Goal: Task Accomplishment & Management: Manage account settings

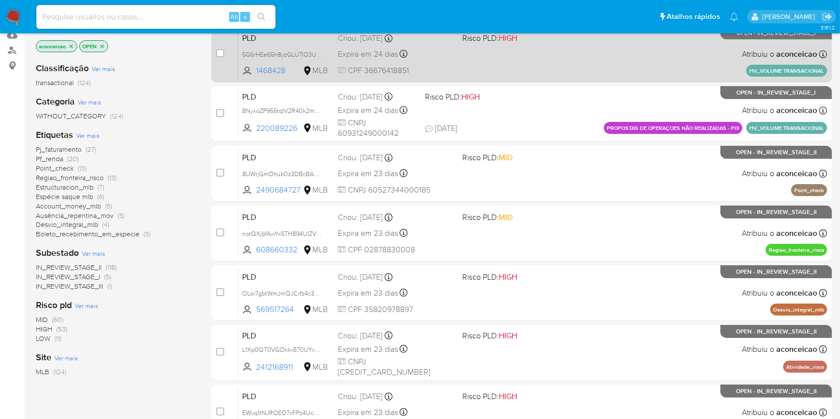
scroll to position [132, 0]
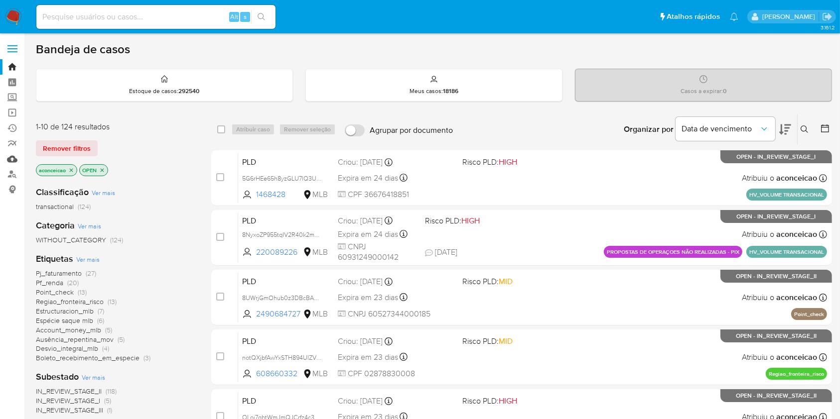
click at [12, 157] on link "Mulan" at bounding box center [59, 158] width 119 height 15
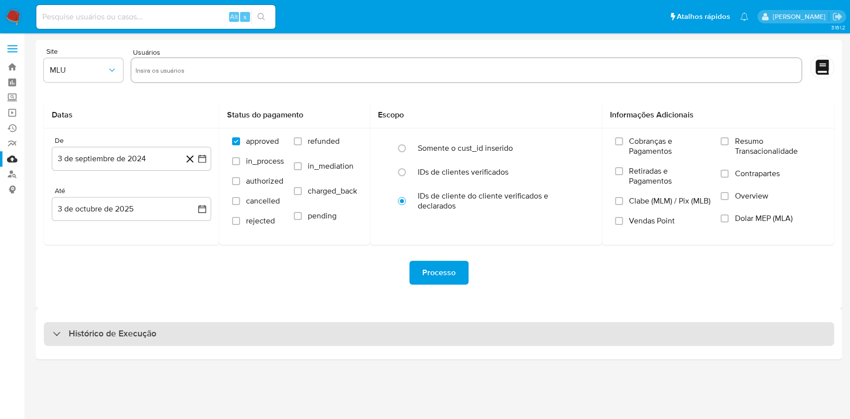
drag, startPoint x: 367, startPoint y: 338, endPoint x: 374, endPoint y: 336, distance: 7.9
click at [369, 339] on div "Histórico de Execução" at bounding box center [439, 334] width 790 height 24
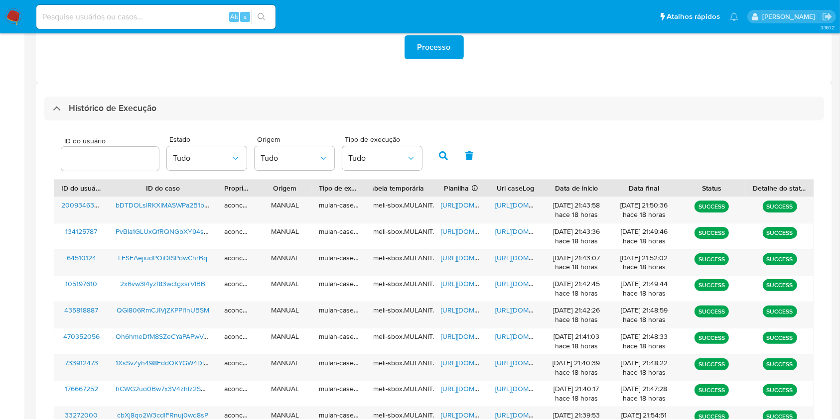
scroll to position [359, 0]
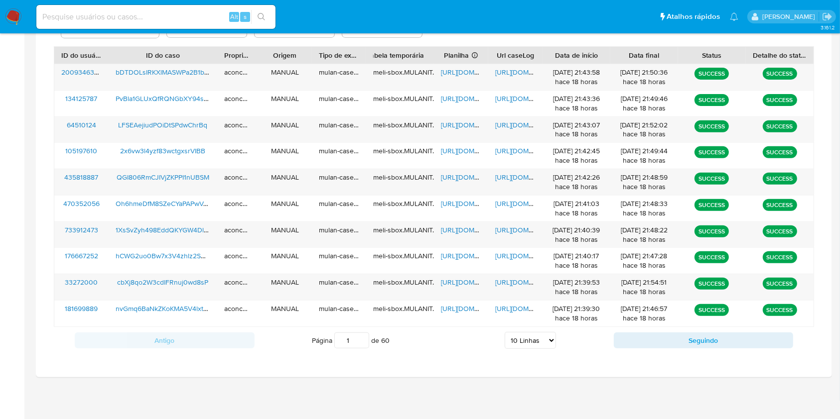
click at [523, 337] on select "5 Linhas 10 Linhas 20 Linhas 25 Linhas 50 Linhas 100 Linhas" at bounding box center [529, 340] width 51 height 17
select select "20"
click at [504, 332] on select "5 Linhas 10 Linhas 20 Linhas 25 Linhas 50 Linhas 100 Linhas" at bounding box center [529, 340] width 51 height 17
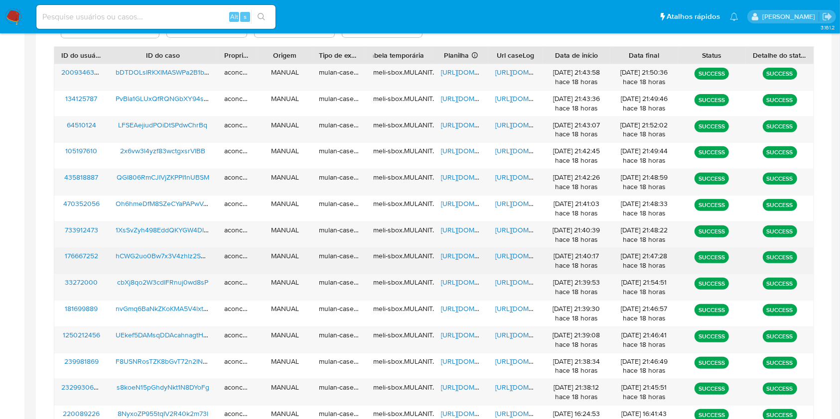
scroll to position [425, 0]
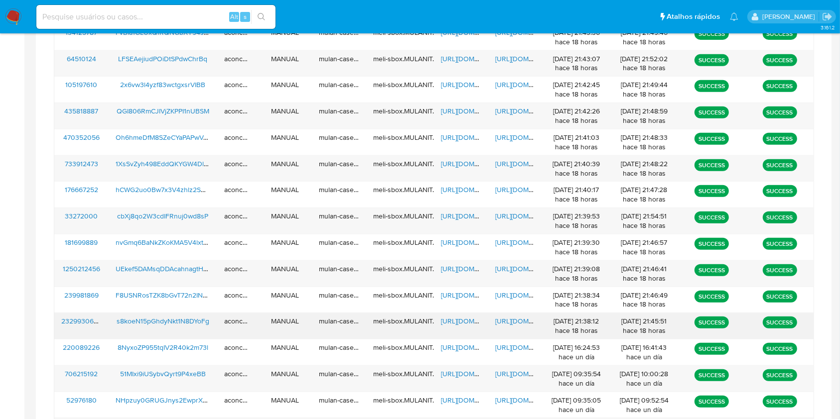
click at [454, 318] on span "https://docs.google.com/spreadsheets/d/1IeKaMLZ6d2x8xQq-eukIBtXq35io-hcj4KnIAeL…" at bounding box center [475, 321] width 69 height 10
click at [521, 323] on span "https://docs.google.com/document/d/1xcgd7jFu5w3qVgcF0ZdcC-tvtVkpIEWwSAwRbiI0N8U…" at bounding box center [529, 321] width 69 height 10
click at [468, 321] on span "https://docs.google.com/spreadsheets/d/1IeKaMLZ6d2x8xQq-eukIBtXq35io-hcj4KnIAeL…" at bounding box center [475, 321] width 69 height 10
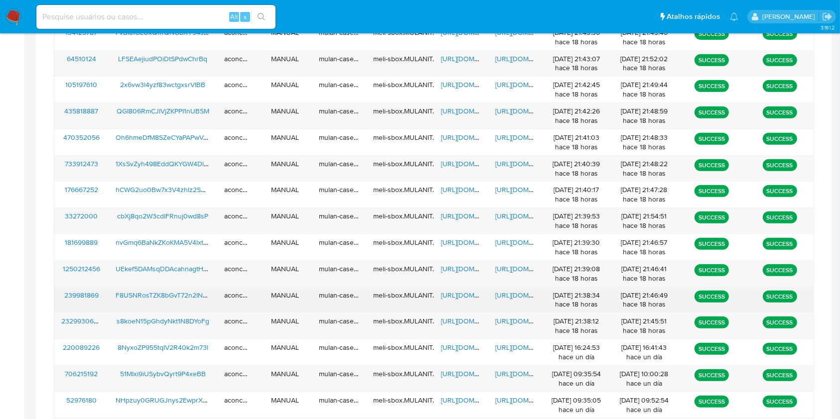
click at [459, 293] on span "https://docs.google.com/spreadsheets/d/1VmRZ8ekR-YVIGqOX2Ms1LWsyo6g4hdgCV5YaAHh…" at bounding box center [475, 295] width 69 height 10
click at [503, 293] on span "https://docs.google.com/document/d/1RjNITmlEanFADDpx3odZCFhNfsDEw4mgqypMZN1WP6A…" at bounding box center [529, 295] width 69 height 10
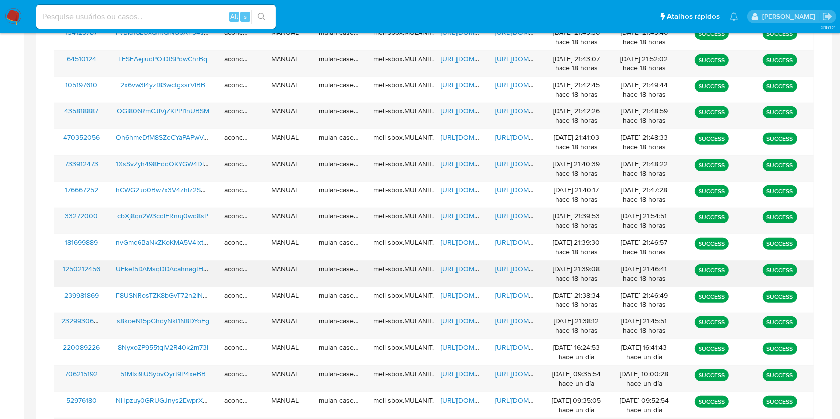
click at [465, 267] on span "https://docs.google.com/spreadsheets/d/1YzRfQh4n_QLFyxRRZH8KPmQm92ndTM6HY6xRRcA…" at bounding box center [475, 269] width 69 height 10
click at [508, 269] on span "https://docs.google.com/document/d/1n8JAT9H5AjhR9Fmd5lXagu1nCHL4ZbM5_uKROOgfn8w…" at bounding box center [529, 269] width 69 height 10
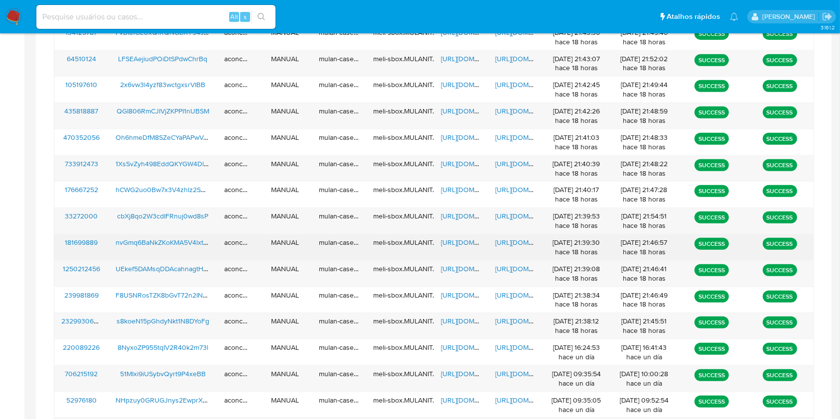
click at [458, 240] on span "https://docs.google.com/spreadsheets/d/1mxTZyRs77nCWz1YB4LDH6X1IbES4C97ENR1p17k…" at bounding box center [475, 243] width 69 height 10
click at [524, 243] on span "https://docs.google.com/document/d/1VyA1esRhPhlSEZBti7Z4rGPVSHQu02UiemdbuJInoks…" at bounding box center [529, 243] width 69 height 10
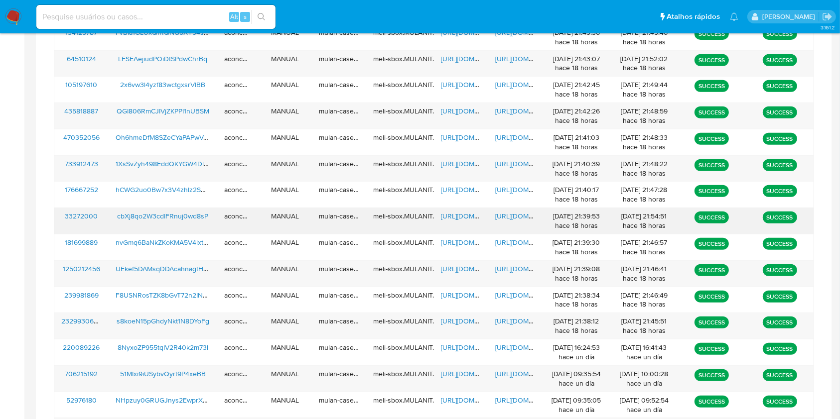
click at [457, 217] on span "https://docs.google.com/spreadsheets/d/19Qq0IQjZ-Z3ONQJpMJLOuDzRrYzFVQgPuKNuOT2…" at bounding box center [475, 216] width 69 height 10
click at [524, 215] on span "https://docs.google.com/document/d/1v-DceAs0bn0rzrC15IZruUJnfMNV7ds0UxVwe_HoN_o…" at bounding box center [529, 216] width 69 height 10
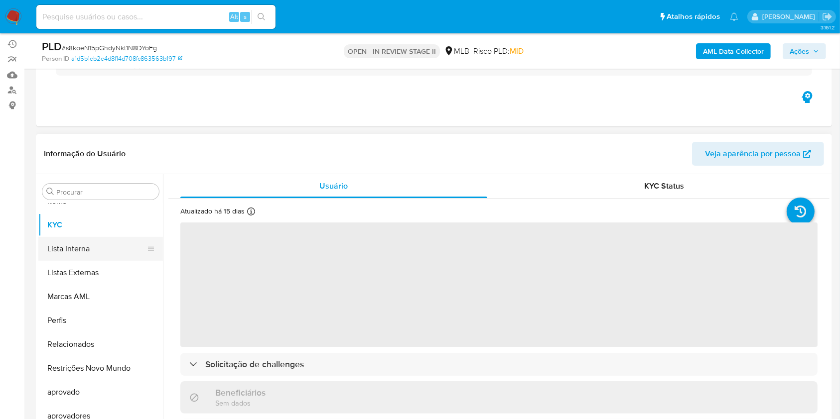
scroll to position [132, 0]
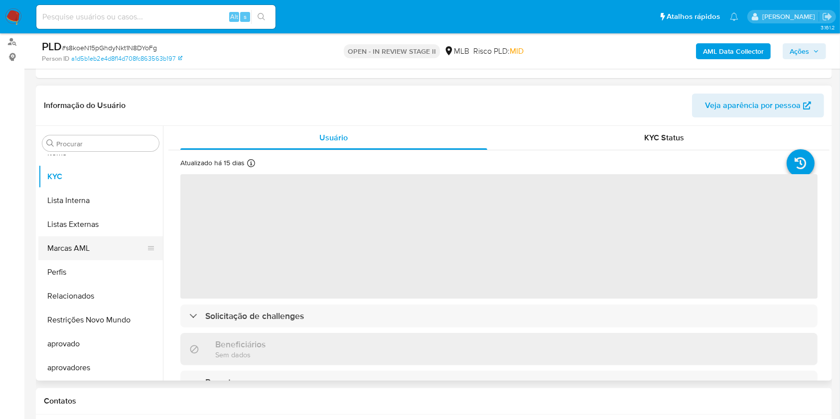
select select "10"
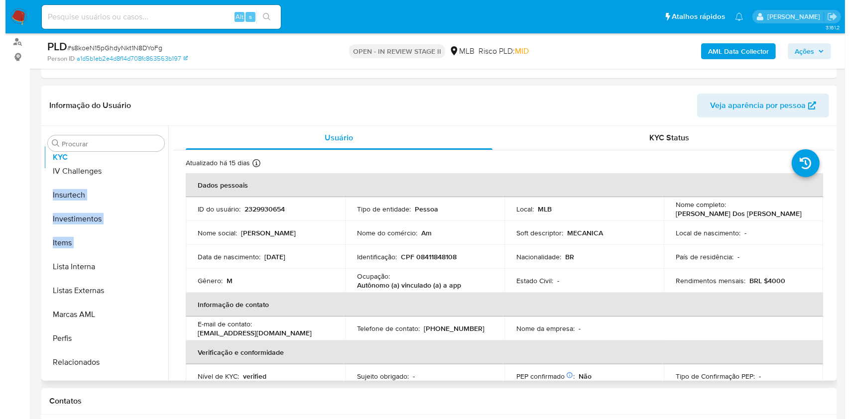
scroll to position [0, 0]
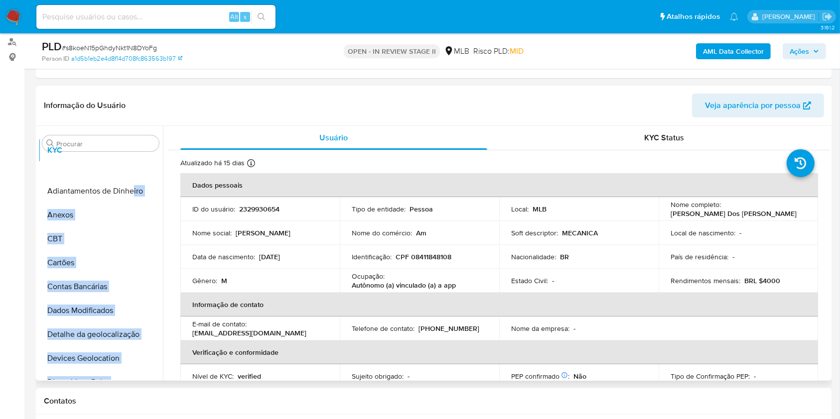
drag, startPoint x: 146, startPoint y: 245, endPoint x: 132, endPoint y: 158, distance: 87.7
click at [132, 158] on ul "Adiantamentos de Dinheiro Anexos CBT Cartões Contas Bancárias Dados Modificados…" at bounding box center [100, 267] width 124 height 225
click at [95, 213] on button "Anexos" at bounding box center [96, 215] width 117 height 24
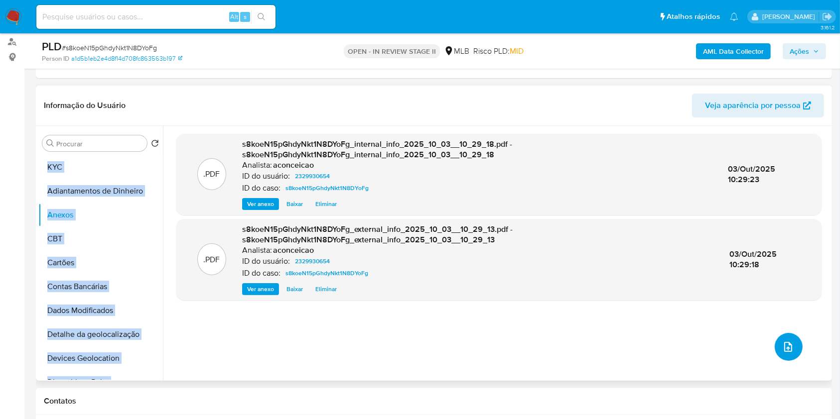
click at [775, 351] on button "upload-file" at bounding box center [788, 347] width 28 height 28
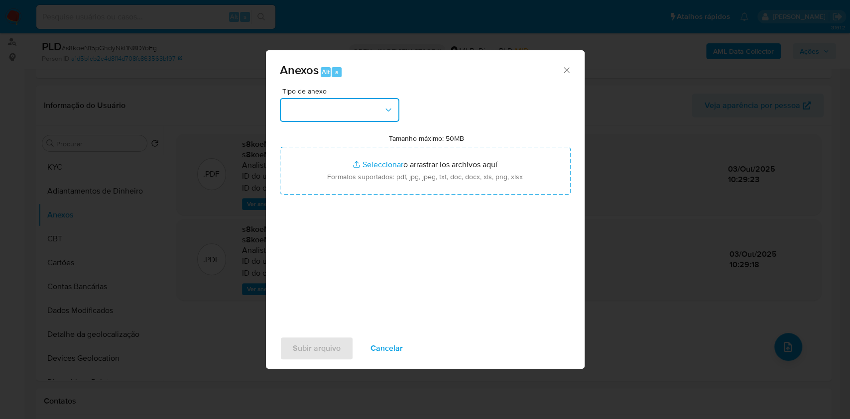
click at [322, 114] on button "button" at bounding box center [340, 110] width 120 height 24
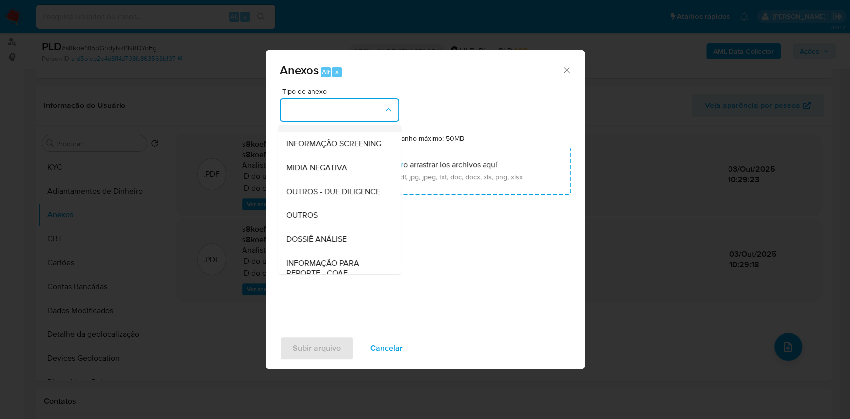
scroll to position [153, 0]
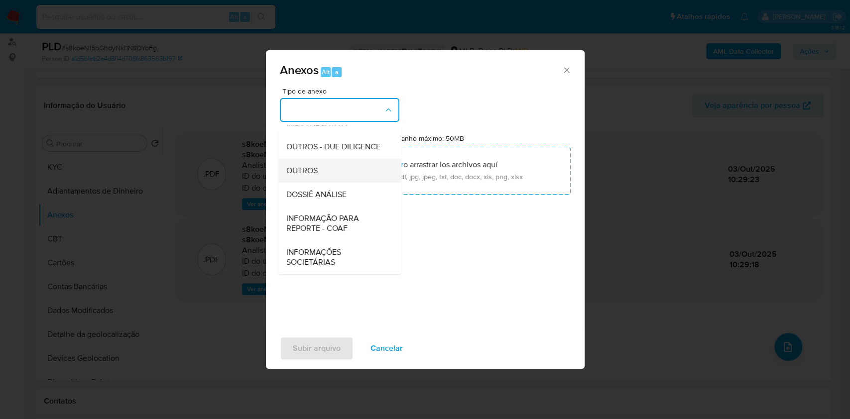
click at [319, 174] on div "OUTROS" at bounding box center [337, 171] width 102 height 24
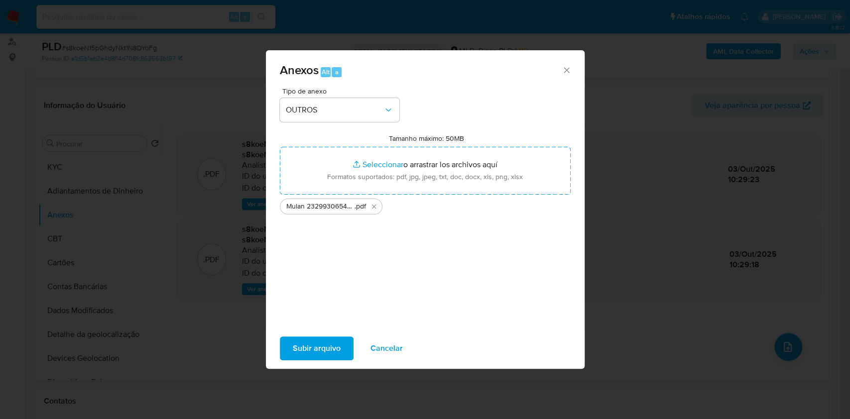
click at [333, 341] on span "Subir arquivo" at bounding box center [317, 349] width 48 height 22
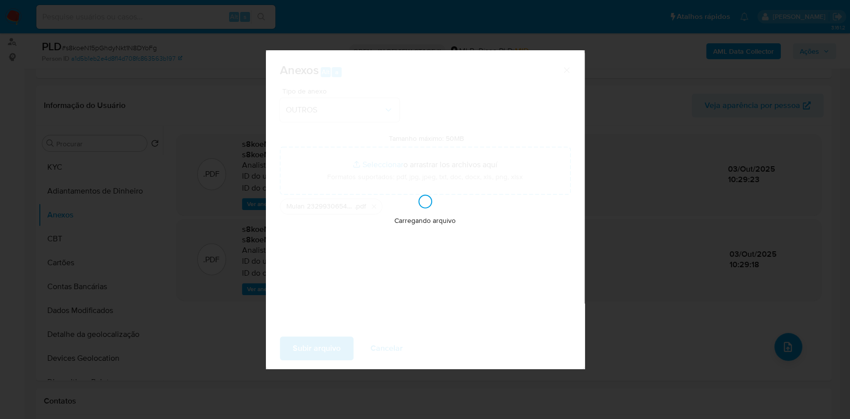
click at [667, 241] on div "Anexos Alt a Tipo de anexo OUTROS Tamanho máximo: 50MB Seleccionar archivos Sel…" at bounding box center [425, 209] width 850 height 419
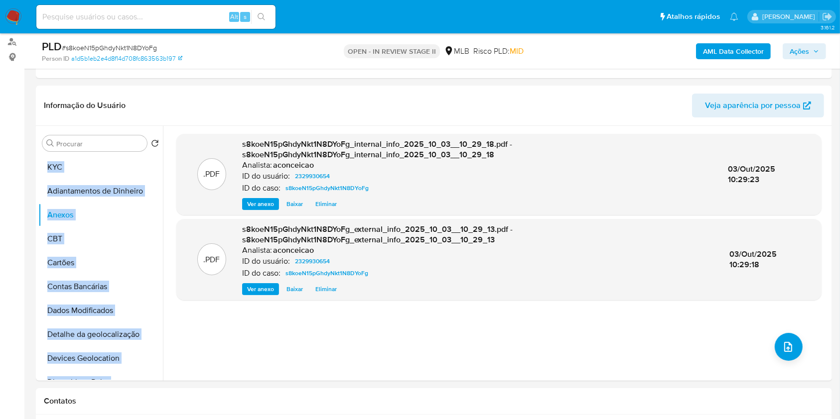
click at [802, 46] on span "Ações" at bounding box center [798, 51] width 19 height 16
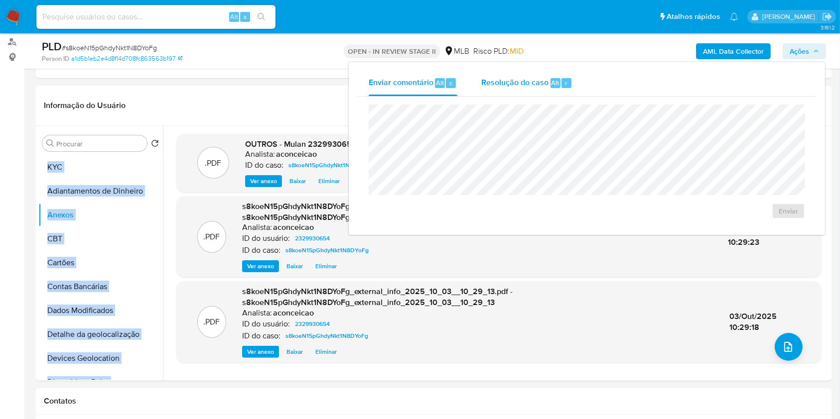
click at [537, 80] on span "Resolução do caso" at bounding box center [514, 82] width 67 height 11
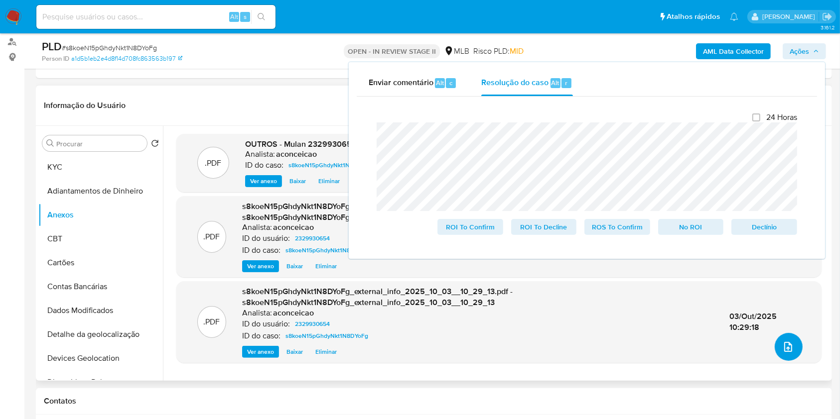
click at [785, 349] on icon "upload-file" at bounding box center [788, 347] width 12 height 12
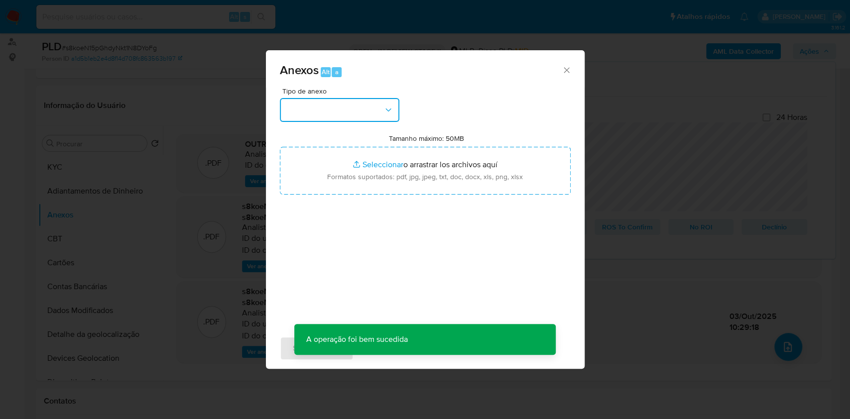
click at [343, 115] on button "button" at bounding box center [340, 110] width 120 height 24
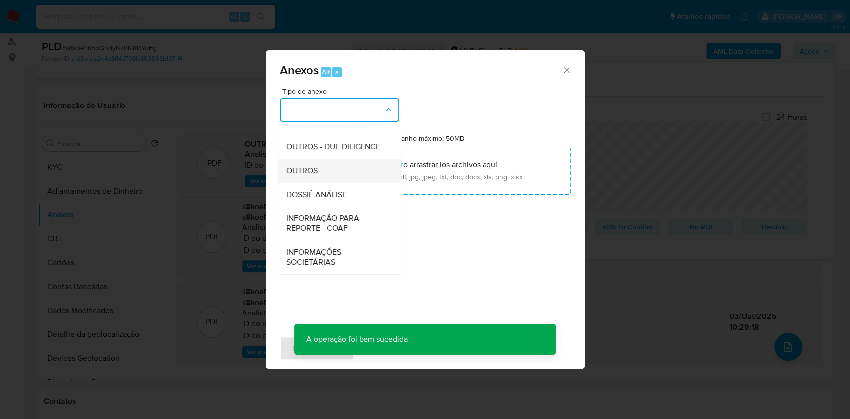
click at [348, 170] on div "OUTROS" at bounding box center [337, 171] width 102 height 24
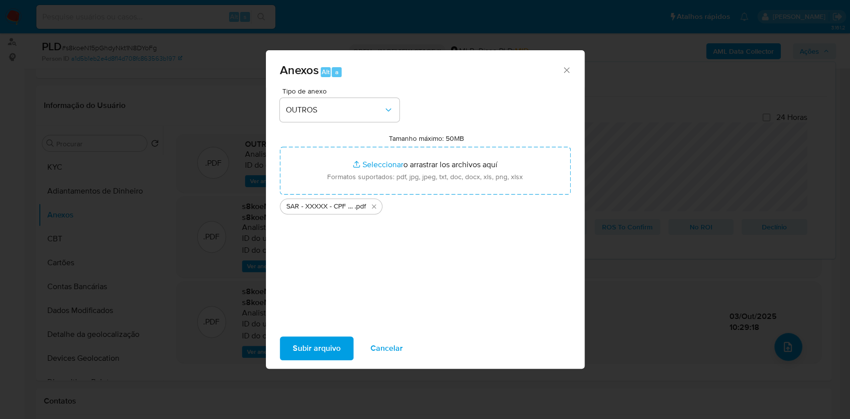
click at [327, 348] on span "Subir arquivo" at bounding box center [317, 349] width 48 height 22
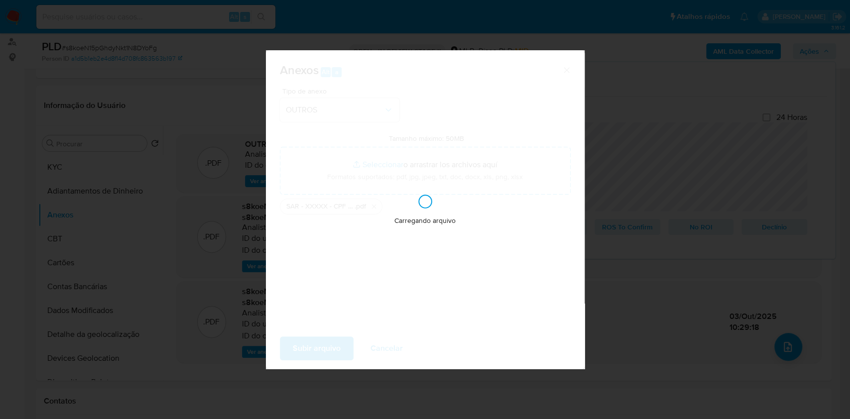
click at [733, 208] on div "Anexos Alt a Tipo de anexo OUTROS Tamanho máximo: 50MB Seleccionar archivos Sel…" at bounding box center [425, 209] width 850 height 419
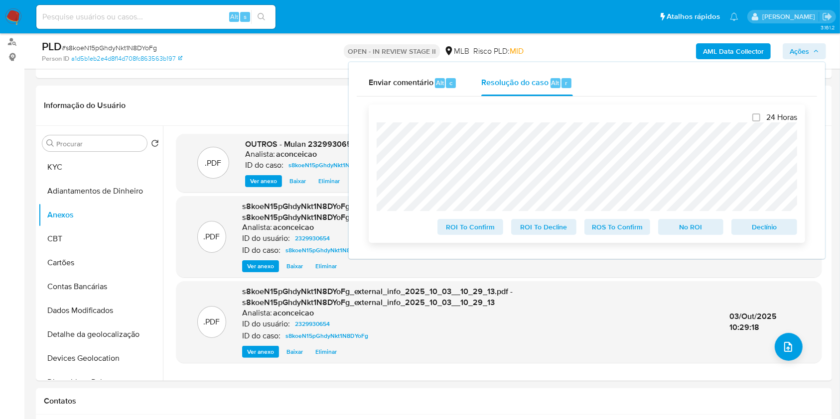
click at [614, 232] on span "ROS To Confirm" at bounding box center [617, 227] width 52 height 14
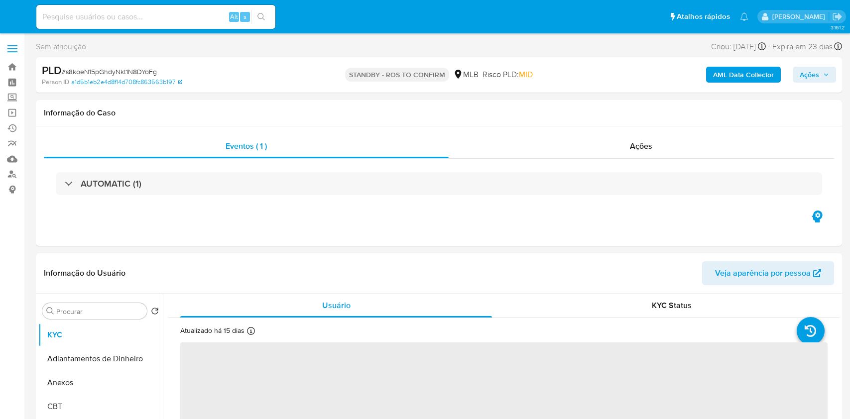
select select "10"
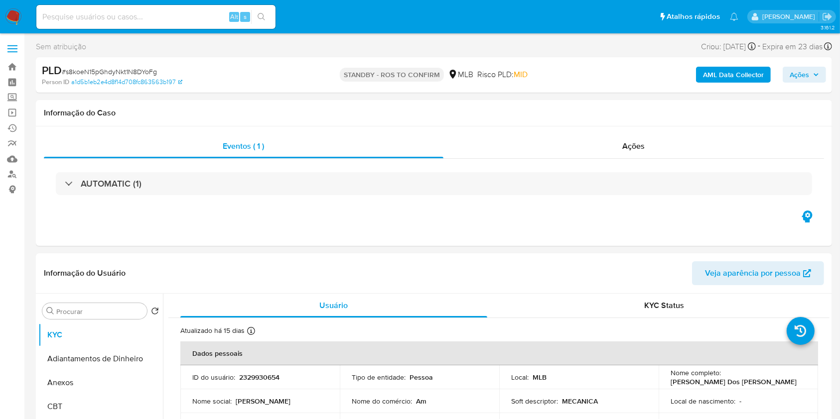
click at [219, 15] on input at bounding box center [155, 16] width 239 height 13
paste input "F8USNRosTZK8bGvT72n2INXo"
type input "F8USNRosTZK8bGvT72n2INXo"
click at [265, 13] on button "search-icon" at bounding box center [261, 17] width 20 height 14
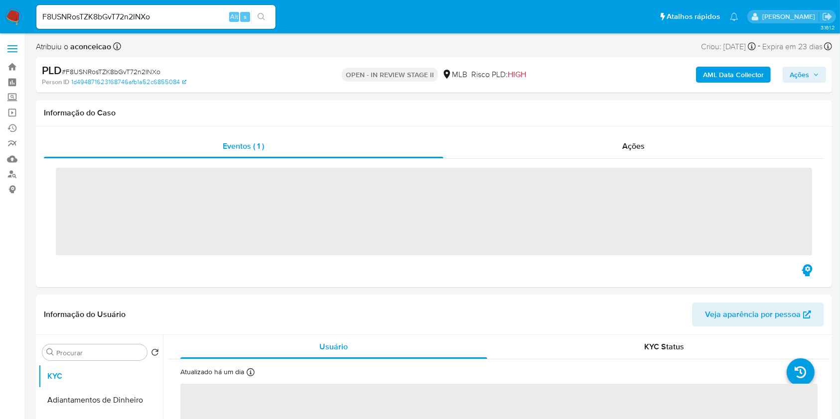
select select "10"
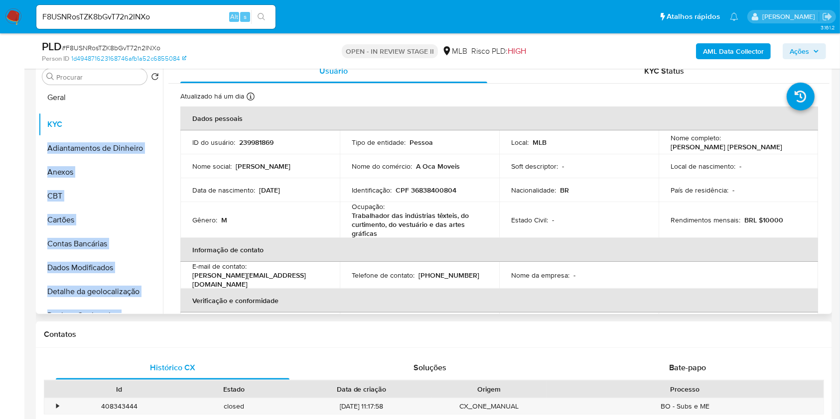
drag, startPoint x: 146, startPoint y: 131, endPoint x: 104, endPoint y: 101, distance: 51.4
click at [104, 101] on ul "KYC Adiantamentos de Dinheiro Anexos CBT Cartões Contas Bancárias Dados Modific…" at bounding box center [100, 201] width 124 height 225
click at [91, 104] on button "Geral" at bounding box center [96, 101] width 117 height 24
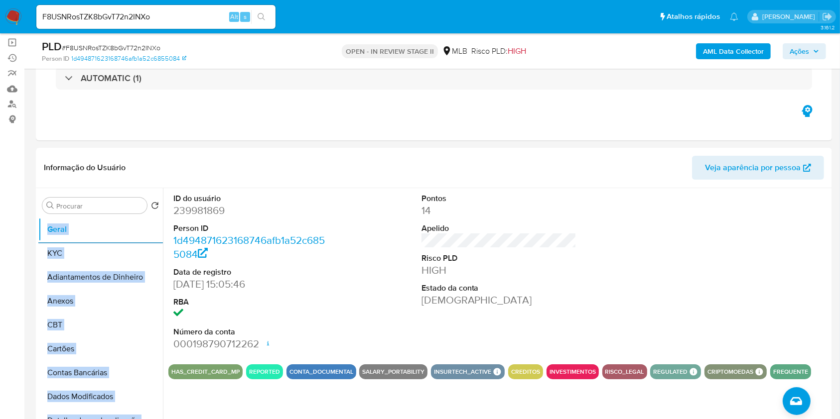
scroll to position [132, 0]
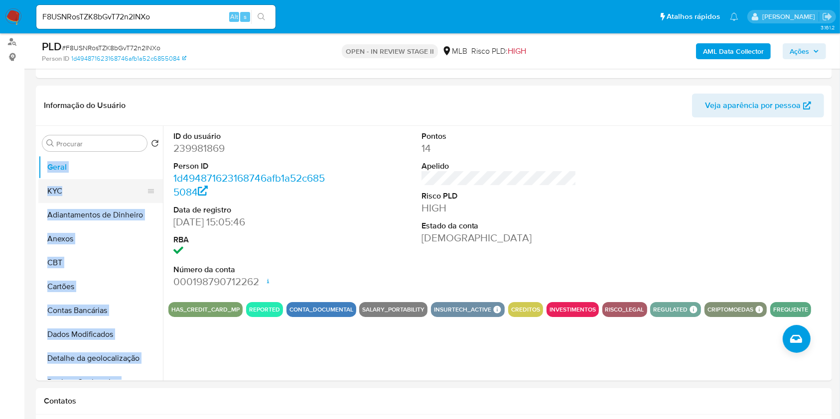
click at [75, 197] on button "KYC" at bounding box center [96, 191] width 117 height 24
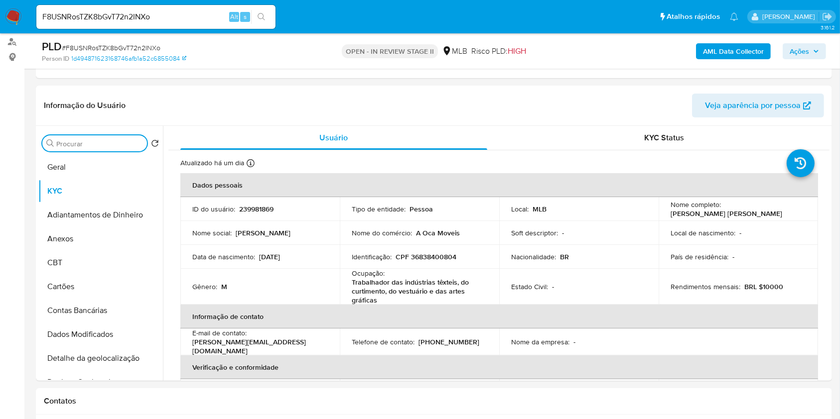
click at [104, 140] on input "Procurar" at bounding box center [99, 143] width 87 height 9
type input "E"
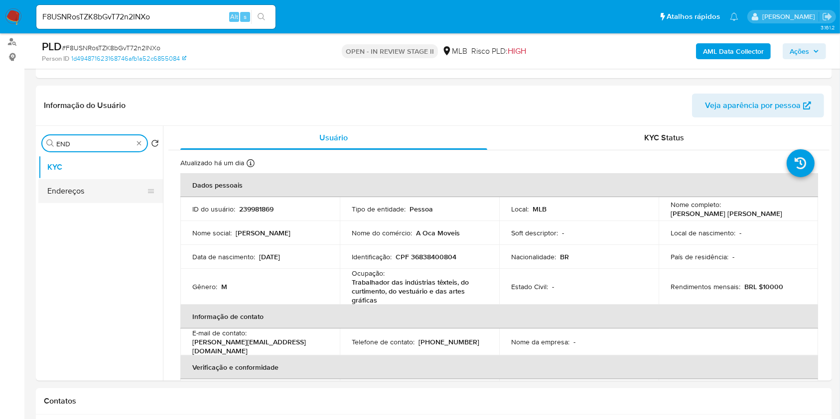
type input "END"
click at [102, 198] on button "Endereços" at bounding box center [96, 191] width 117 height 24
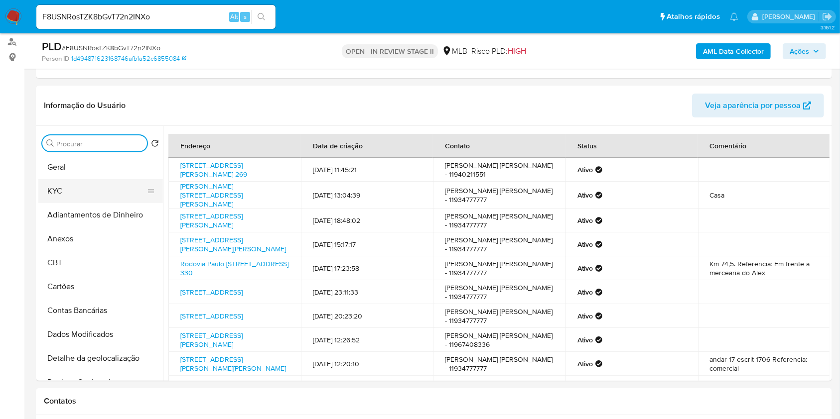
click at [104, 186] on button "KYC" at bounding box center [96, 191] width 117 height 24
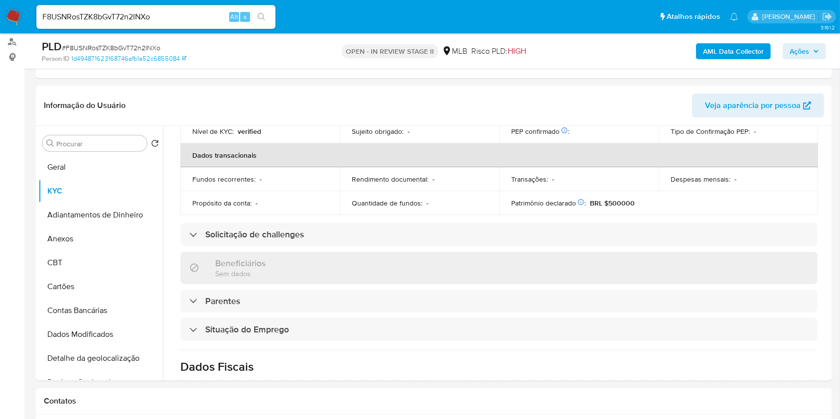
scroll to position [435, 0]
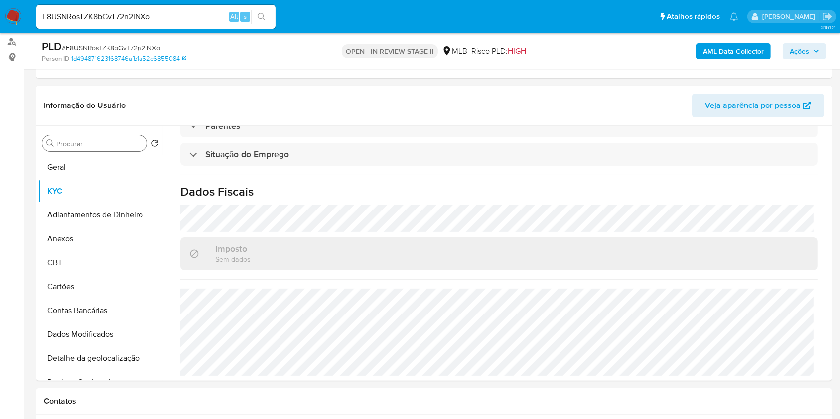
click at [108, 146] on div "Procurar" at bounding box center [94, 143] width 105 height 16
click at [107, 145] on input "Procurar" at bounding box center [99, 143] width 87 height 9
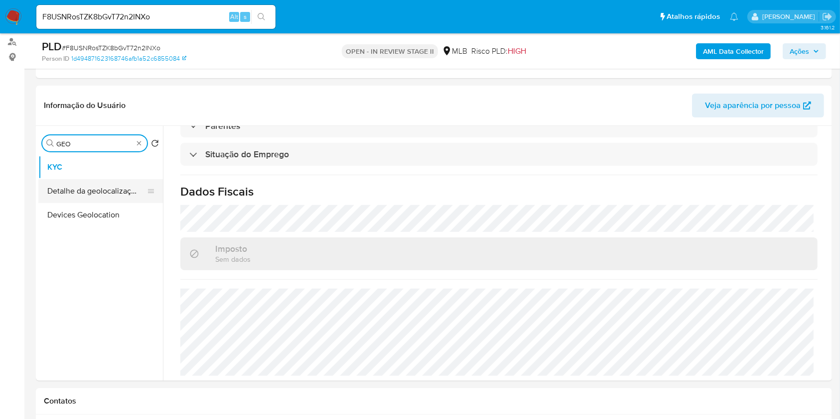
type input "GEO"
click at [108, 181] on button "Detalhe da geolocalização" at bounding box center [96, 191] width 117 height 24
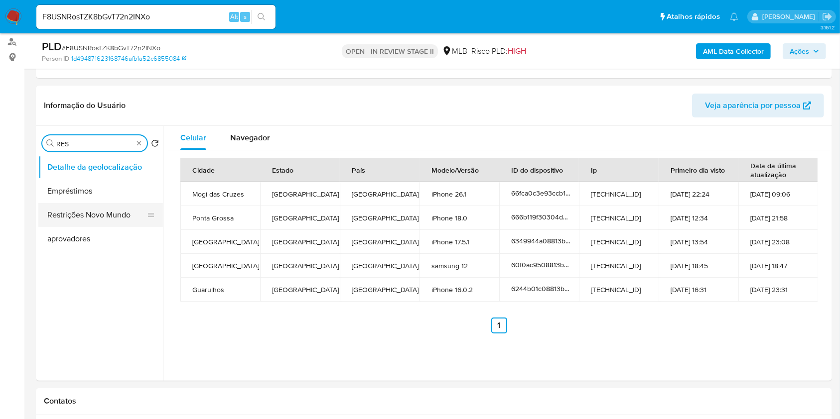
type input "RES"
click at [103, 211] on button "Restrições Novo Mundo" at bounding box center [96, 215] width 117 height 24
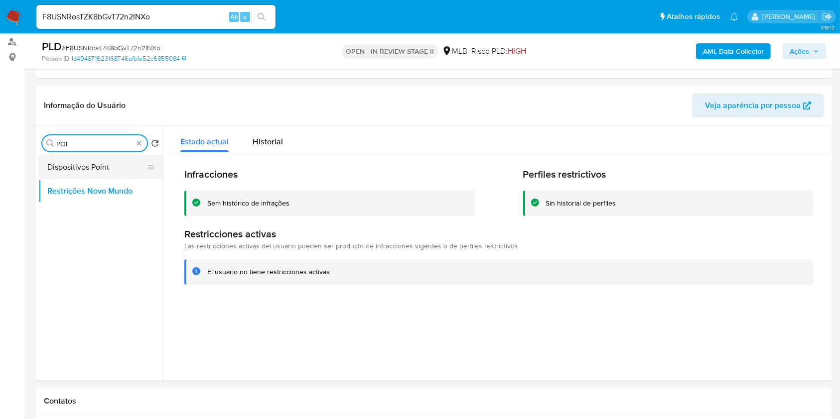
type input "POI"
click at [117, 159] on button "Dispositivos Point" at bounding box center [96, 167] width 117 height 24
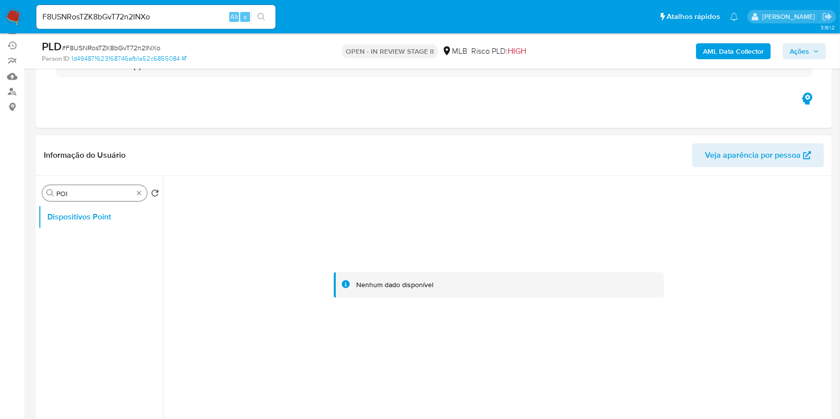
scroll to position [66, 0]
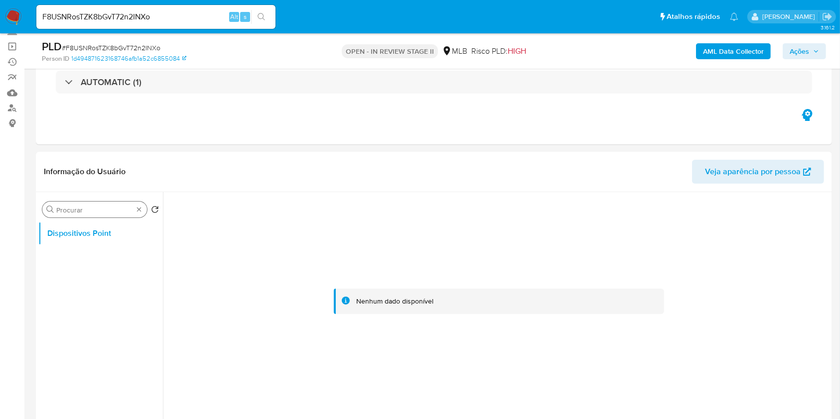
drag, startPoint x: 142, startPoint y: 206, endPoint x: 134, endPoint y: 209, distance: 8.5
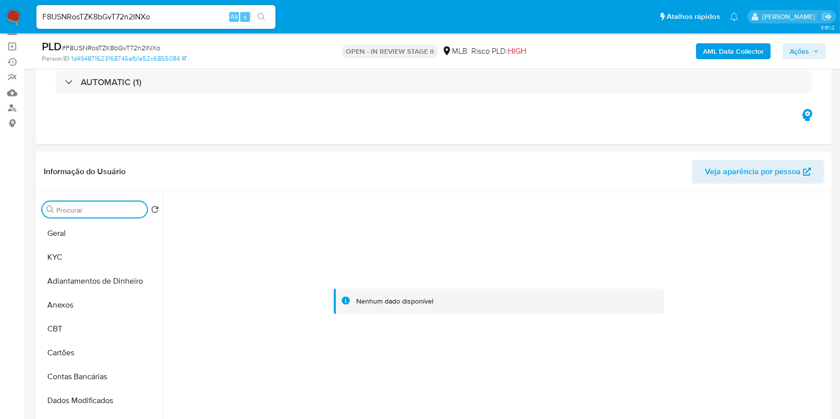
click at [134, 209] on input "Procurar" at bounding box center [99, 210] width 87 height 9
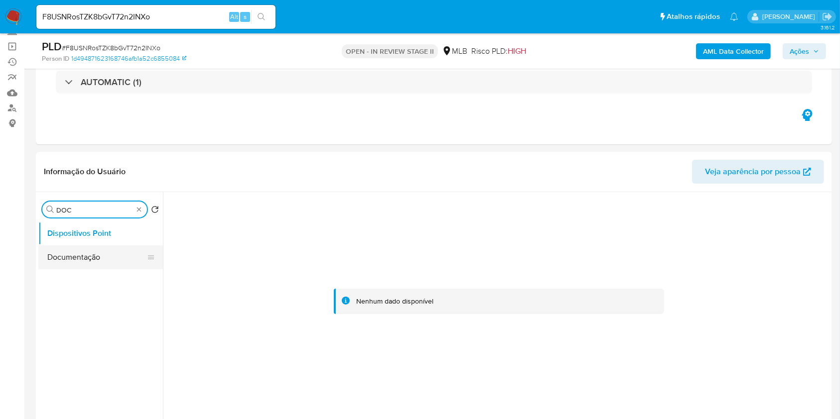
type input "DOC"
click at [110, 264] on button "Documentação" at bounding box center [96, 258] width 117 height 24
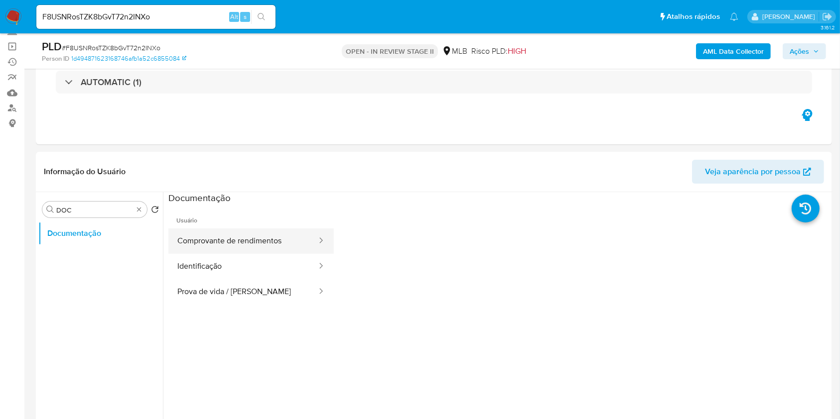
click at [234, 244] on button "Comprovante de rendimentos" at bounding box center [242, 241] width 149 height 25
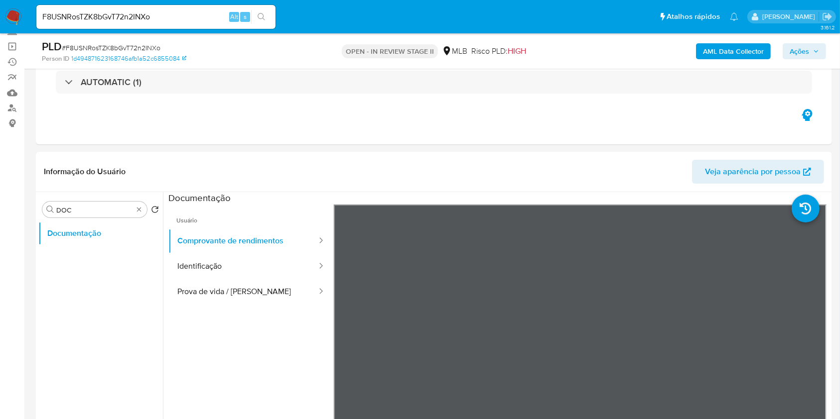
scroll to position [132, 0]
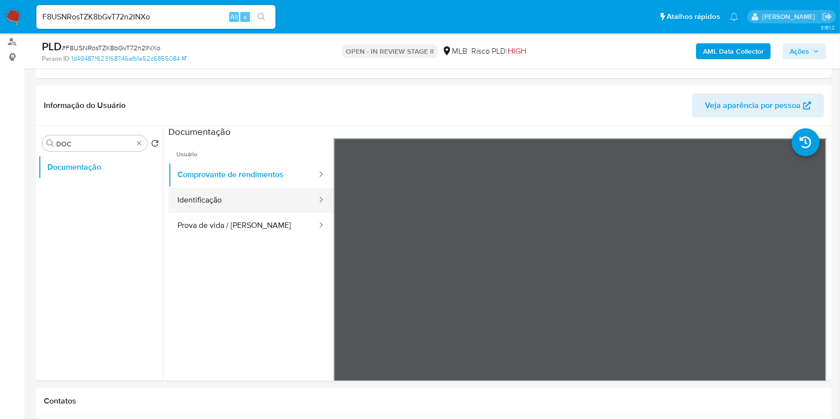
click at [231, 201] on button "Identificação" at bounding box center [242, 200] width 149 height 25
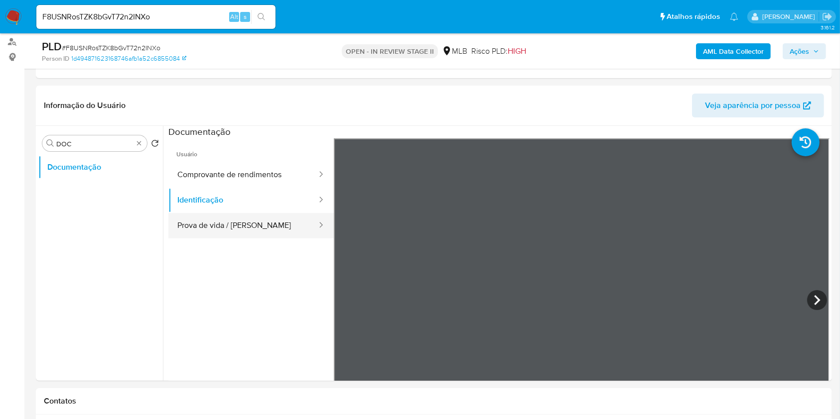
click at [258, 230] on button "Prova de vida / Selfie" at bounding box center [242, 225] width 149 height 25
click at [730, 54] on b "AML Data Collector" at bounding box center [733, 51] width 61 height 16
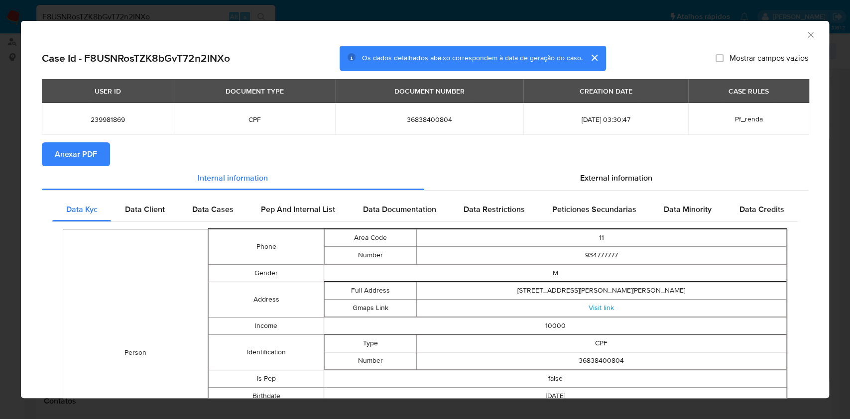
click at [406, 128] on td "36838400804" at bounding box center [429, 119] width 188 height 32
click at [406, 127] on td "36838400804" at bounding box center [429, 119] width 188 height 32
click at [407, 123] on span "36838400804" at bounding box center [429, 119] width 164 height 9
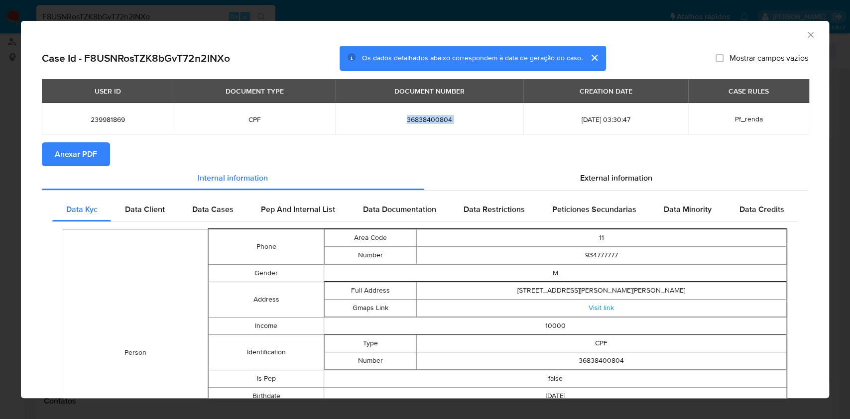
click at [407, 123] on span "36838400804" at bounding box center [429, 119] width 164 height 9
click at [95, 158] on span "Anexar PDF" at bounding box center [76, 154] width 42 height 22
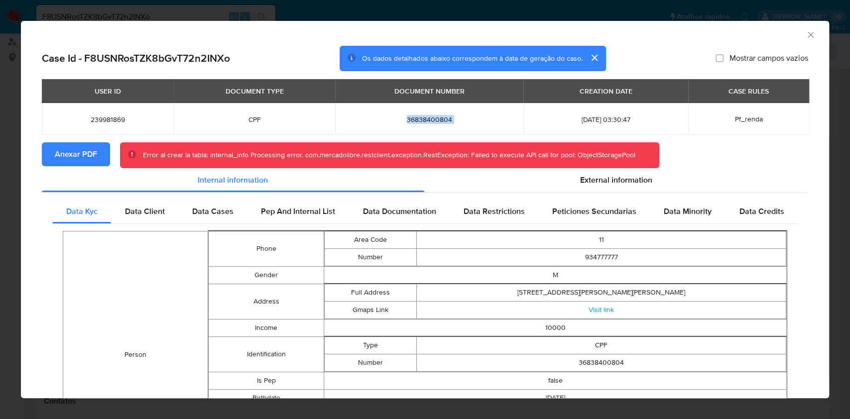
click at [104, 159] on button "Anexar PDF" at bounding box center [76, 154] width 68 height 24
click at [806, 39] on icon "Fechar a janela" at bounding box center [811, 35] width 10 height 10
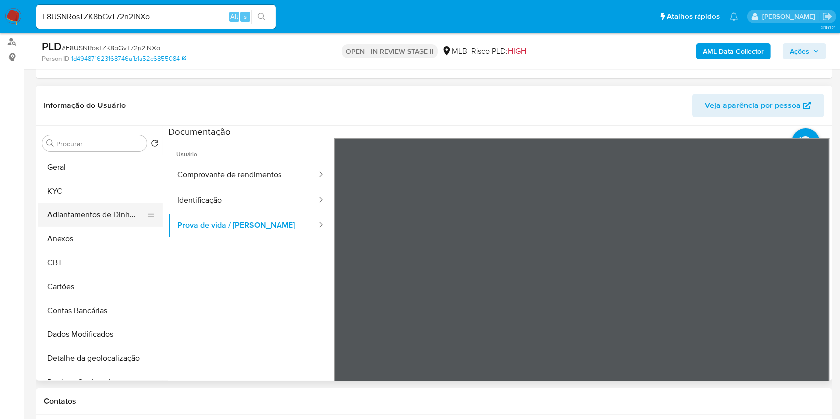
drag, startPoint x: 64, startPoint y: 205, endPoint x: 74, endPoint y: 220, distance: 17.3
click at [64, 206] on button "Adiantamentos de Dinheiro" at bounding box center [96, 215] width 117 height 24
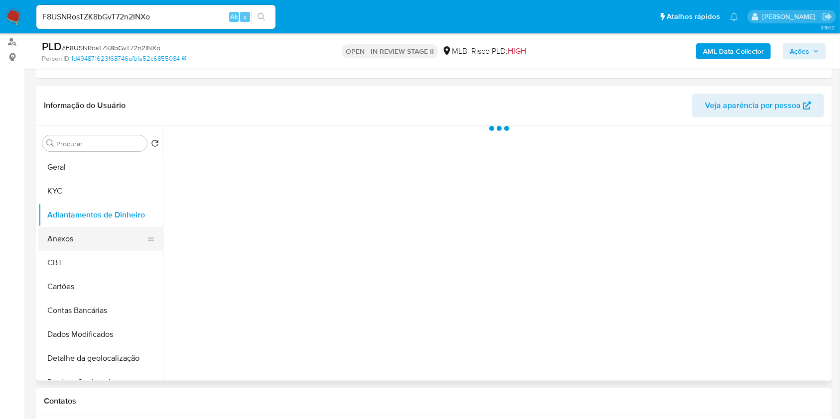
drag, startPoint x: 74, startPoint y: 220, endPoint x: 76, endPoint y: 231, distance: 11.1
click at [74, 220] on button "Adiantamentos de Dinheiro" at bounding box center [100, 215] width 124 height 24
click at [77, 232] on button "Anexos" at bounding box center [96, 239] width 117 height 24
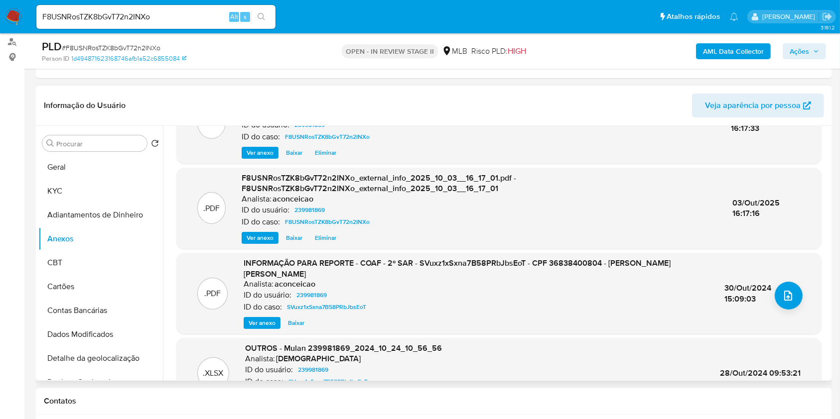
scroll to position [116, 0]
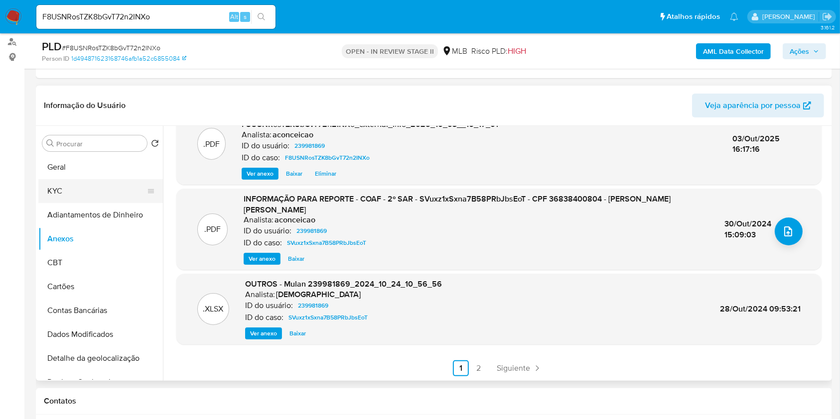
click at [104, 191] on button "KYC" at bounding box center [96, 191] width 117 height 24
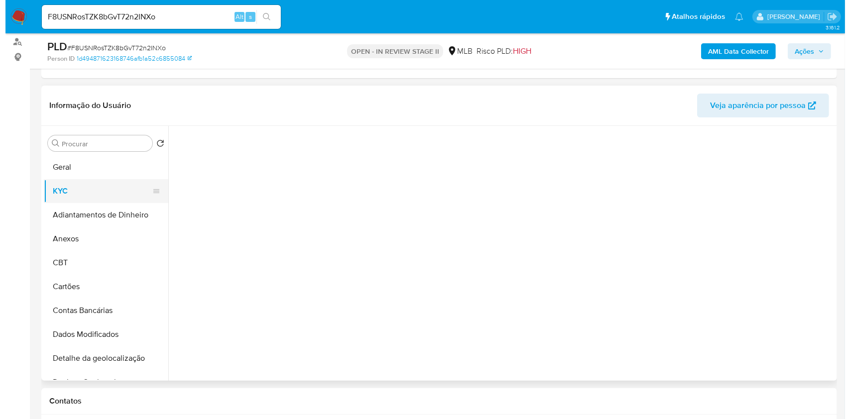
scroll to position [0, 0]
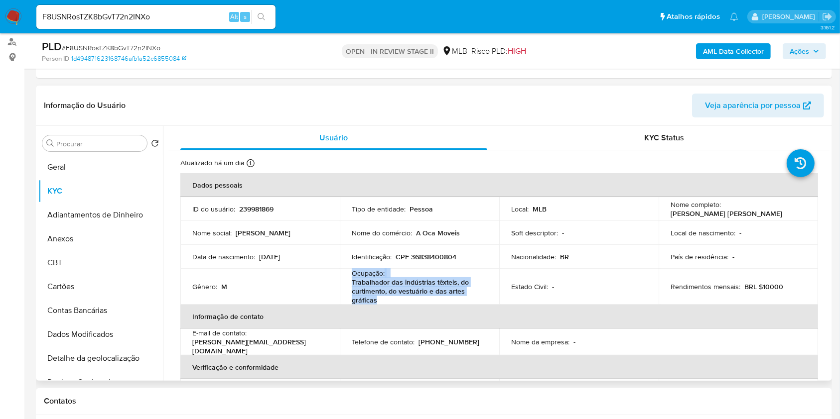
copy div "Ocupação : Trabalhador das indústrias têxteis, do curtimento, do vestuário e da…"
drag, startPoint x: 376, startPoint y: 300, endPoint x: 345, endPoint y: 274, distance: 41.0
click at [345, 274] on td "Ocupação : Trabalhador das indústrias têxteis, do curtimento, do vestuário e da…" at bounding box center [419, 287] width 159 height 36
click at [102, 227] on button "Anexos" at bounding box center [96, 239] width 117 height 24
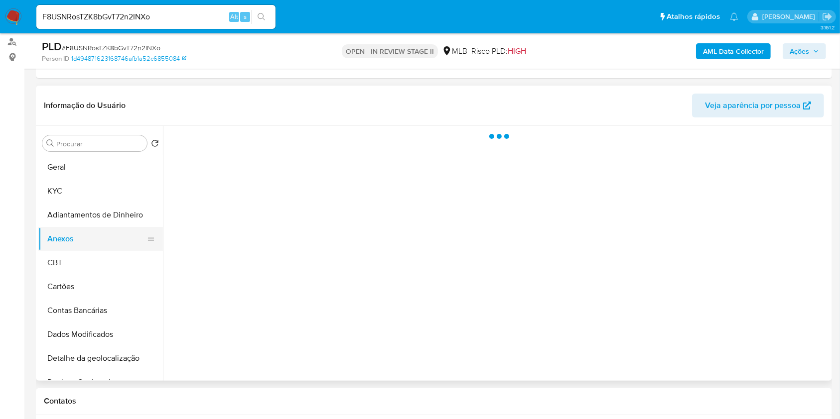
click at [106, 235] on button "Anexos" at bounding box center [96, 239] width 117 height 24
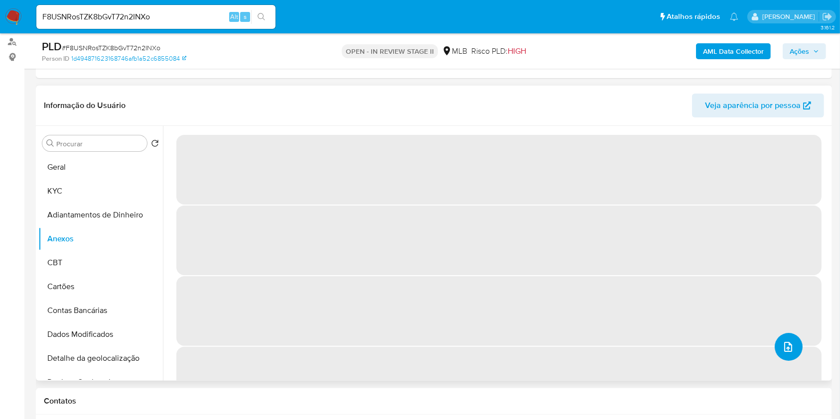
click at [786, 349] on icon "upload-file" at bounding box center [788, 347] width 12 height 12
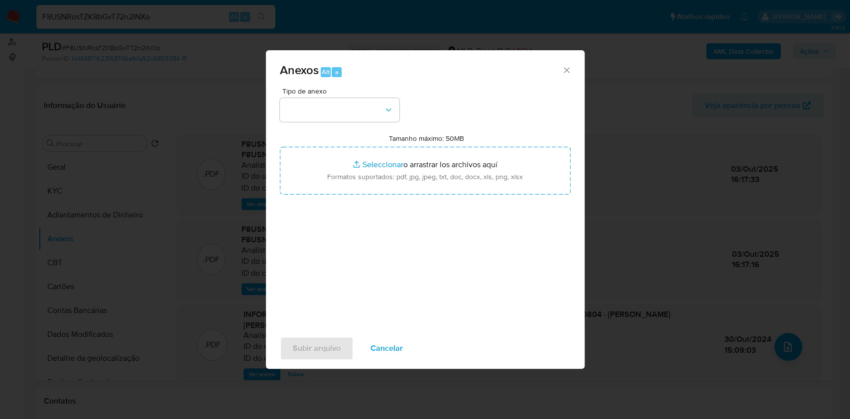
click at [338, 106] on button "button" at bounding box center [340, 110] width 120 height 24
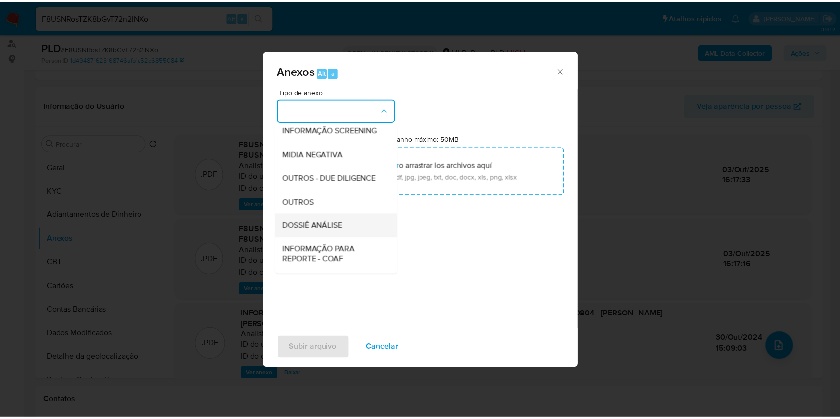
scroll to position [153, 0]
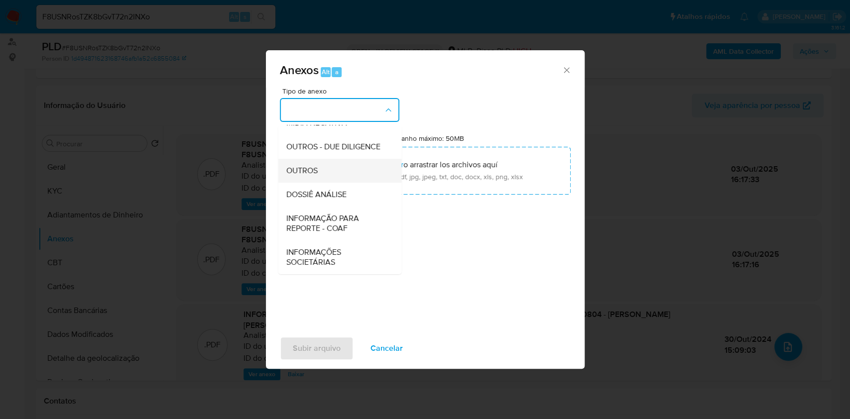
click at [328, 171] on div "OUTROS" at bounding box center [337, 171] width 102 height 24
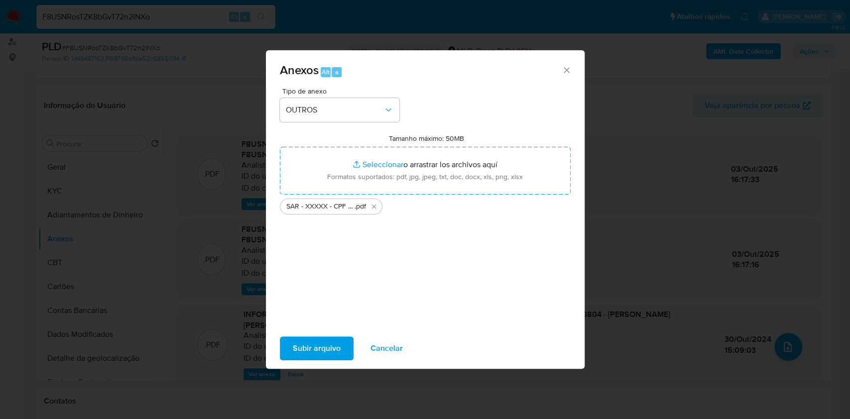
click at [337, 350] on span "Subir arquivo" at bounding box center [317, 349] width 48 height 22
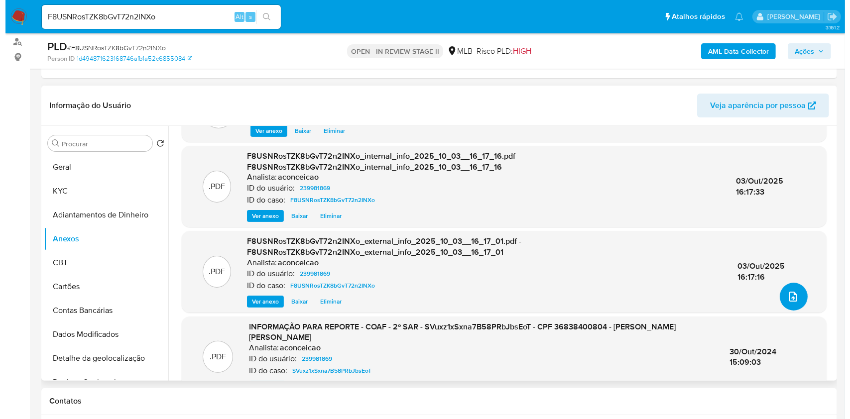
scroll to position [104, 0]
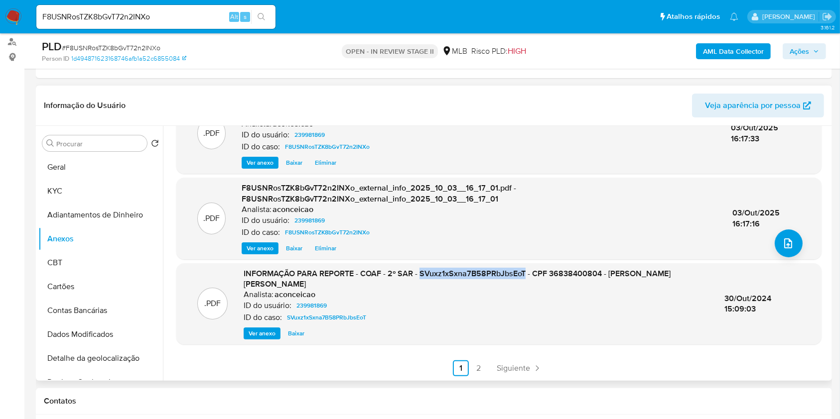
copy span "SVuxz1xSxna7B58PRbJbsEoT"
drag, startPoint x: 418, startPoint y: 275, endPoint x: 521, endPoint y: 274, distance: 103.1
click at [521, 274] on span "INFORMAÇÃO PARA REPORTE - COAF - 2º SAR - SVuxz1xSxna7B58PRbJbsEoT - CPF 368384…" at bounding box center [457, 279] width 427 height 22
copy span "30/Out/2024"
drag, startPoint x: 725, startPoint y: 297, endPoint x: 778, endPoint y: 296, distance: 52.8
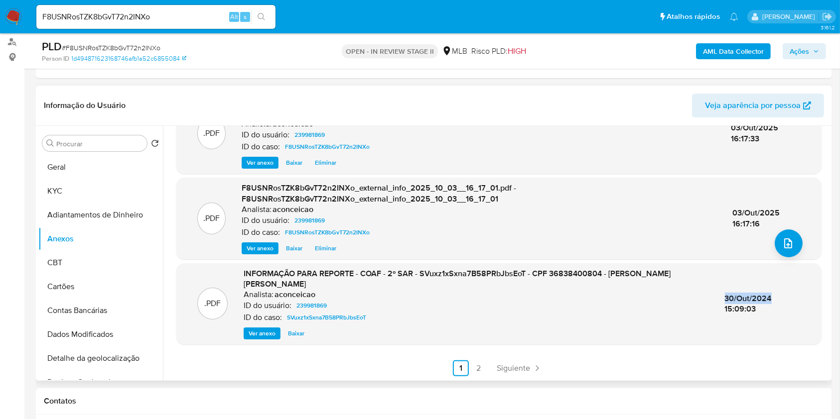
click at [778, 296] on div "30/Out/2024 15:09:03" at bounding box center [763, 303] width 76 height 21
click at [790, 243] on button "upload-file" at bounding box center [788, 244] width 28 height 28
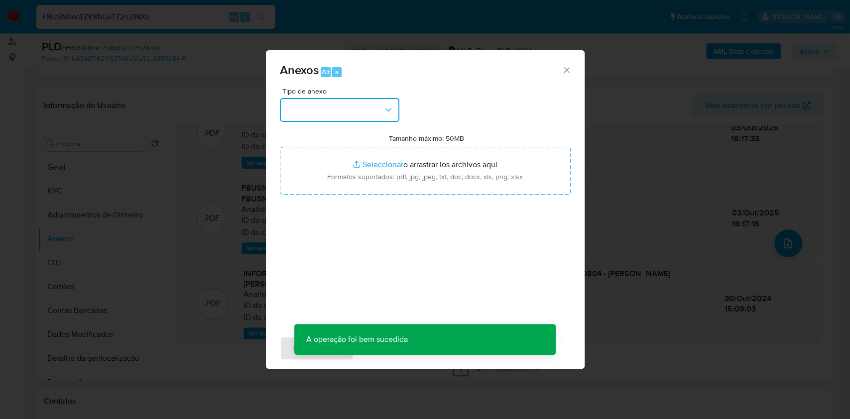
click at [332, 109] on button "button" at bounding box center [340, 110] width 120 height 24
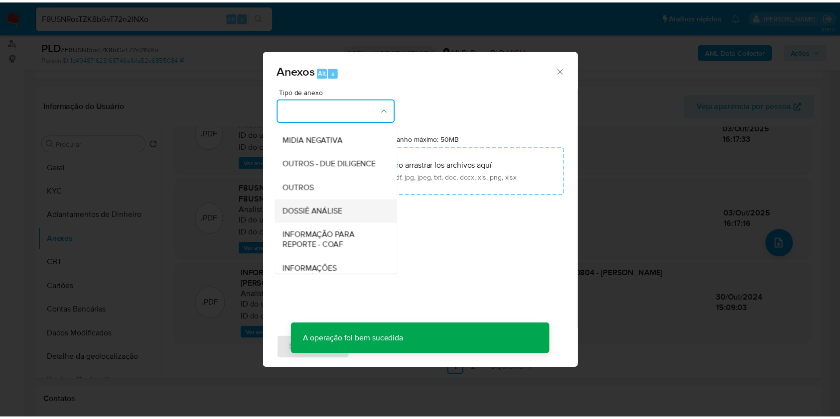
scroll to position [153, 0]
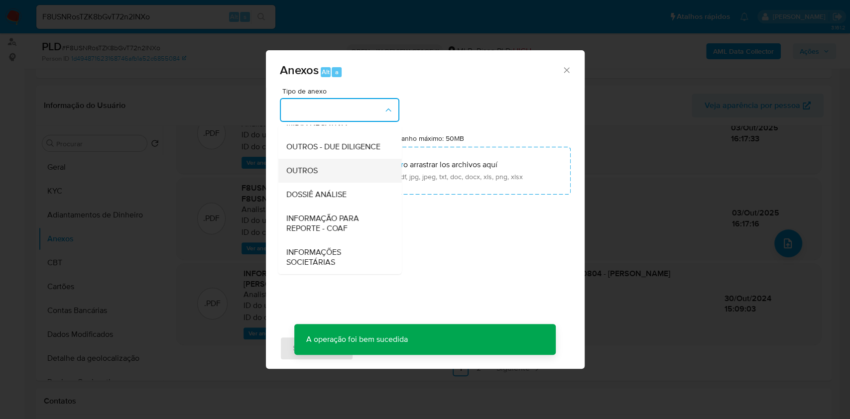
click at [334, 173] on div "OUTROS" at bounding box center [337, 171] width 102 height 24
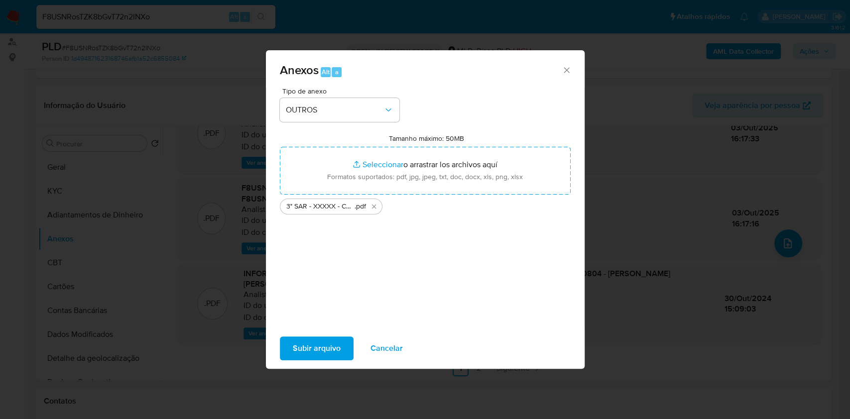
click at [309, 342] on span "Subir arquivo" at bounding box center [317, 349] width 48 height 22
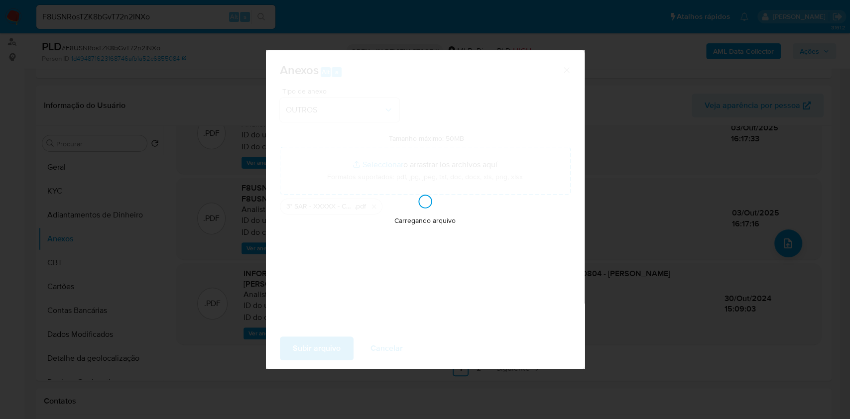
click at [762, 133] on div "Anexos Alt a Tipo de anexo OUTROS Tamanho máximo: 50MB Seleccionar archivos Sel…" at bounding box center [425, 209] width 850 height 419
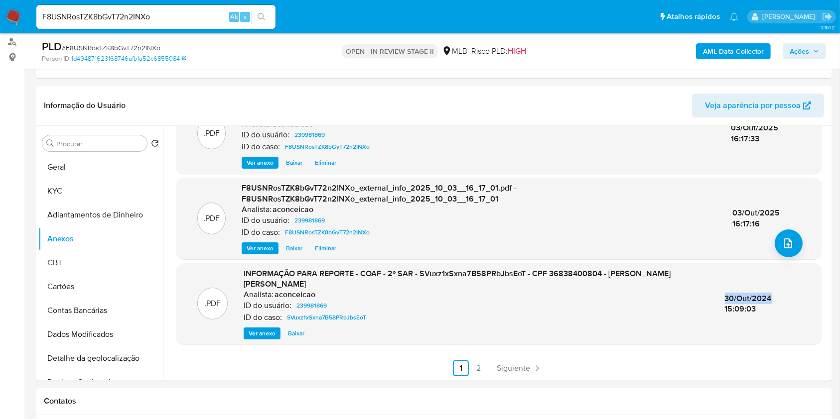
click at [804, 48] on span "Ações" at bounding box center [798, 51] width 19 height 16
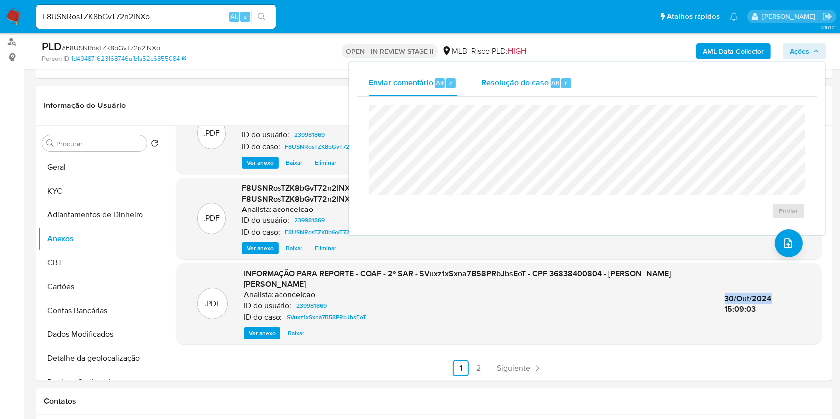
click at [498, 89] on div "Resolução do caso Alt r" at bounding box center [526, 83] width 91 height 26
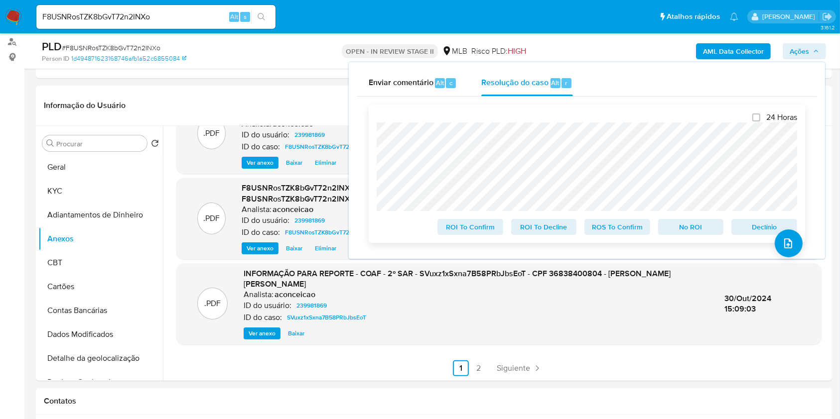
click at [637, 233] on span "ROS To Confirm" at bounding box center [617, 227] width 52 height 14
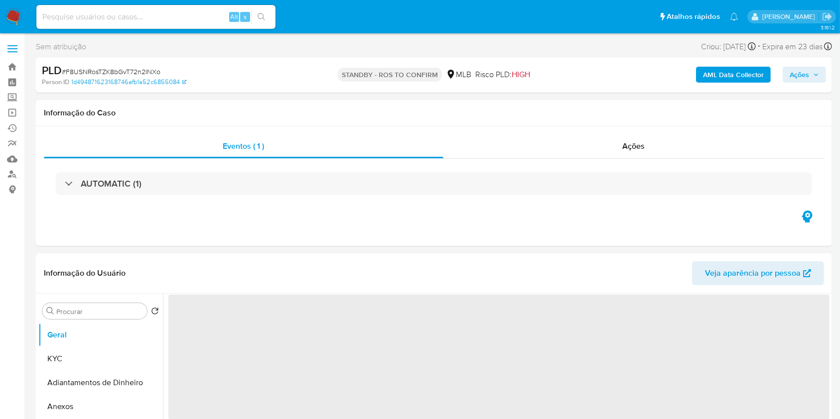
select select "10"
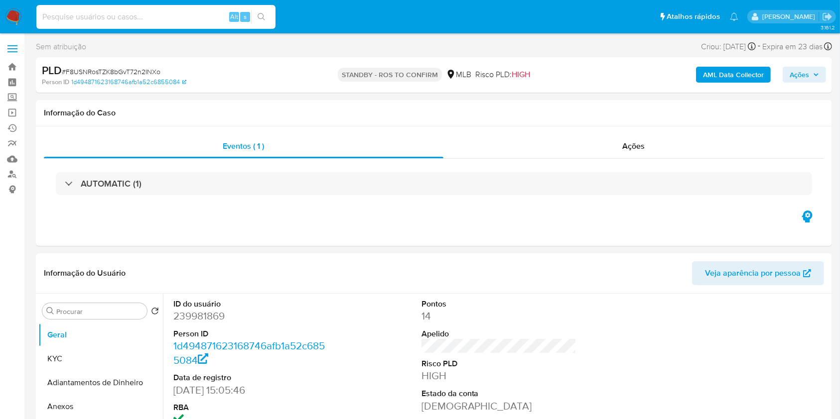
click at [166, 21] on input at bounding box center [155, 16] width 239 height 13
paste input "UEkef5DAMsqDDAcahnagtHVw"
type input "UEkef5DAMsqDDAcahnagtHVw"
click at [260, 18] on icon "search-icon" at bounding box center [261, 17] width 8 height 8
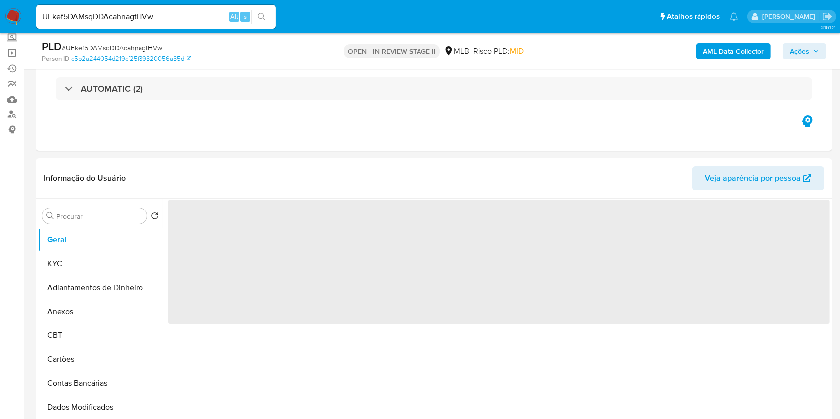
scroll to position [132, 0]
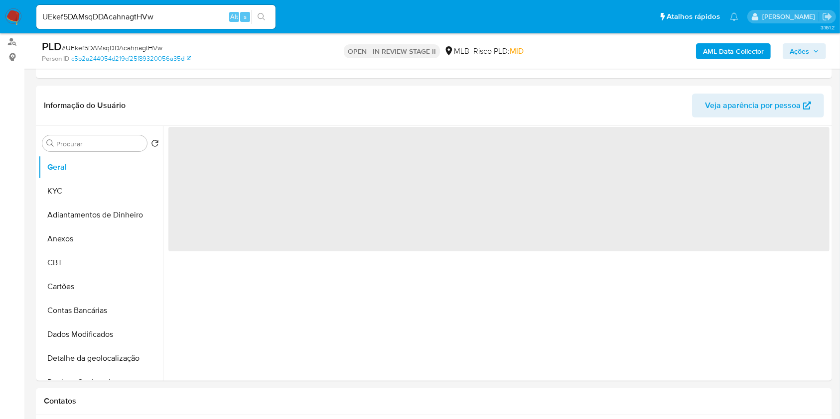
select select "10"
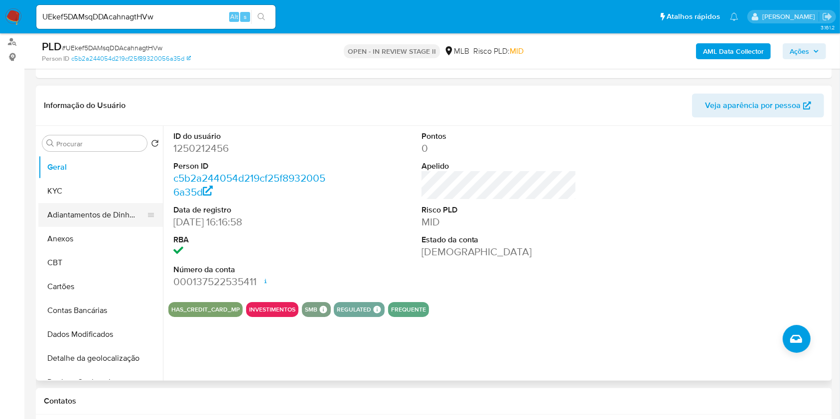
click at [80, 206] on button "Adiantamentos de Dinheiro" at bounding box center [96, 215] width 117 height 24
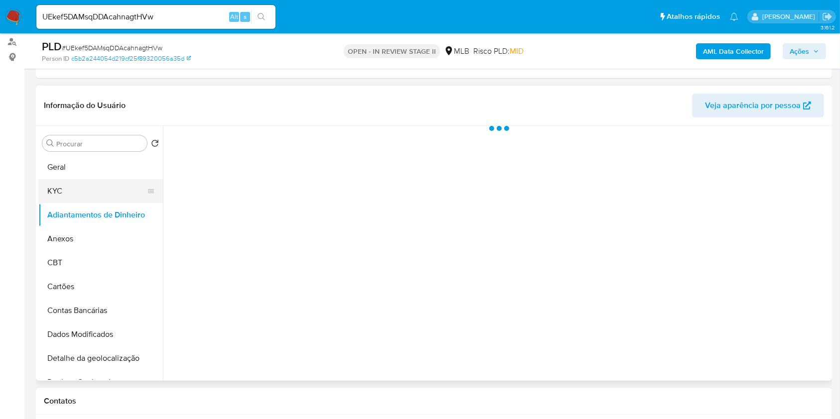
click at [81, 198] on button "KYC" at bounding box center [96, 191] width 117 height 24
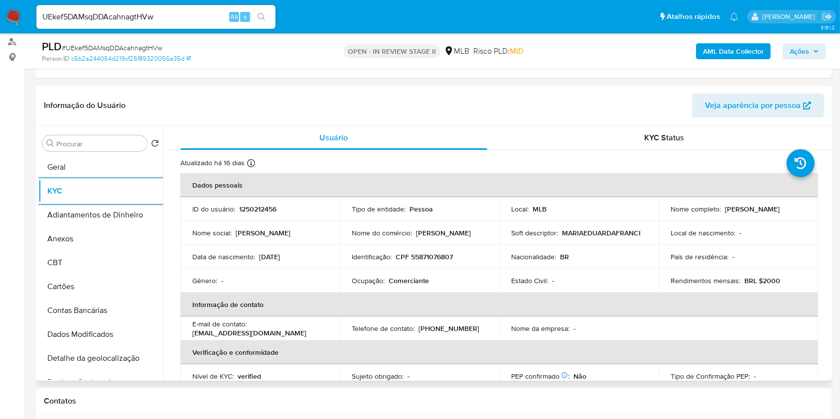
click at [413, 284] on p "Comerciante" at bounding box center [408, 280] width 40 height 9
copy div "Ocupação : Comerciante"
click at [110, 150] on div "Procurar" at bounding box center [94, 143] width 105 height 16
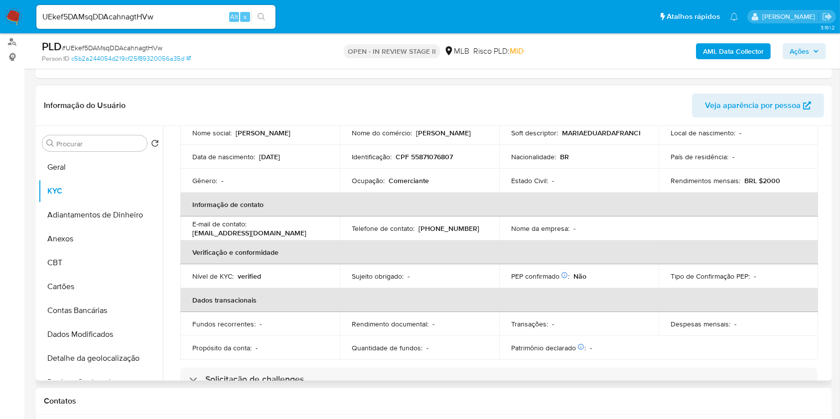
scroll to position [398, 0]
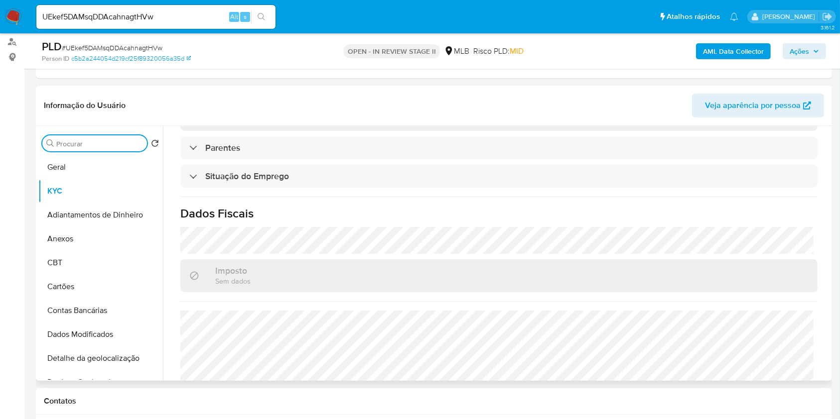
click at [111, 139] on input "Procurar" at bounding box center [99, 143] width 87 height 9
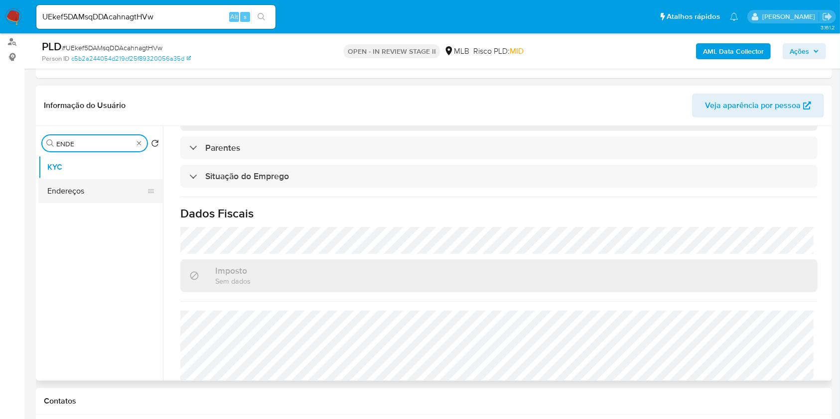
type input "ENDE"
click at [116, 192] on button "Endereços" at bounding box center [96, 191] width 117 height 24
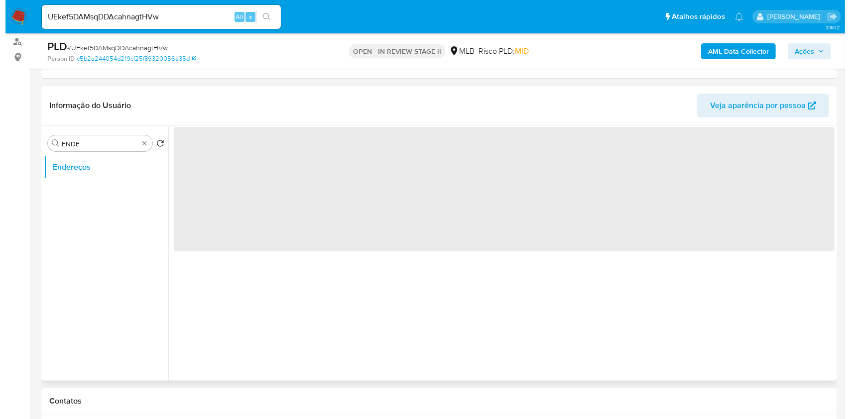
scroll to position [0, 0]
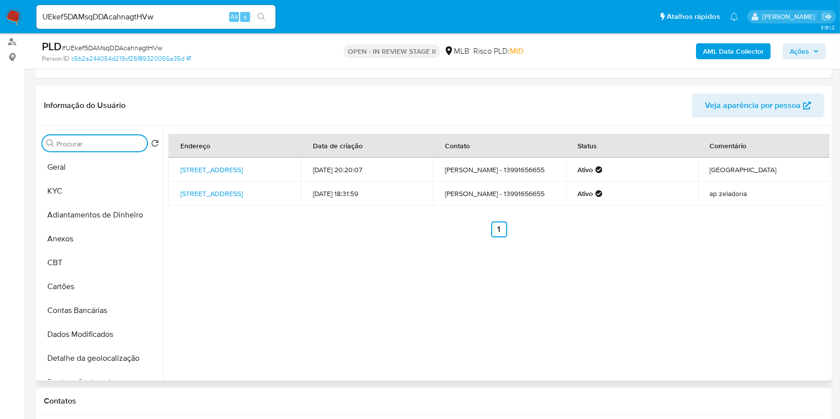
click at [127, 145] on input "Procurar" at bounding box center [99, 143] width 87 height 9
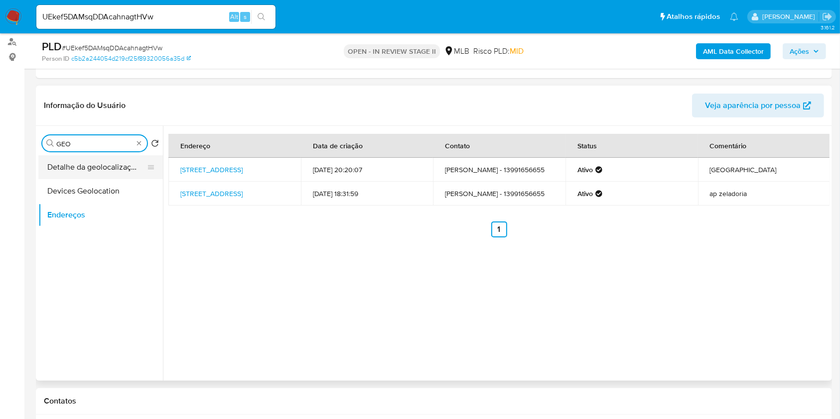
type input "GEO"
click at [108, 166] on button "Detalhe da geolocalização" at bounding box center [96, 167] width 117 height 24
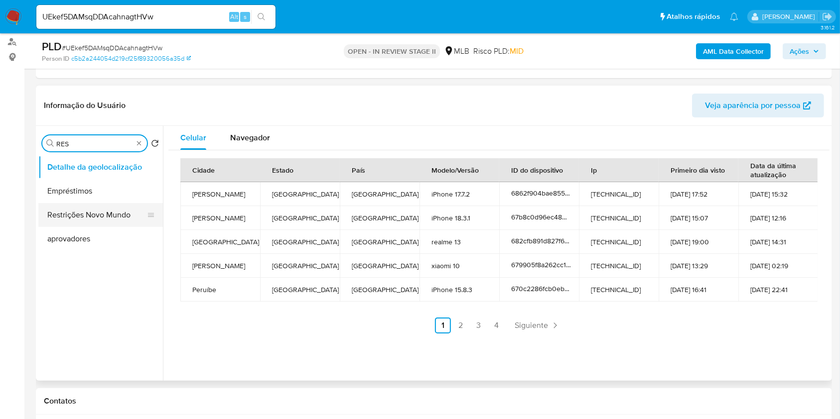
type input "RES"
click at [104, 215] on button "Restrições Novo Mundo" at bounding box center [96, 215] width 117 height 24
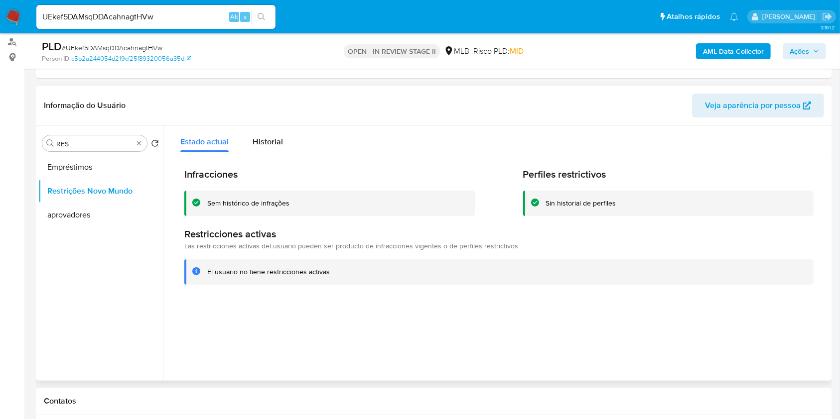
click at [141, 151] on div "Procurar RES Retornar ao pedido padrão Empréstimos Restrições Novo Mundo aprova…" at bounding box center [100, 253] width 124 height 253
click at [138, 147] on div "Procurar RES" at bounding box center [94, 143] width 105 height 16
type input "PO"
click at [113, 169] on button "Dispositivos Point" at bounding box center [96, 167] width 117 height 24
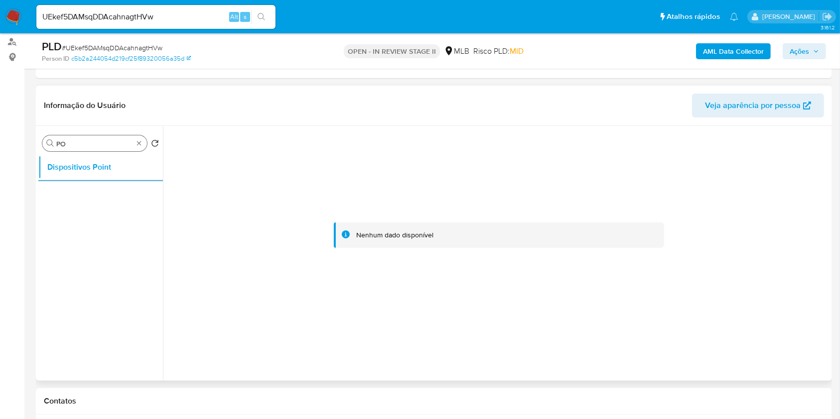
click at [133, 143] on div "Procurar PO" at bounding box center [94, 143] width 105 height 16
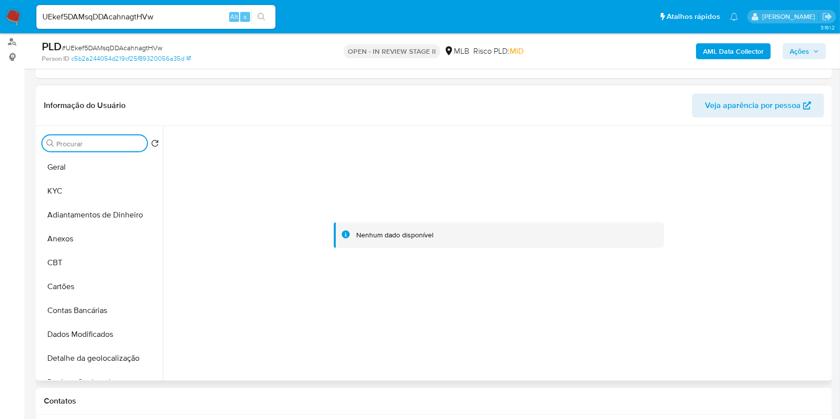
click at [134, 143] on input "Procurar" at bounding box center [99, 143] width 87 height 9
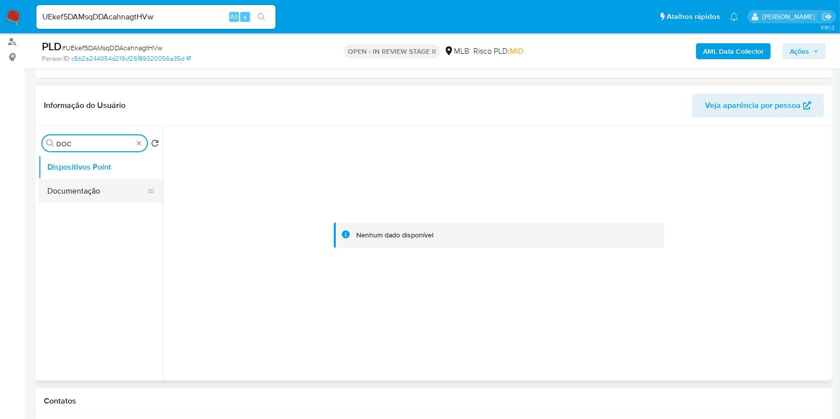
type input "DOC"
click at [113, 186] on button "Documentação" at bounding box center [96, 191] width 117 height 24
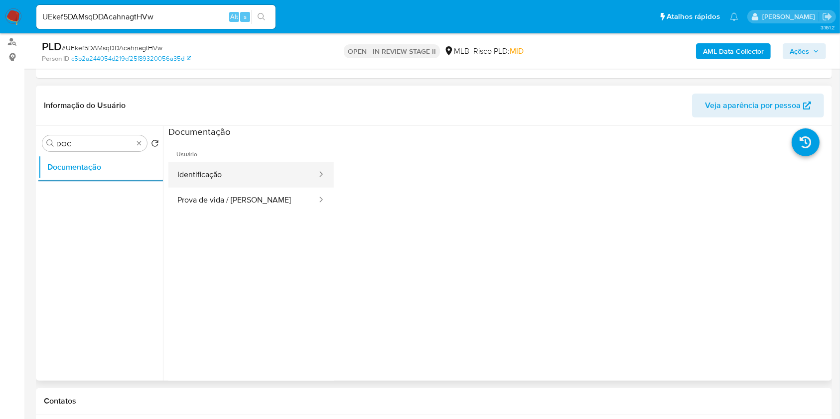
click at [208, 165] on button "Identificação" at bounding box center [242, 174] width 149 height 25
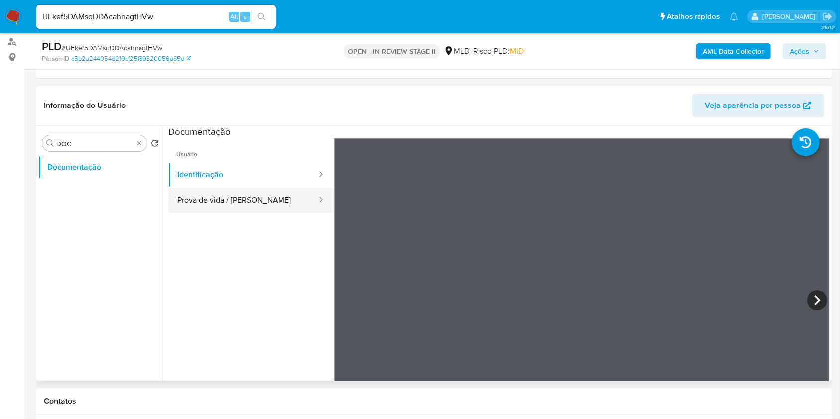
click at [250, 209] on button "Prova de vida / [PERSON_NAME]" at bounding box center [242, 200] width 149 height 25
click at [752, 54] on b "AML Data Collector" at bounding box center [733, 51] width 61 height 16
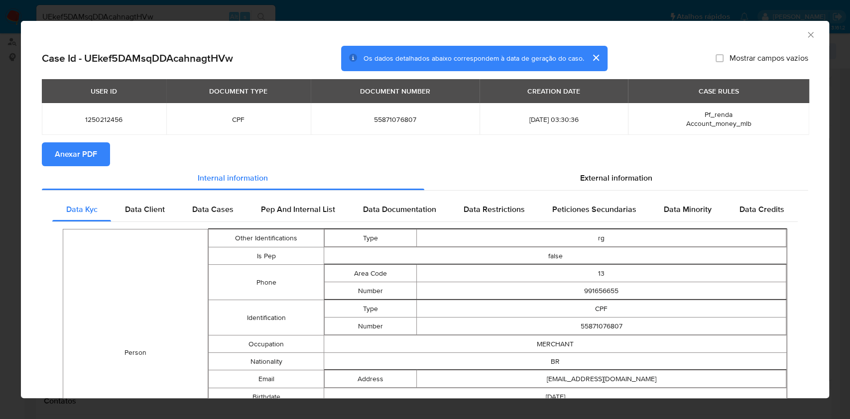
drag, startPoint x: 75, startPoint y: 156, endPoint x: 119, endPoint y: 148, distance: 44.5
click at [75, 156] on span "Anexar PDF" at bounding box center [76, 154] width 42 height 22
click at [809, 38] on div "AML Data Collector" at bounding box center [425, 33] width 808 height 25
click at [806, 34] on icon "Fechar a janela" at bounding box center [811, 35] width 10 height 10
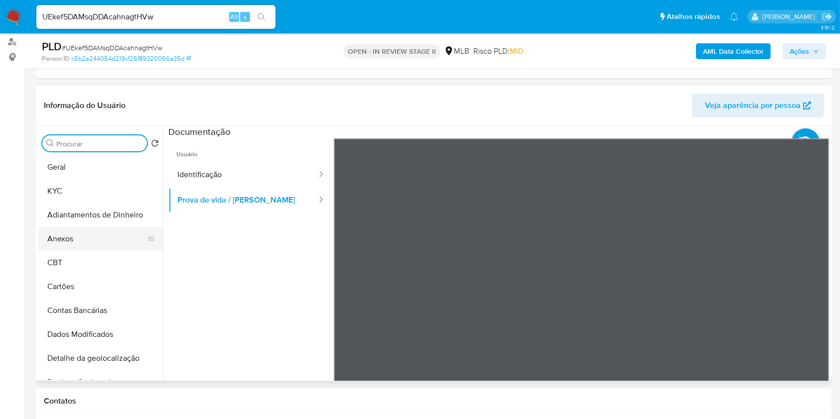
click at [83, 242] on button "Anexos" at bounding box center [96, 239] width 117 height 24
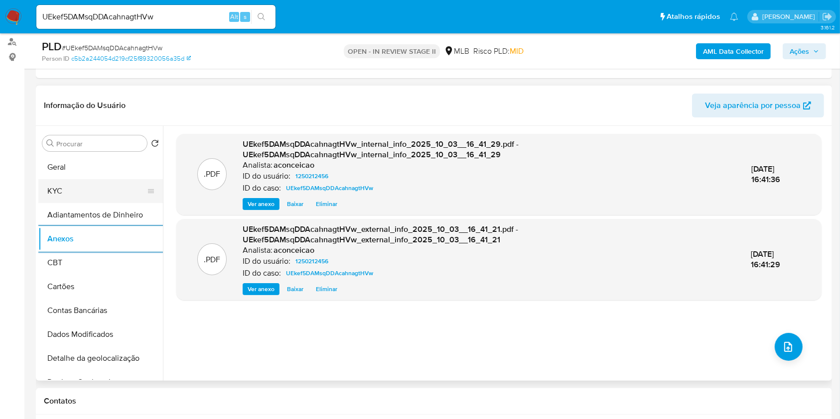
click at [78, 182] on button "KYC" at bounding box center [96, 191] width 117 height 24
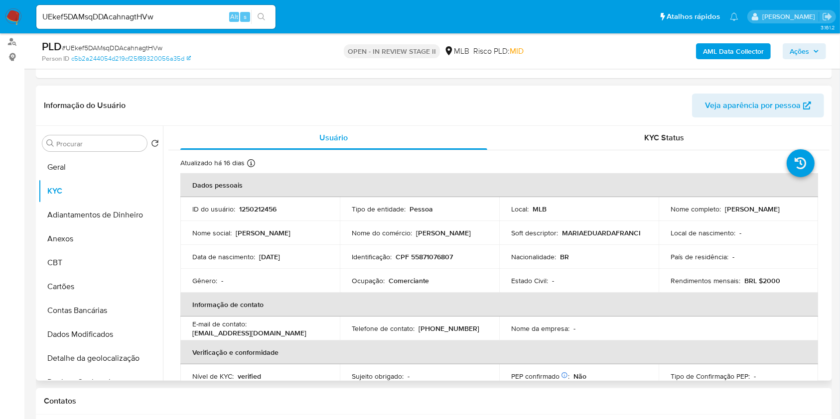
click at [420, 282] on p "Comerciante" at bounding box center [408, 280] width 40 height 9
copy div "Ocupação : Comerciante"
drag, startPoint x: 98, startPoint y: 237, endPoint x: 144, endPoint y: 222, distance: 48.7
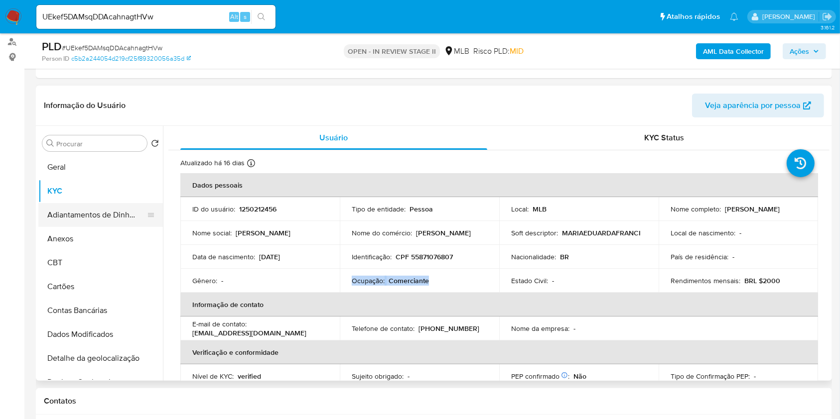
click at [97, 236] on button "Anexos" at bounding box center [100, 239] width 124 height 24
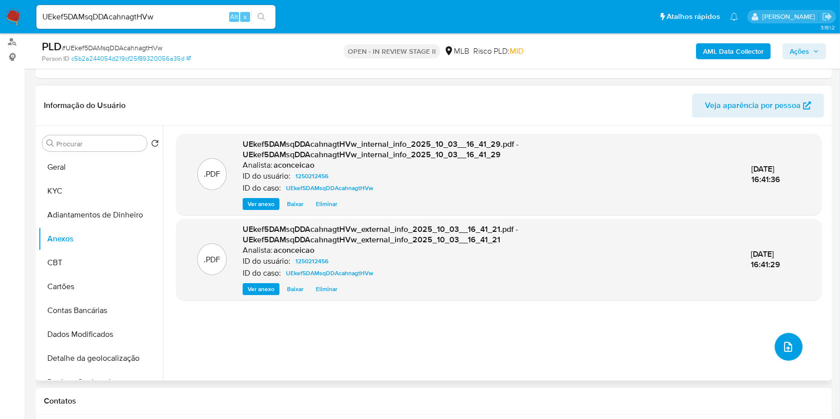
click at [784, 343] on icon "upload-file" at bounding box center [788, 347] width 12 height 12
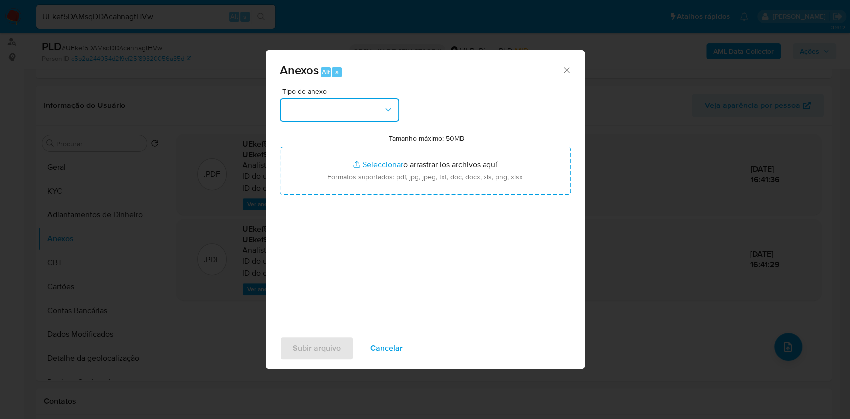
click at [353, 117] on button "button" at bounding box center [340, 110] width 120 height 24
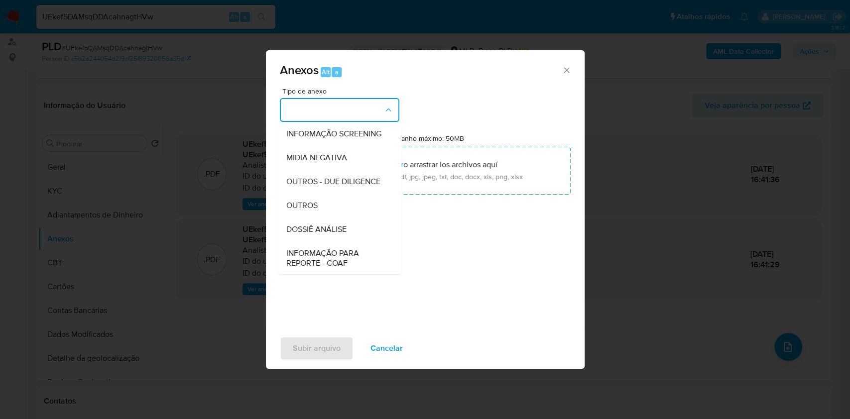
scroll to position [153, 0]
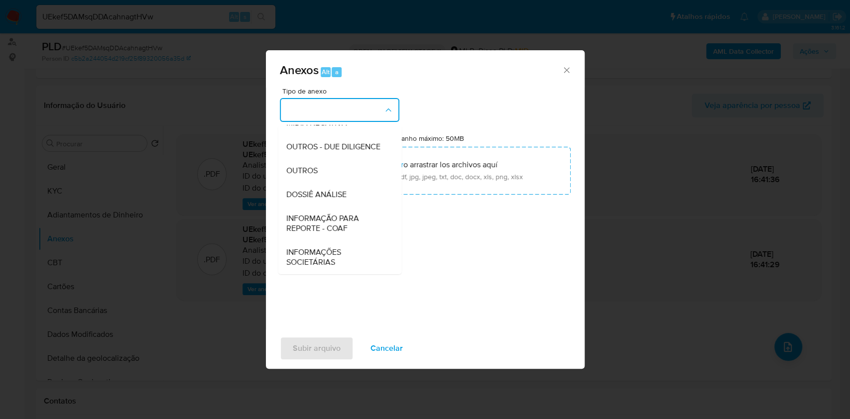
drag, startPoint x: 334, startPoint y: 190, endPoint x: 636, endPoint y: 61, distance: 328.6
click at [335, 190] on span "DOSSIÊ ANÁLISE" at bounding box center [316, 195] width 60 height 10
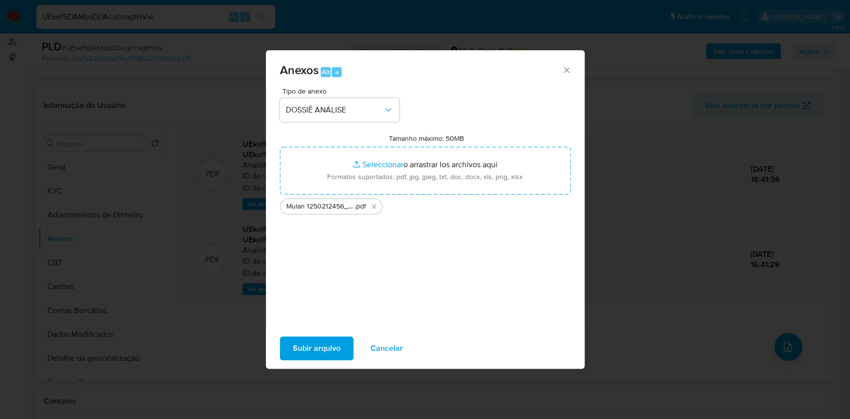
click at [308, 347] on span "Subir arquivo" at bounding box center [317, 349] width 48 height 22
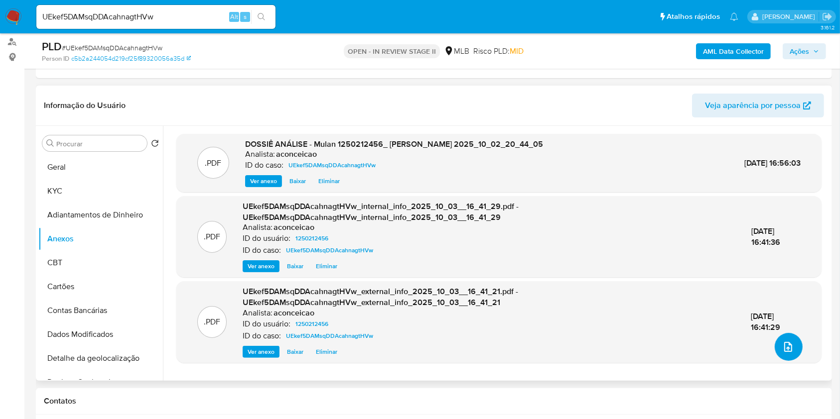
click at [793, 355] on button "upload-file" at bounding box center [788, 347] width 28 height 28
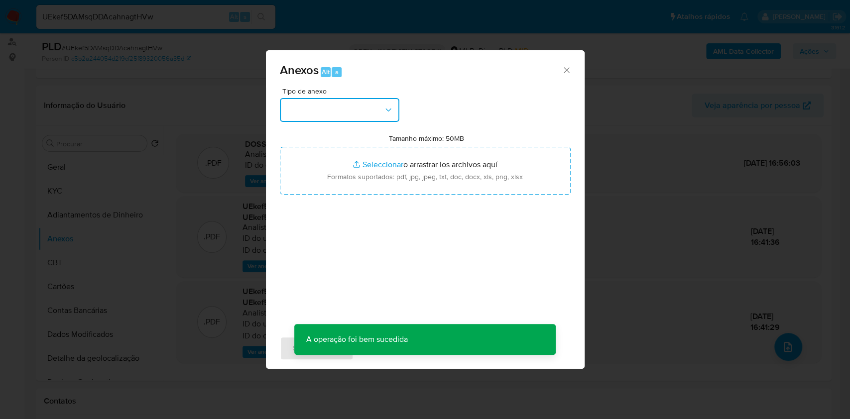
click at [375, 113] on button "button" at bounding box center [340, 110] width 120 height 24
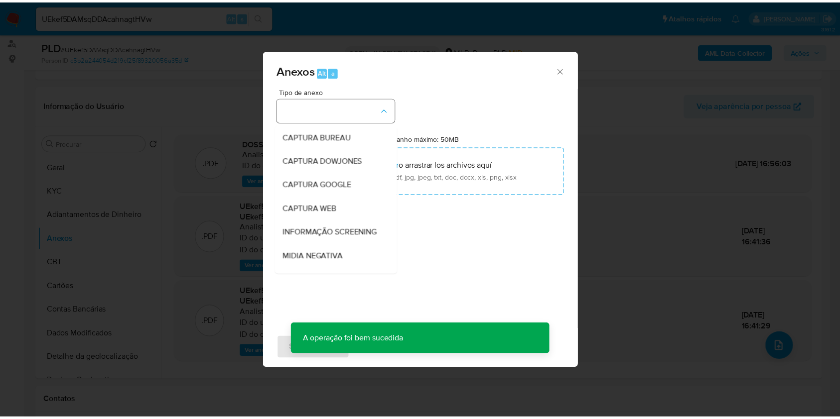
scroll to position [132, 0]
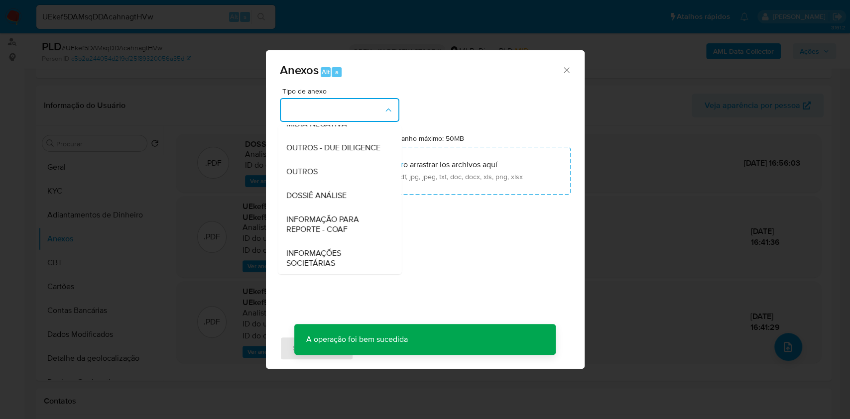
click at [342, 201] on span "DOSSIÊ ANÁLISE" at bounding box center [316, 196] width 60 height 10
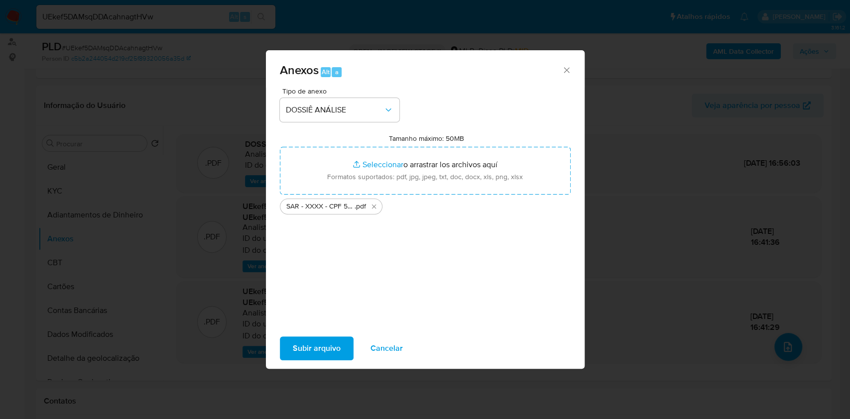
click at [324, 348] on span "Subir arquivo" at bounding box center [317, 349] width 48 height 22
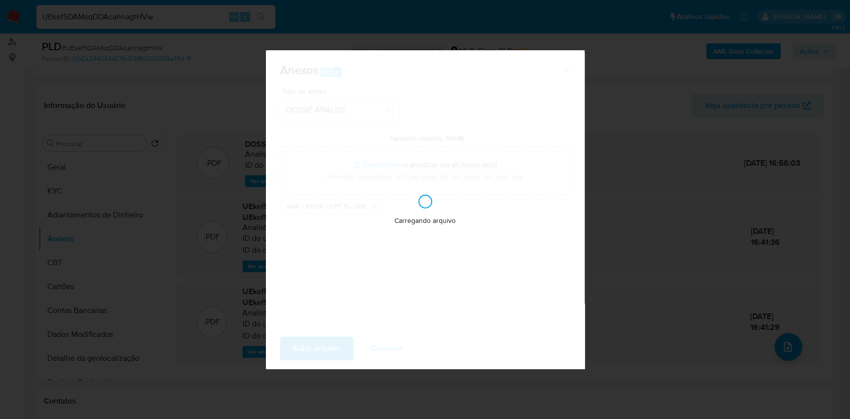
click at [800, 131] on div "Anexos Alt a Tipo de anexo DOSSIÊ ANÁLISE Tamanho máximo: 50MB Seleccionar arch…" at bounding box center [425, 209] width 850 height 419
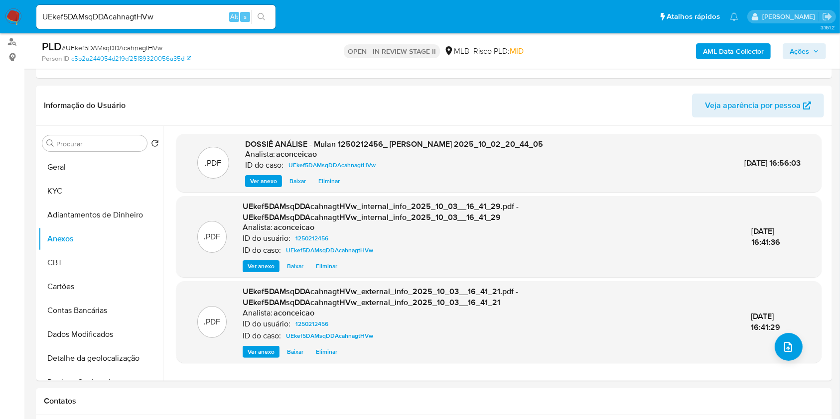
click at [816, 44] on span "Ações" at bounding box center [803, 51] width 29 height 14
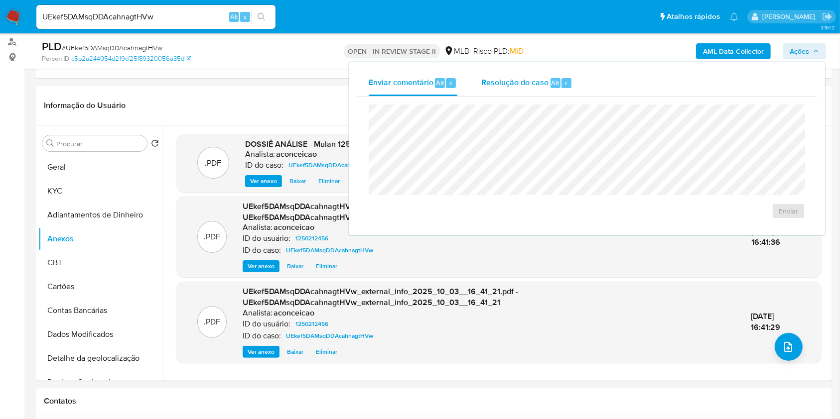
click at [565, 84] on div "r" at bounding box center [566, 83] width 10 height 10
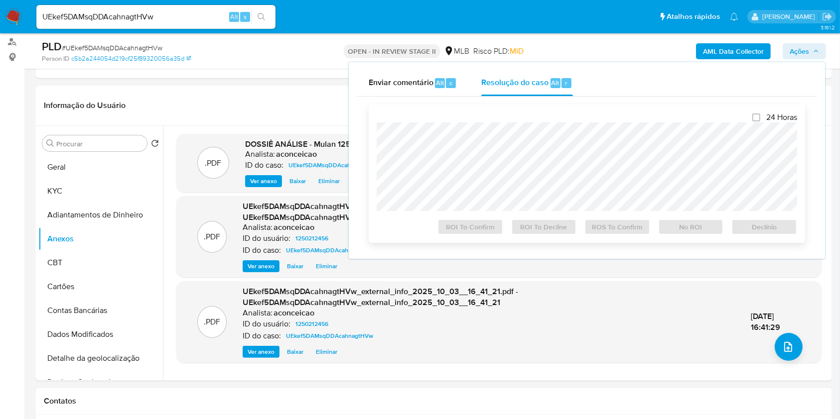
click at [569, 118] on div "24 Horas ROI To Confirm ROI To Decline ROS To Confirm No ROI Declínio" at bounding box center [586, 174] width 420 height 123
click at [618, 230] on span "ROS To Confirm" at bounding box center [617, 227] width 52 height 14
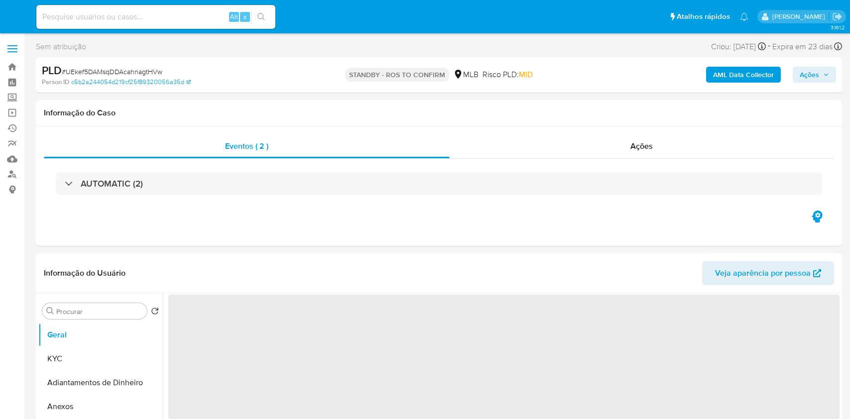
select select "10"
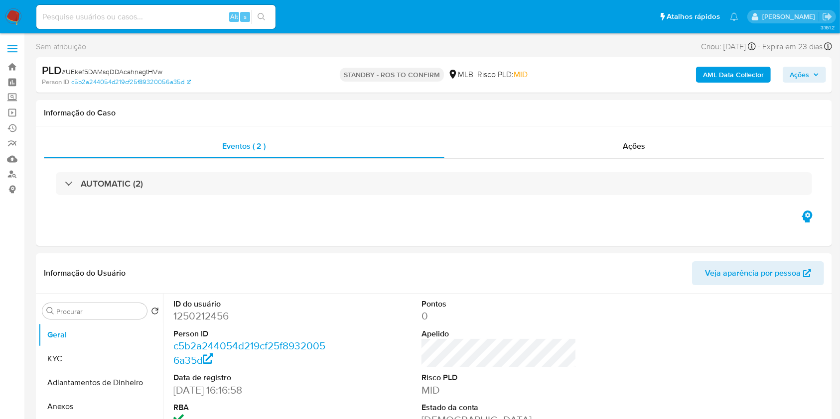
click at [203, 12] on input at bounding box center [155, 16] width 239 height 13
paste input "nvGmq6BaNkZKoKMA5V4lxt2D"
type input "nvGmq6BaNkZKoKMA5V4lxt2D"
click at [266, 15] on button "search-icon" at bounding box center [261, 17] width 20 height 14
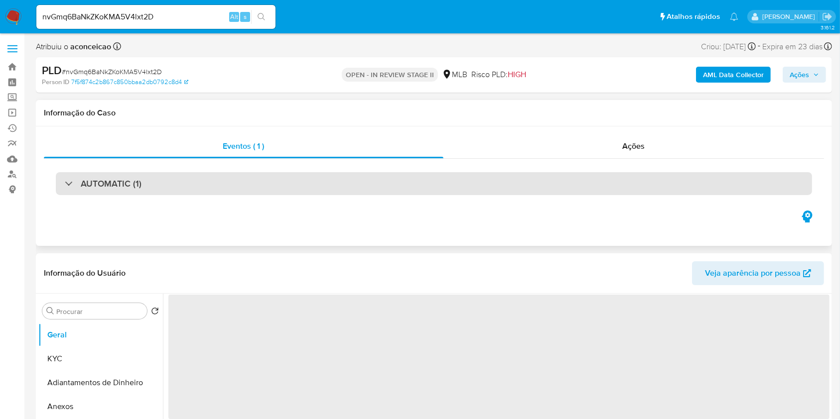
select select "10"
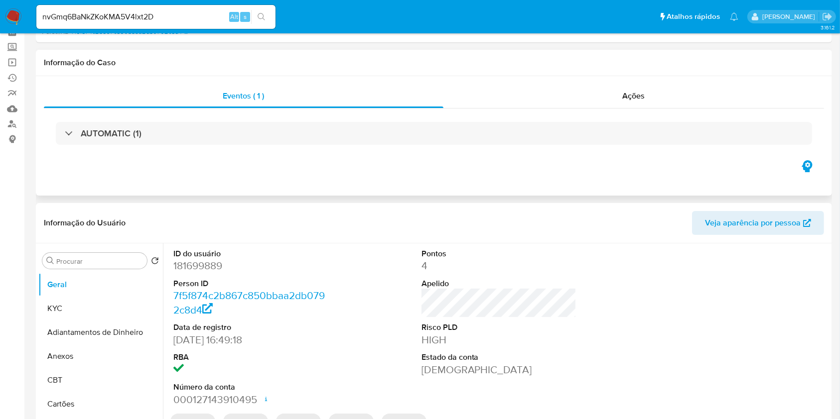
scroll to position [132, 0]
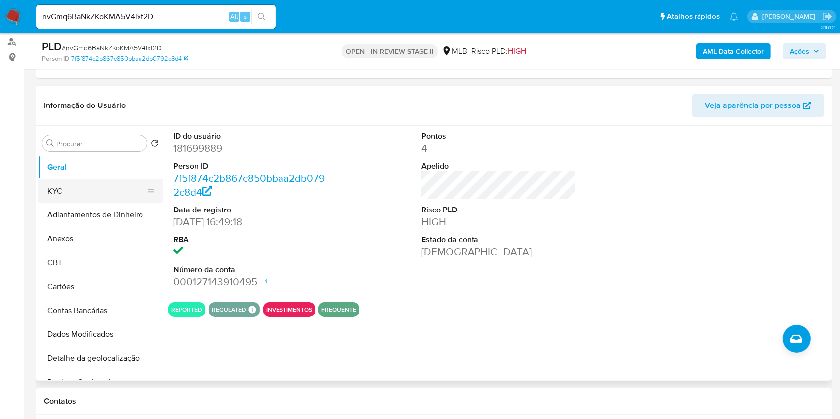
click at [107, 189] on button "KYC" at bounding box center [96, 191] width 117 height 24
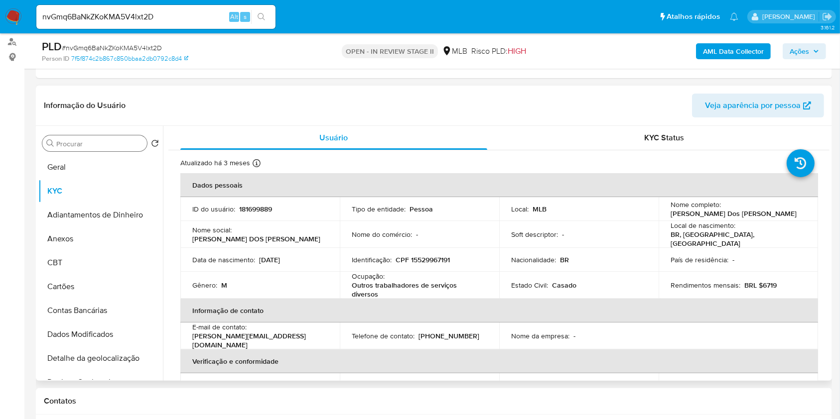
click at [121, 150] on div "Procurar" at bounding box center [94, 143] width 105 height 16
click at [119, 145] on input "Procurar" at bounding box center [99, 143] width 87 height 9
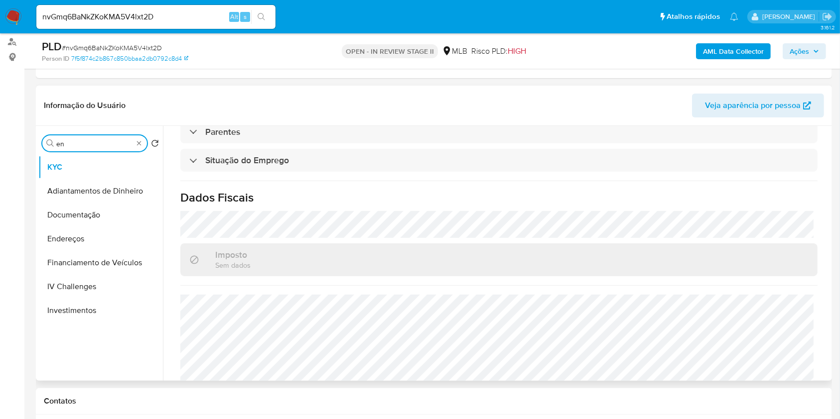
scroll to position [426, 0]
click at [110, 146] on input "en" at bounding box center [94, 143] width 77 height 9
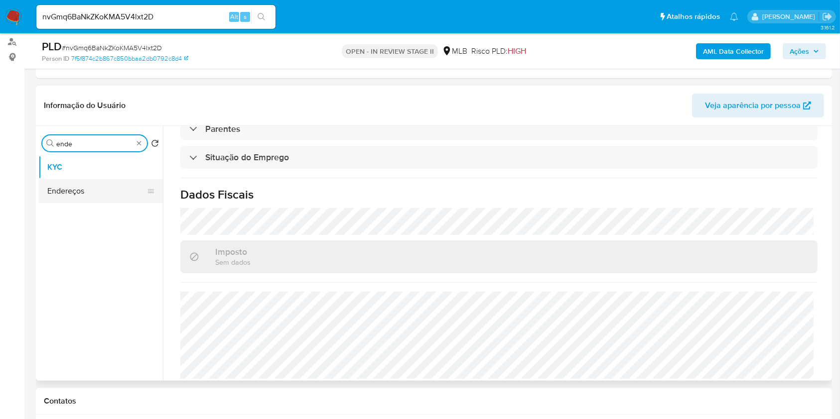
type input "ende"
click at [98, 186] on button "Endereços" at bounding box center [100, 191] width 124 height 24
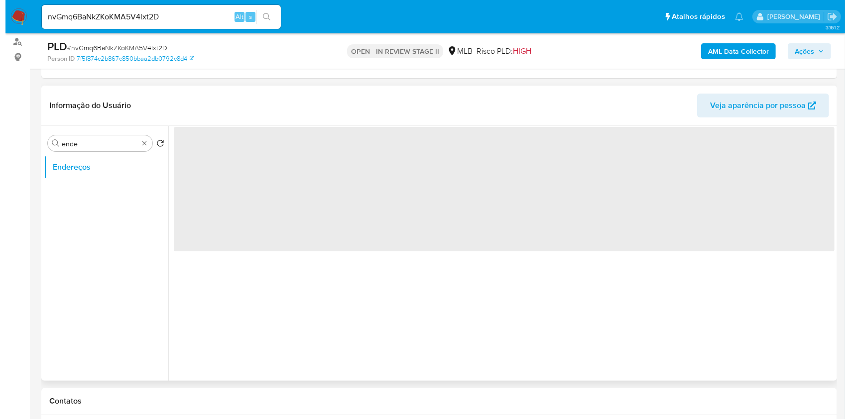
scroll to position [0, 0]
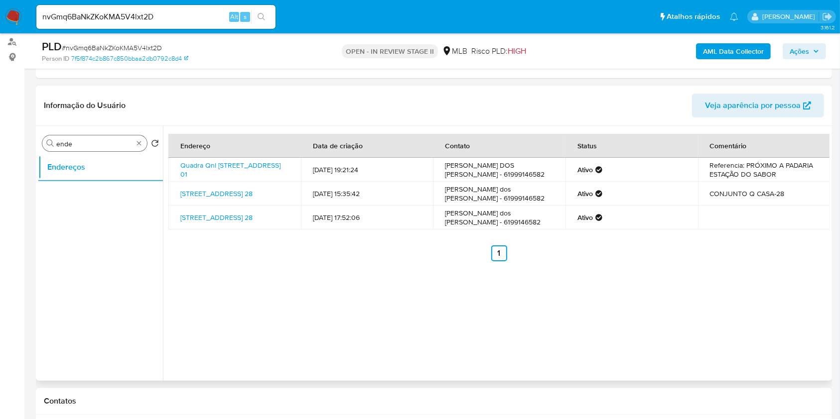
drag, startPoint x: 139, startPoint y: 137, endPoint x: 138, endPoint y: 142, distance: 5.1
click at [139, 138] on div "Procurar ende" at bounding box center [94, 143] width 105 height 16
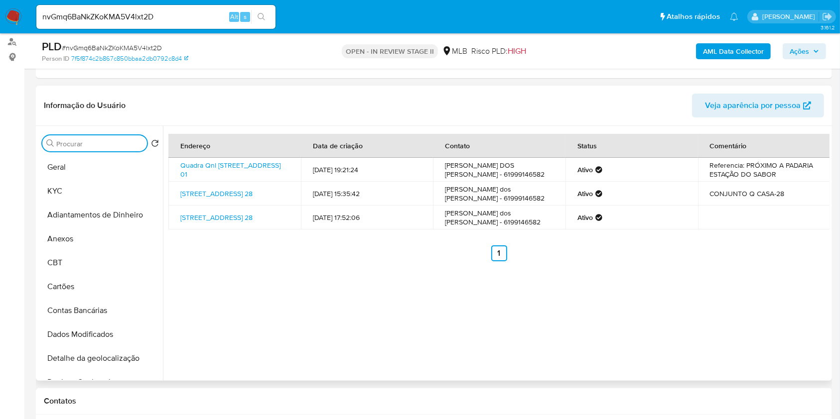
click at [122, 146] on input "Procurar" at bounding box center [99, 143] width 87 height 9
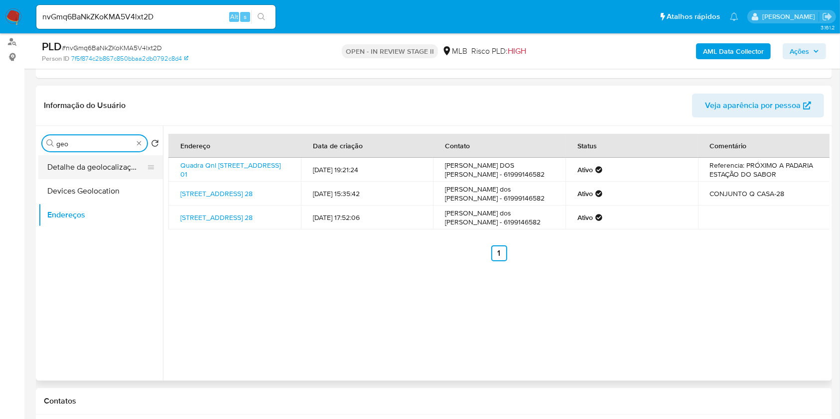
type input "geo"
click at [116, 161] on button "Detalhe da geolocalização" at bounding box center [96, 167] width 117 height 24
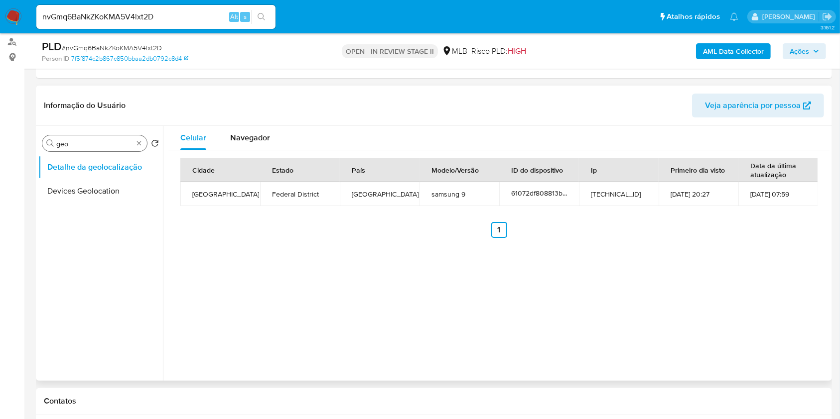
drag, startPoint x: 143, startPoint y: 141, endPoint x: 134, endPoint y: 143, distance: 8.7
click at [142, 141] on div "Procurar geo" at bounding box center [94, 143] width 105 height 16
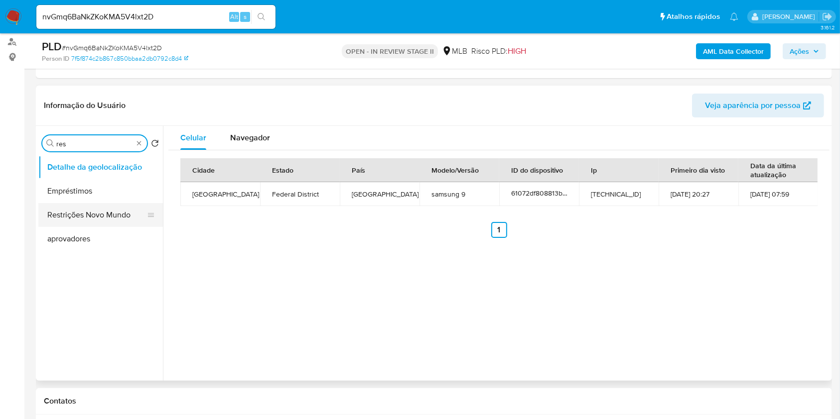
type input "res"
click at [101, 217] on button "Restrições Novo Mundo" at bounding box center [96, 215] width 117 height 24
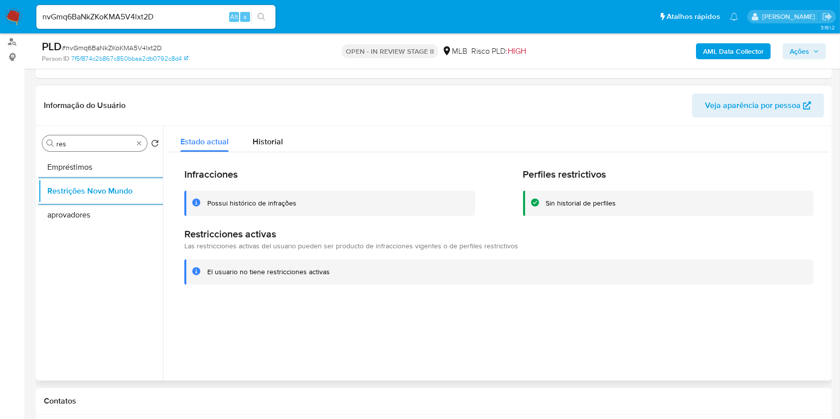
click at [136, 137] on div "Procurar res" at bounding box center [94, 143] width 105 height 16
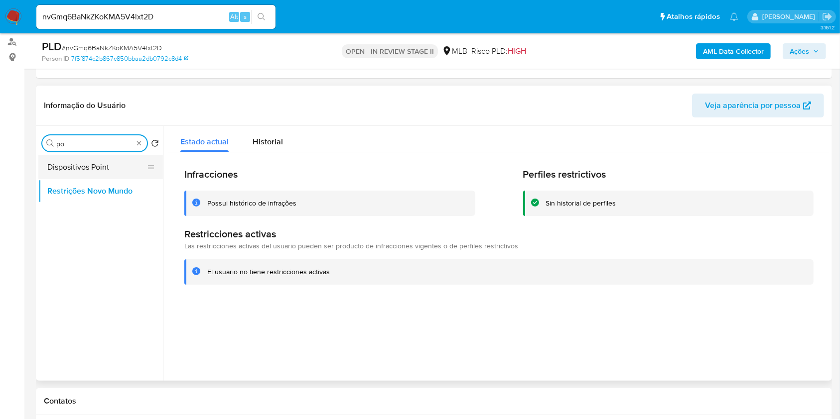
type input "po"
click at [147, 169] on icon at bounding box center [151, 167] width 8 height 8
click at [126, 173] on button "Dispositivos Point" at bounding box center [96, 167] width 117 height 24
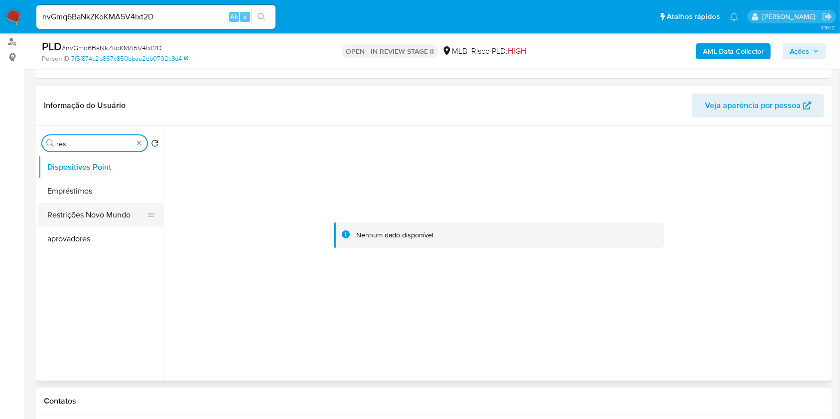
type input "res"
click at [123, 212] on button "Restrições Novo Mundo" at bounding box center [100, 215] width 124 height 24
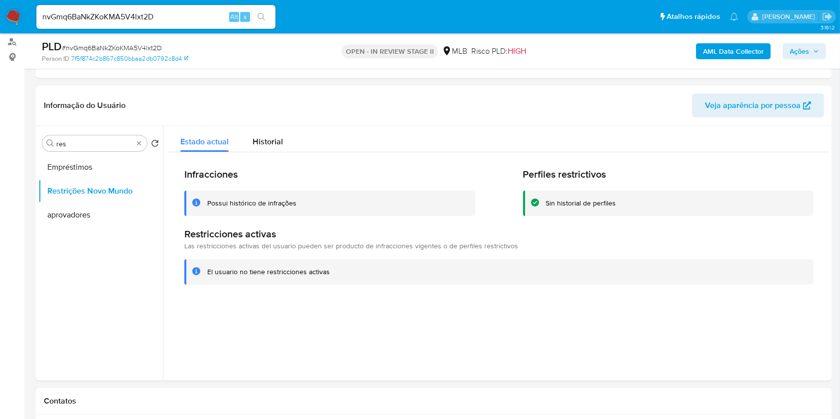
click at [724, 51] on b "AML Data Collector" at bounding box center [733, 51] width 61 height 16
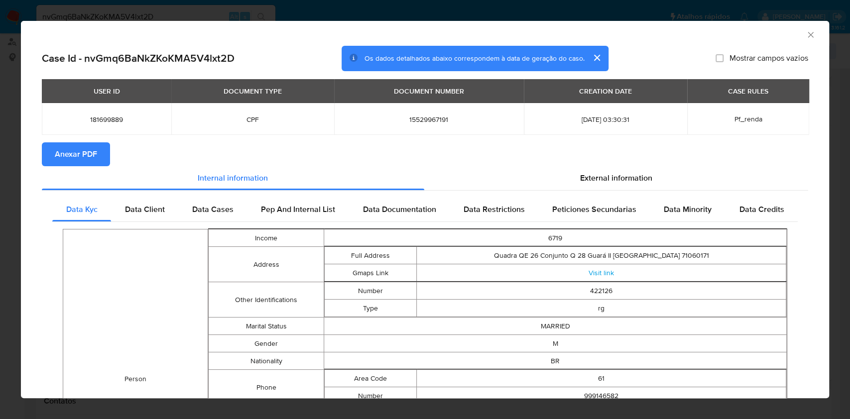
click at [69, 157] on span "Anexar PDF" at bounding box center [76, 154] width 42 height 22
click at [806, 34] on icon "Fechar a janela" at bounding box center [811, 35] width 10 height 10
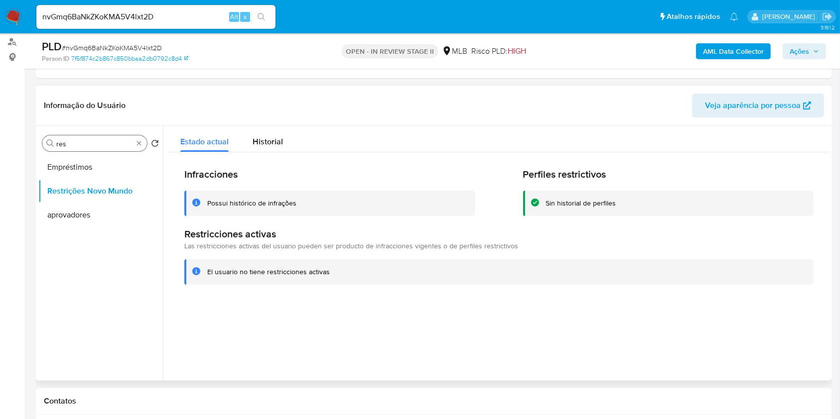
click at [144, 144] on div "Procurar res" at bounding box center [94, 143] width 105 height 16
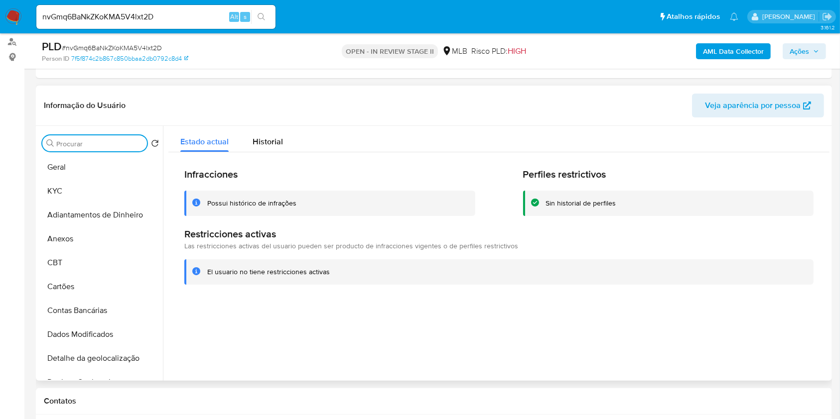
click at [138, 142] on input "Procurar" at bounding box center [99, 143] width 87 height 9
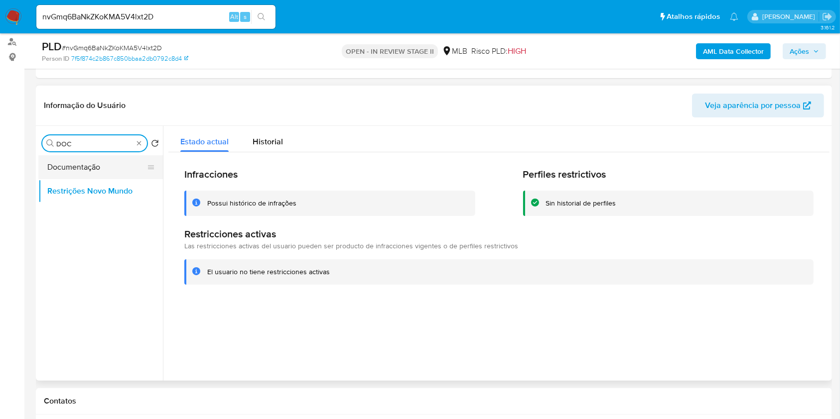
type input "DOC"
click at [101, 169] on button "Documentação" at bounding box center [96, 167] width 117 height 24
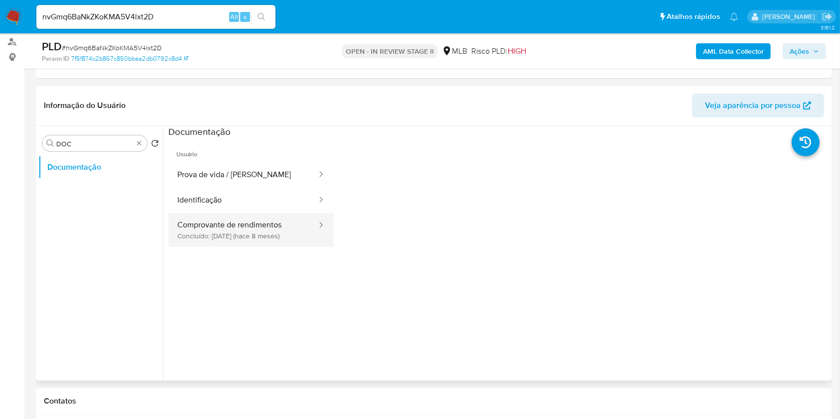
click at [218, 222] on button "Comprovante de rendimentos Concluído: 18/01/2025 (hace 8 meses)" at bounding box center [242, 230] width 149 height 34
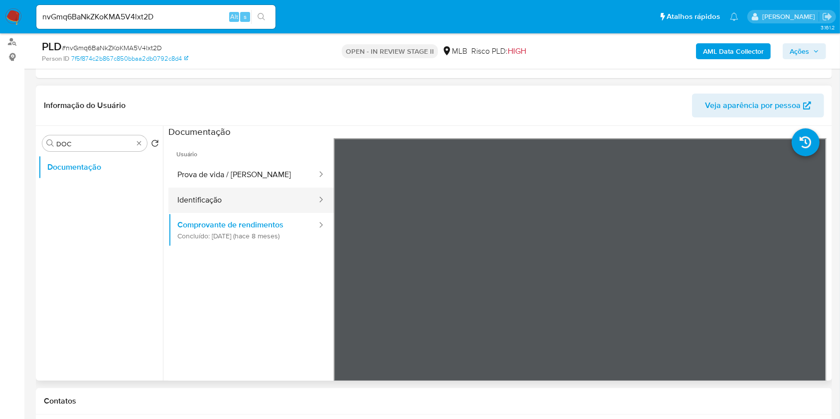
click at [222, 197] on button "Identificação" at bounding box center [242, 200] width 149 height 25
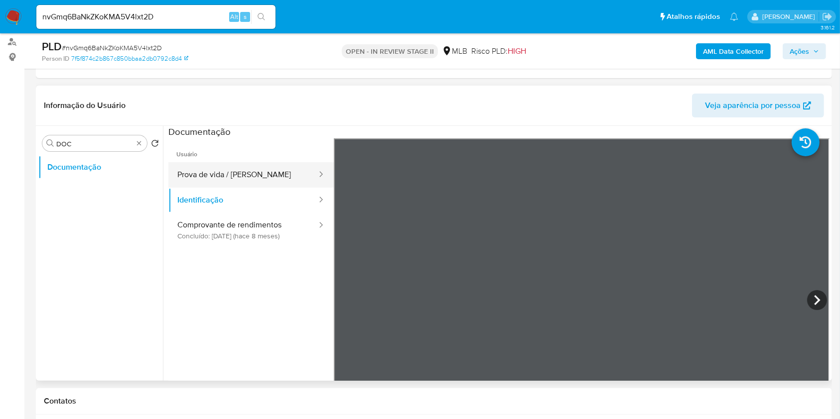
click at [252, 177] on button "Prova de vida / [PERSON_NAME]" at bounding box center [242, 174] width 149 height 25
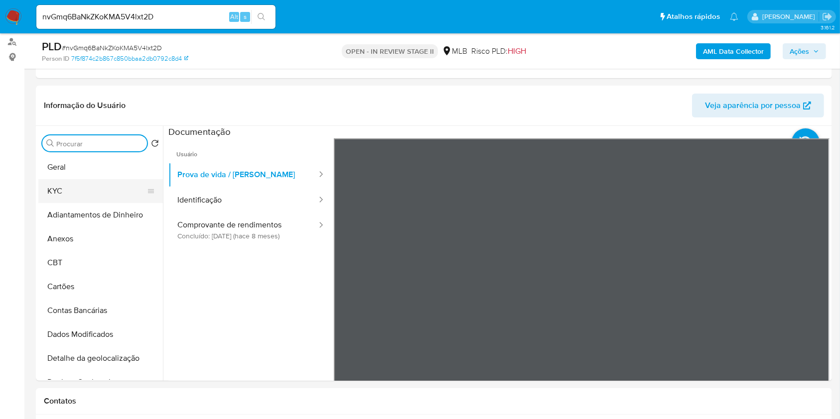
click at [103, 187] on button "KYC" at bounding box center [96, 191] width 117 height 24
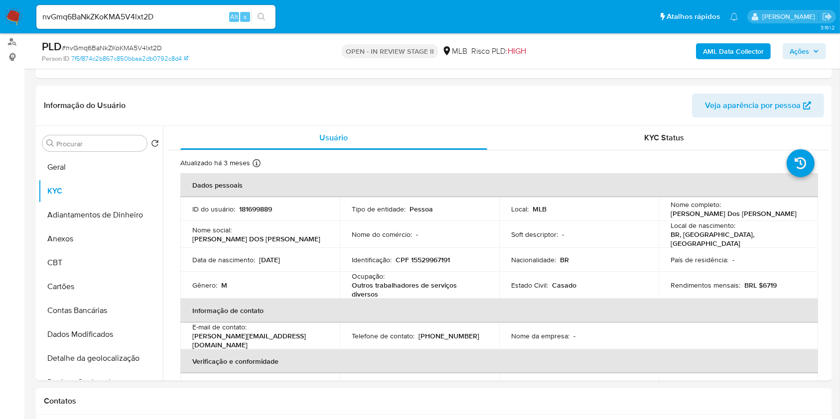
click at [413, 281] on p "Outros trabalhadores de serviços diversos" at bounding box center [417, 290] width 131 height 18
copy div "Ocupação : Outros trabalhadores de serviços diversos"
click at [440, 255] on p "CPF 15529967191" at bounding box center [422, 259] width 54 height 9
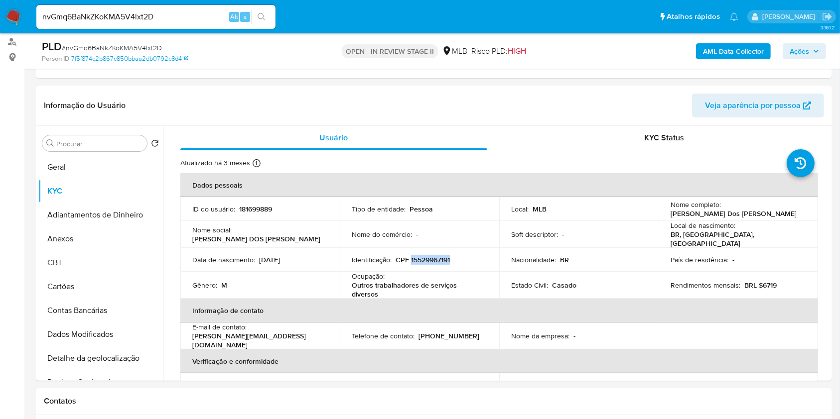
click at [440, 255] on p "CPF 15529967191" at bounding box center [422, 259] width 54 height 9
copy p "15529967191"
click at [107, 237] on button "Anexos" at bounding box center [96, 239] width 117 height 24
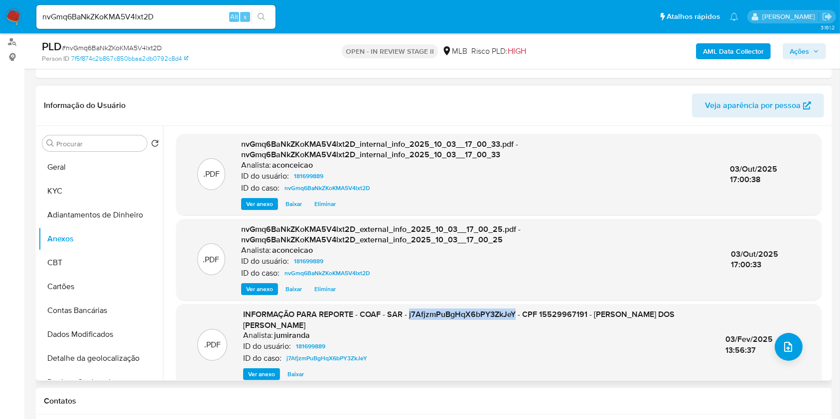
copy span "j7AfjzmPuBgHqX6bPY3ZkJeY"
drag, startPoint x: 410, startPoint y: 315, endPoint x: 517, endPoint y: 314, distance: 106.6
click at [517, 314] on span "INFORMAÇÃO PARA REPORTE - COAF - SAR - j7AfjzmPuBgHqX6bPY3ZkJeY - CPF 155299671…" at bounding box center [458, 320] width 431 height 22
click at [790, 345] on button "upload-file" at bounding box center [788, 347] width 28 height 28
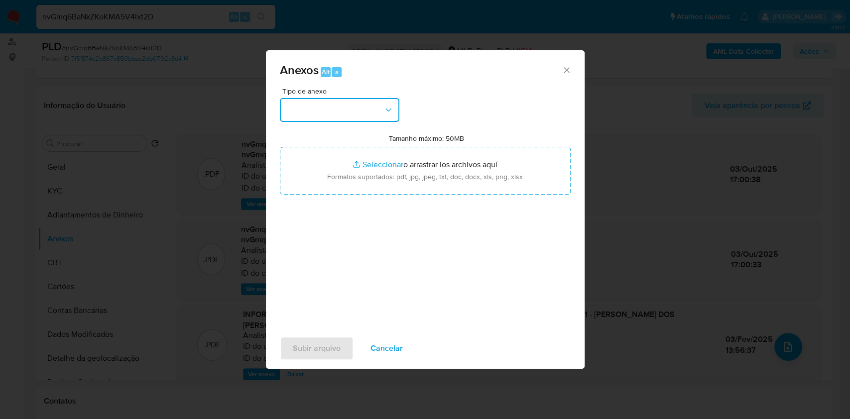
click at [371, 108] on button "button" at bounding box center [340, 110] width 120 height 24
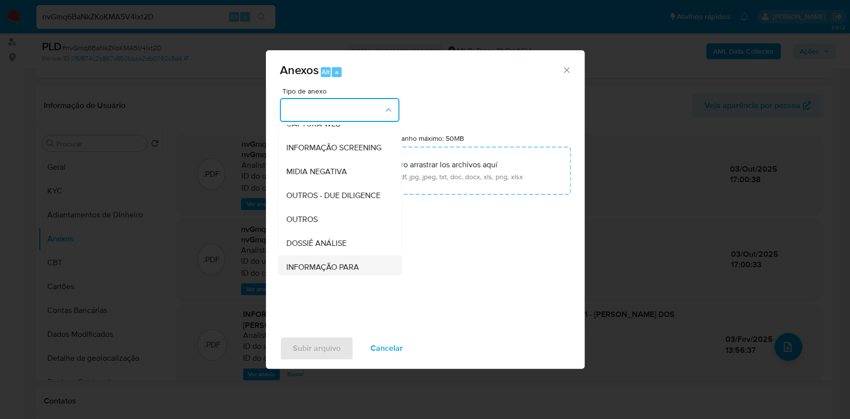
scroll to position [153, 0]
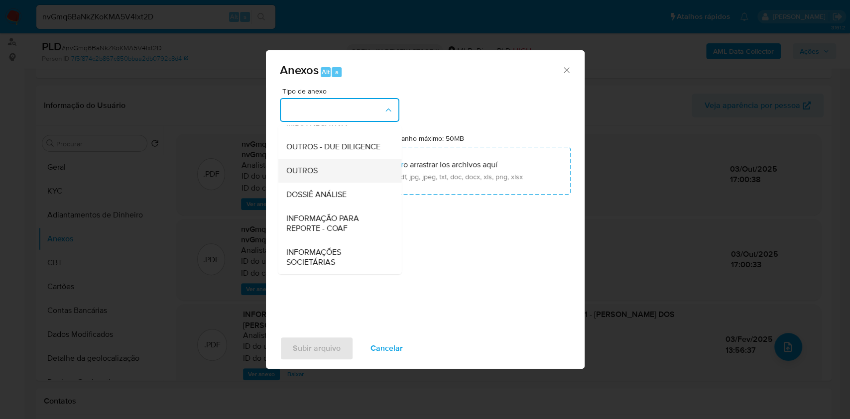
click at [326, 175] on div "OUTROS" at bounding box center [337, 171] width 102 height 24
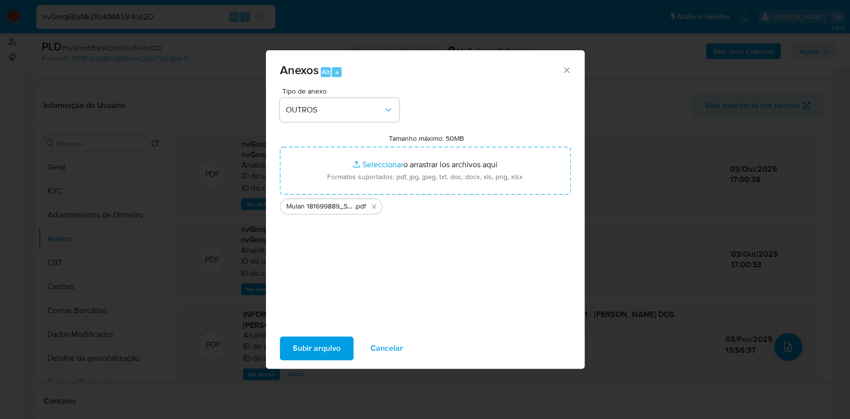
click at [317, 348] on span "Subir arquivo" at bounding box center [317, 349] width 48 height 22
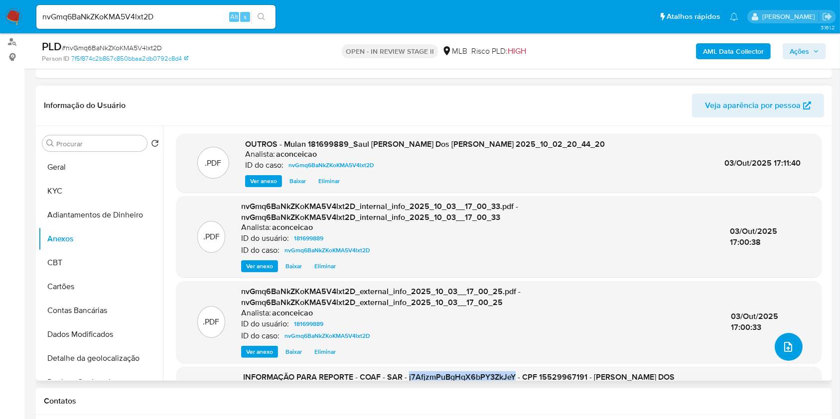
click at [782, 352] on span "upload-file" at bounding box center [788, 347] width 12 height 12
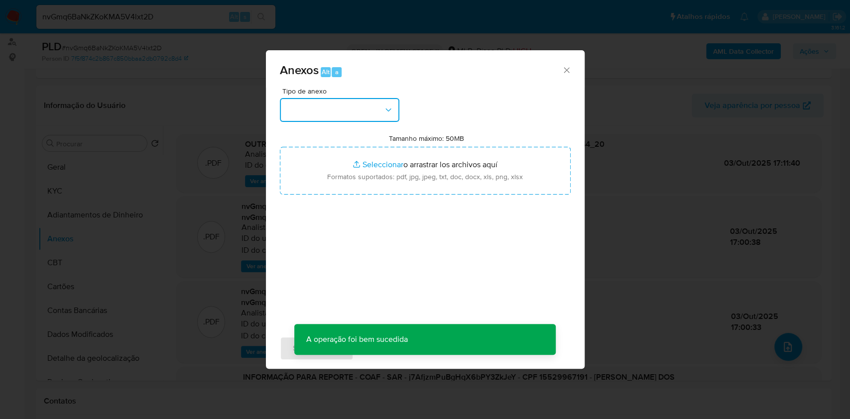
click at [371, 114] on button "button" at bounding box center [340, 110] width 120 height 24
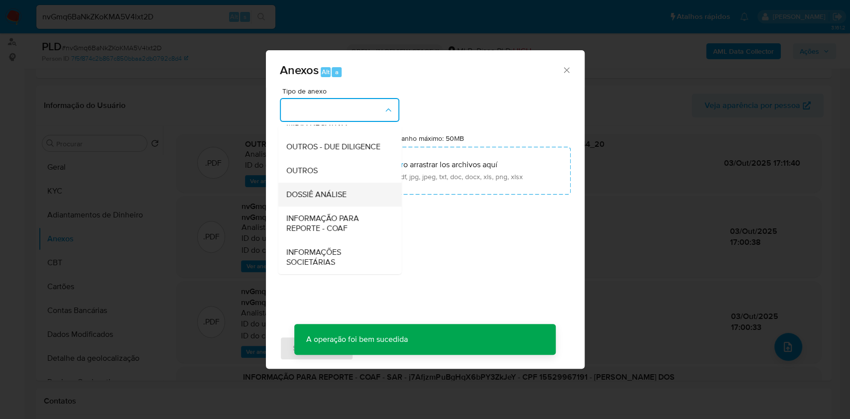
drag, startPoint x: 337, startPoint y: 192, endPoint x: 609, endPoint y: 110, distance: 283.9
click at [339, 192] on span "DOSSIÊ ANÁLISE" at bounding box center [316, 195] width 60 height 10
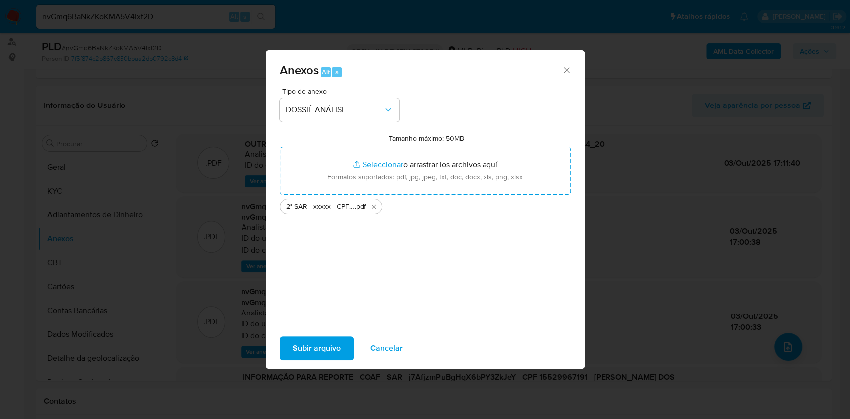
click at [334, 348] on span "Subir arquivo" at bounding box center [317, 349] width 48 height 22
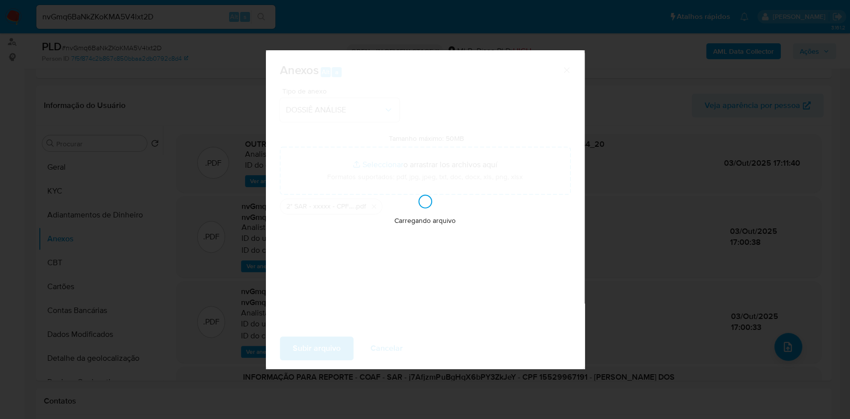
click at [689, 198] on div "Anexos Alt a Tipo de anexo DOSSIÊ ANÁLISE Tamanho máximo: 50MB Seleccionar arch…" at bounding box center [425, 209] width 850 height 419
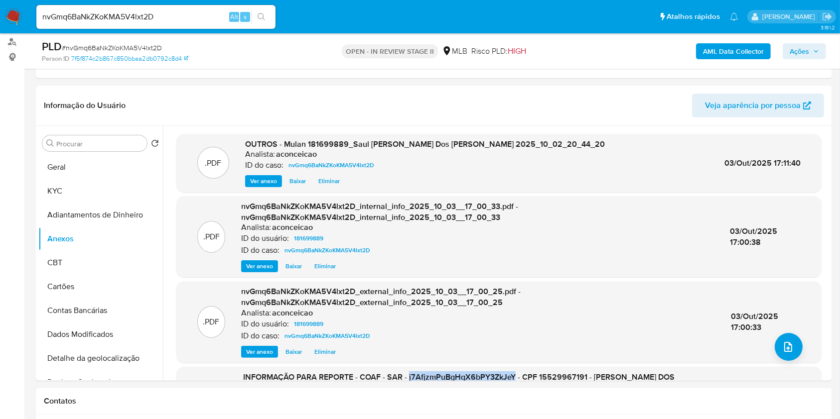
click at [795, 56] on span "Ações" at bounding box center [798, 51] width 19 height 16
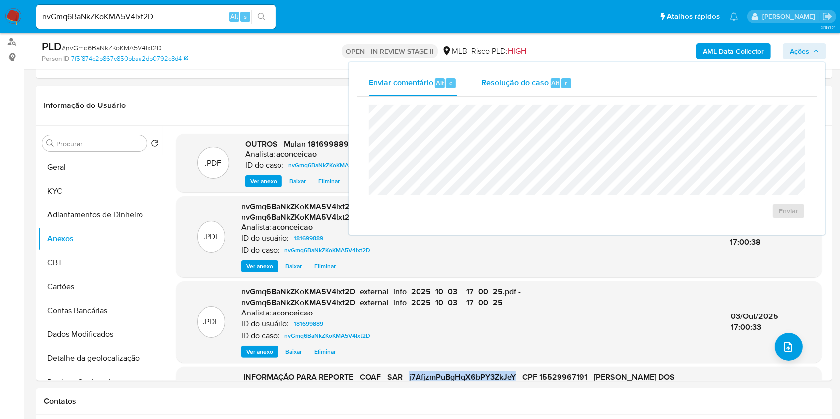
click at [568, 91] on div "Resolução do caso Alt r" at bounding box center [526, 83] width 91 height 26
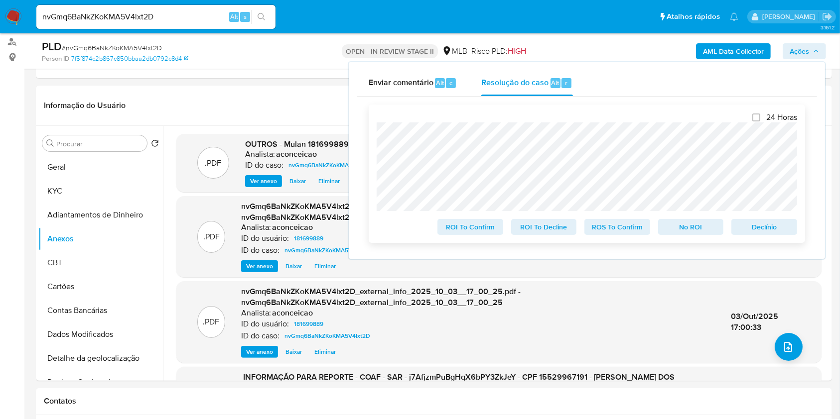
click at [631, 222] on span "ROS To Confirm" at bounding box center [617, 227] width 52 height 14
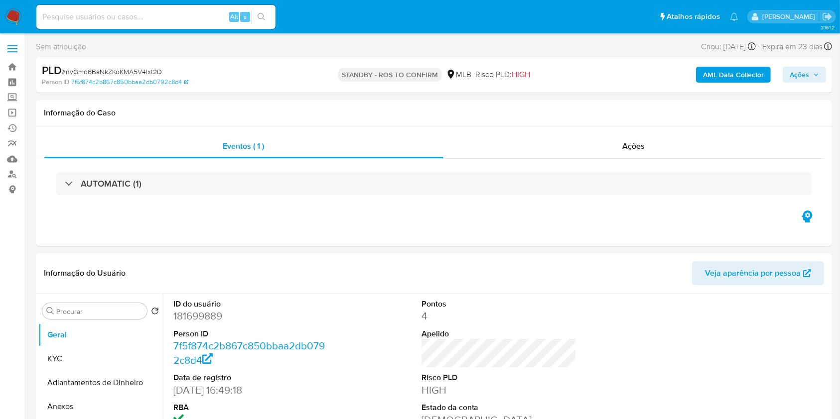
select select "10"
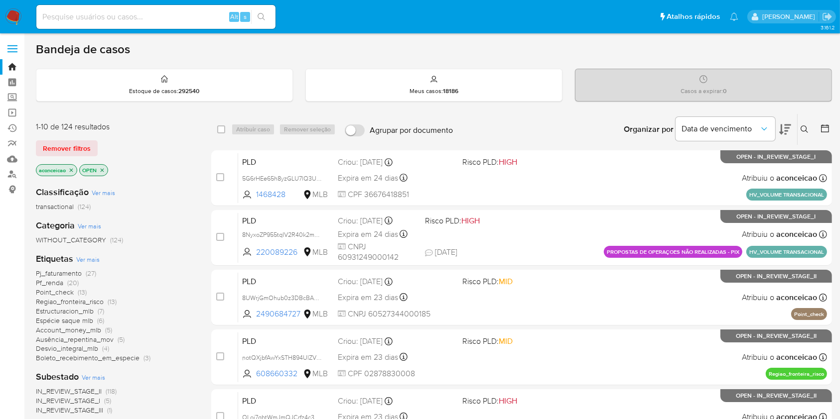
click at [805, 130] on icon at bounding box center [804, 129] width 8 height 8
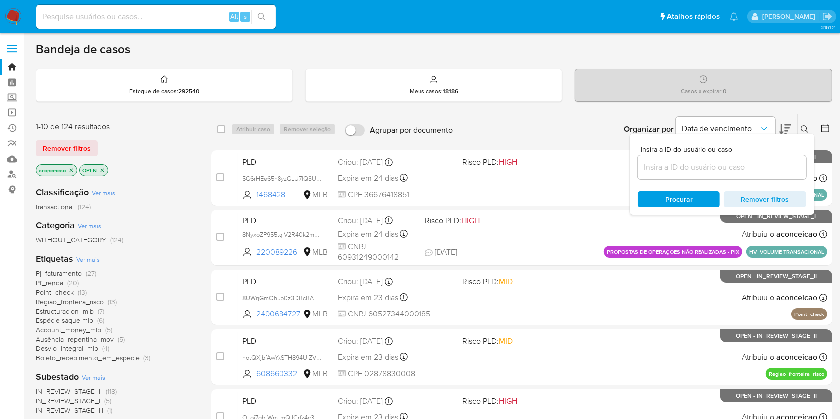
click at [704, 175] on div at bounding box center [721, 167] width 168 height 24
paste input "cbXj8qo2W3cdIFRnuj0wd8sP"
click at [702, 170] on input at bounding box center [721, 167] width 168 height 13
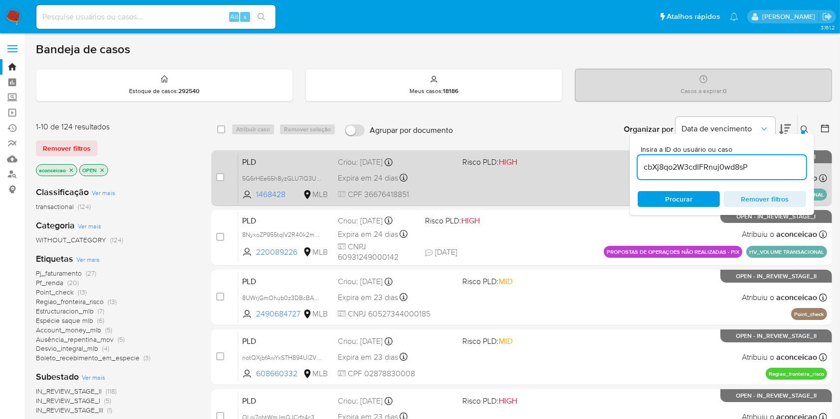
type input "cbXj8qo2W3cdIFRnuj0wd8sP"
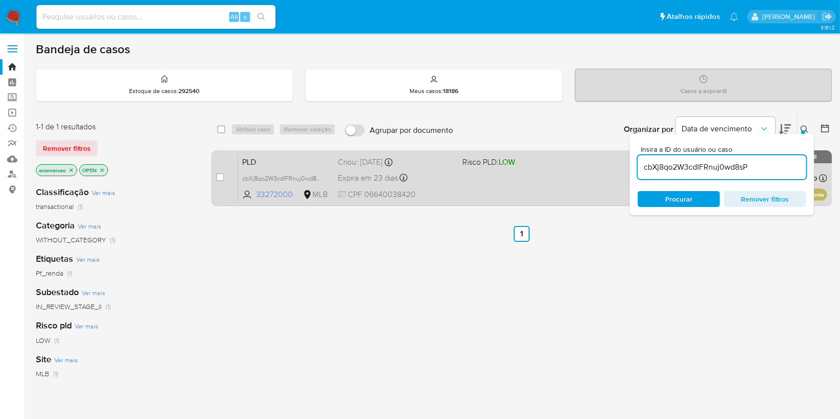
click at [456, 183] on div "PLD cbXj8qo2W3cdIFRnuj0wd8sP 33272000 MLB Risco PLD: LOW Criou: [DATE] Criou: […" at bounding box center [532, 178] width 589 height 50
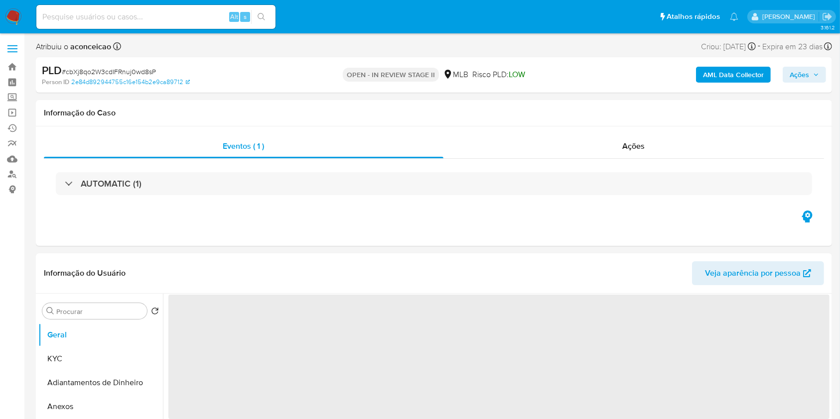
select select "10"
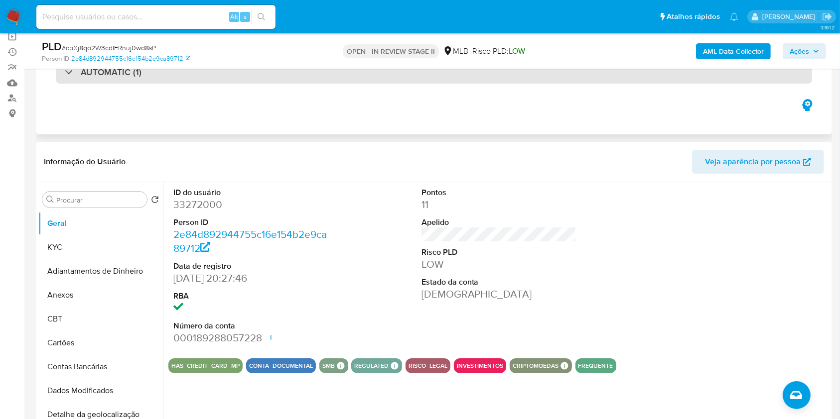
scroll to position [132, 0]
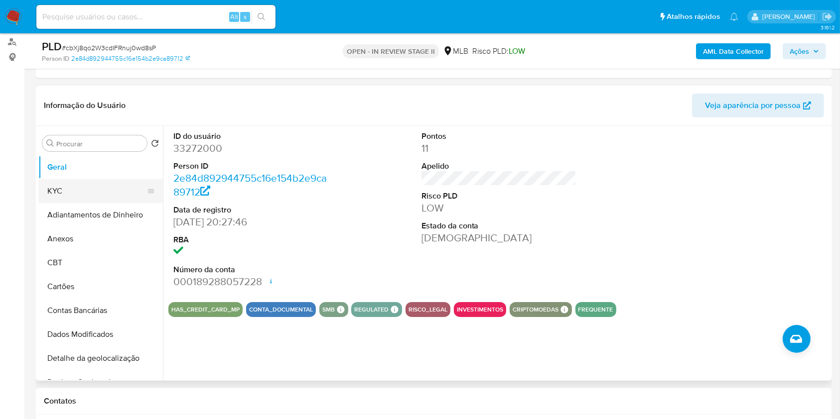
click at [88, 194] on button "KYC" at bounding box center [96, 191] width 117 height 24
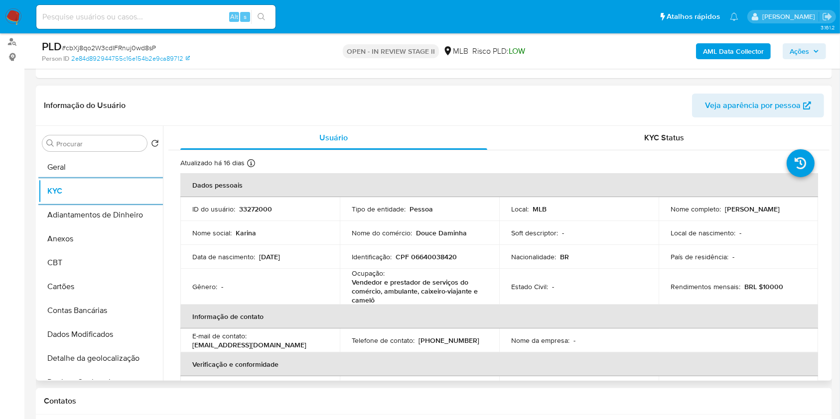
click at [392, 282] on p "Vendedor e prestador de serviços do comércio, ambulante, caixeiro-viajante e ca…" at bounding box center [417, 291] width 131 height 27
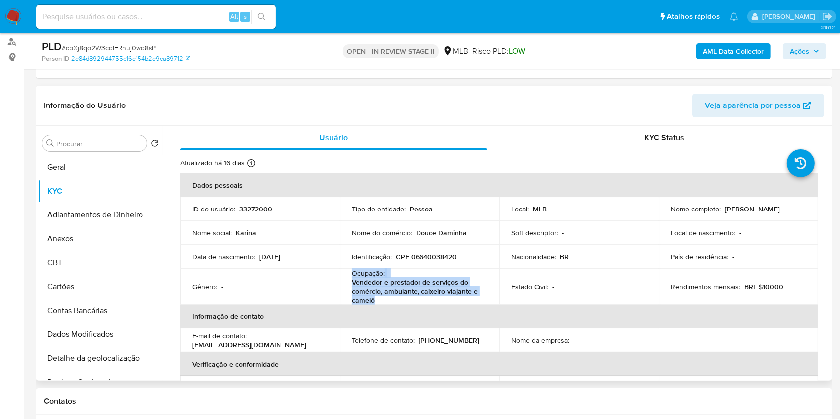
click at [392, 282] on p "Vendedor e prestador de serviços do comércio, ambulante, caixeiro-viajante e ca…" at bounding box center [417, 291] width 131 height 27
copy div "Ocupação : Vendedor e prestador de serviços do comércio, ambulante, caixeiro-vi…"
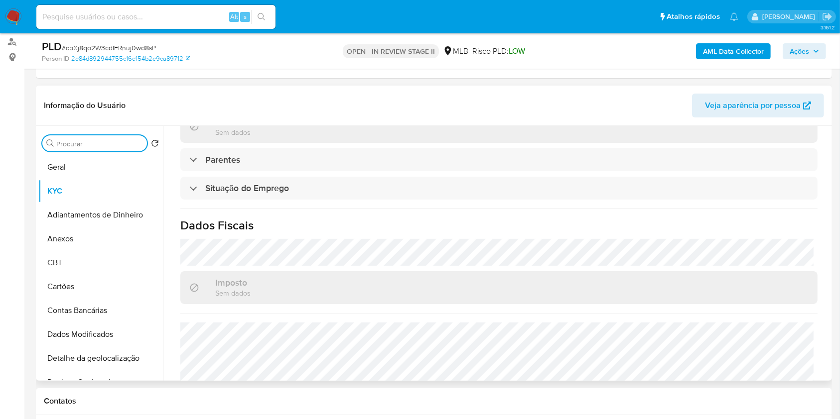
click at [116, 139] on input "Procurar" at bounding box center [99, 143] width 87 height 9
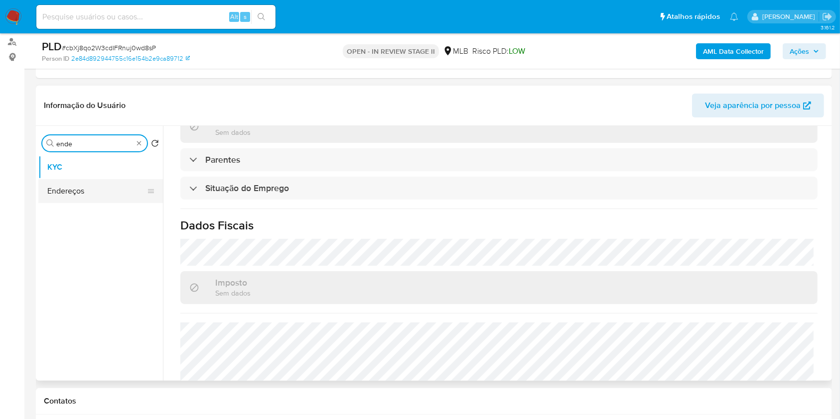
type input "ende"
click at [99, 188] on button "Endereços" at bounding box center [96, 191] width 117 height 24
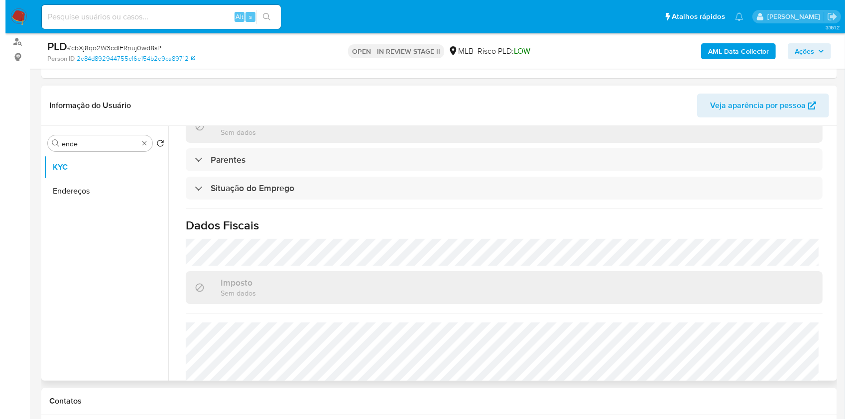
scroll to position [0, 0]
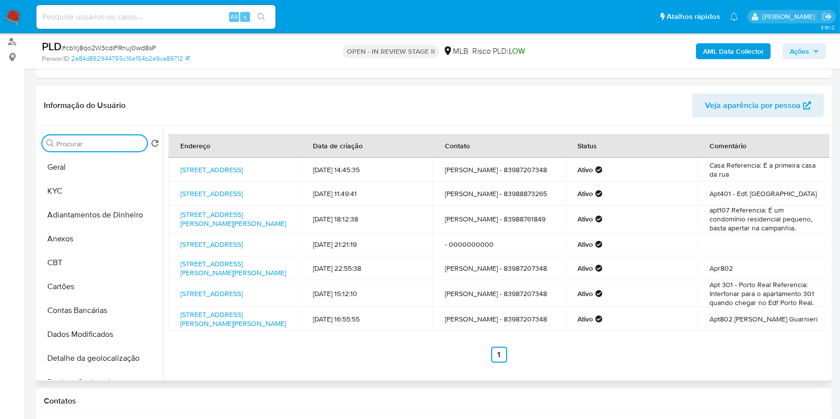
click at [130, 142] on input "Procurar" at bounding box center [99, 143] width 87 height 9
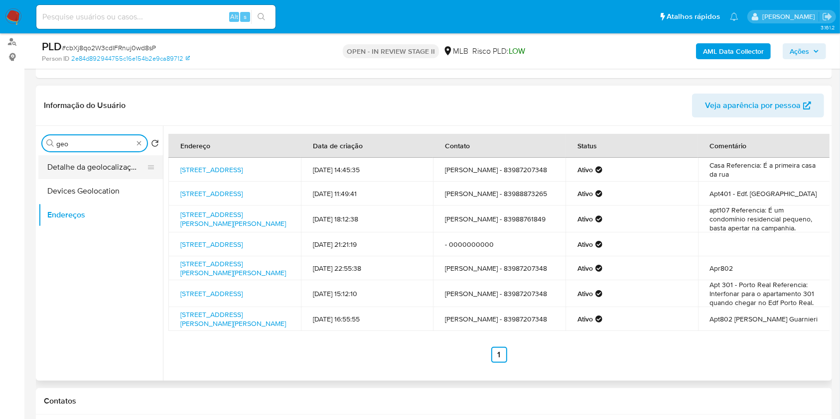
type input "geo"
click at [92, 170] on button "Detalhe da geolocalização" at bounding box center [96, 167] width 117 height 24
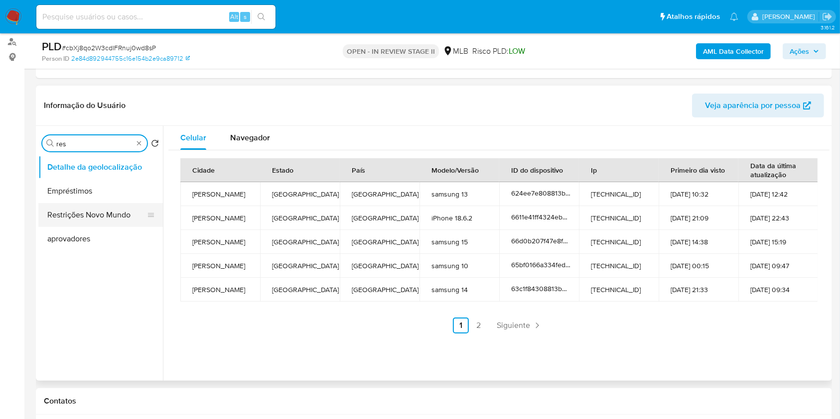
type input "res"
click at [109, 213] on button "Restrições Novo Mundo" at bounding box center [96, 215] width 117 height 24
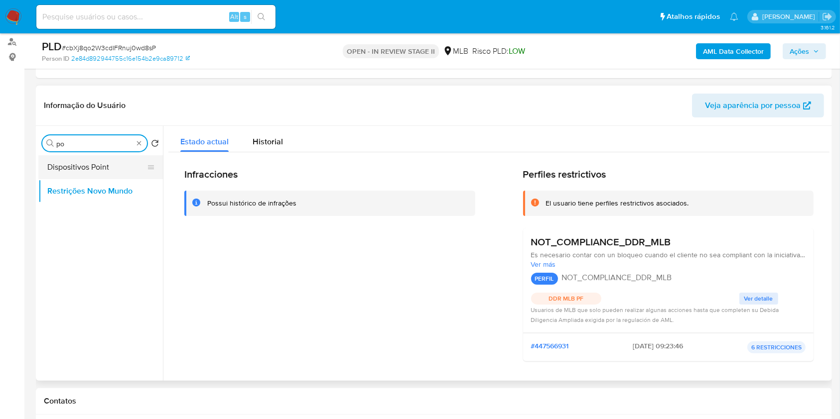
type input "po"
click at [117, 165] on button "Dispositivos Point" at bounding box center [96, 167] width 117 height 24
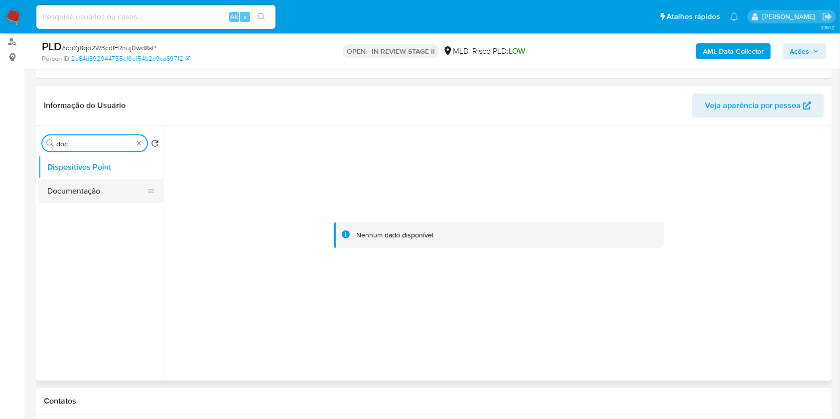
type input "doc"
click at [115, 199] on button "Documentação" at bounding box center [96, 191] width 117 height 24
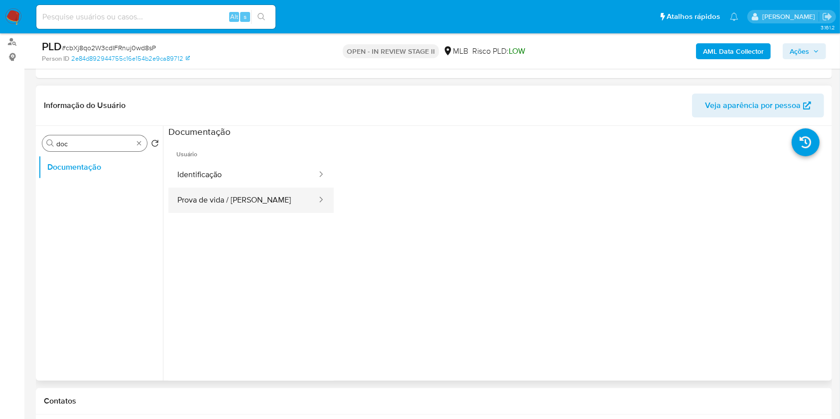
click at [278, 197] on button "Prova de vida / Selfie" at bounding box center [242, 200] width 149 height 25
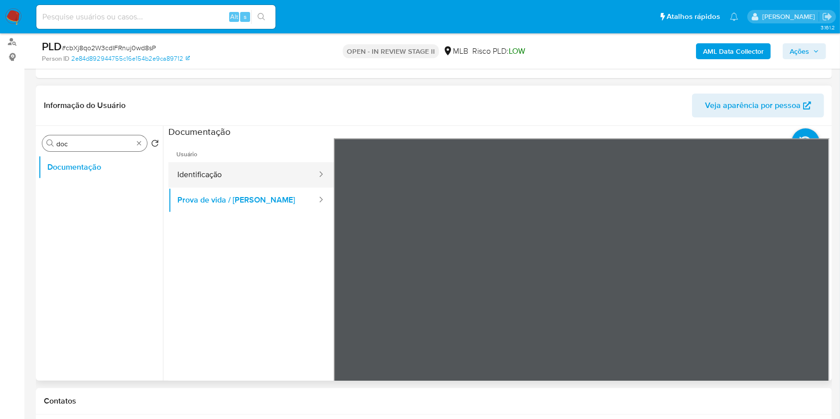
click at [262, 180] on button "Identificação" at bounding box center [242, 174] width 149 height 25
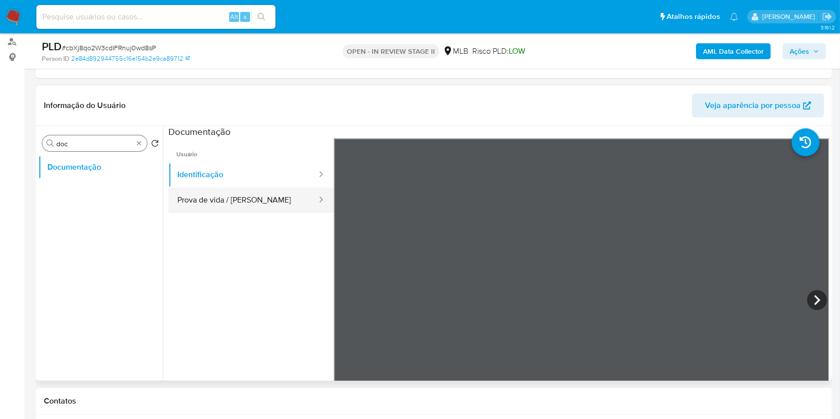
click at [200, 196] on button "Prova de vida / Selfie" at bounding box center [242, 200] width 149 height 25
click at [133, 143] on div "Procurar doc" at bounding box center [94, 143] width 105 height 16
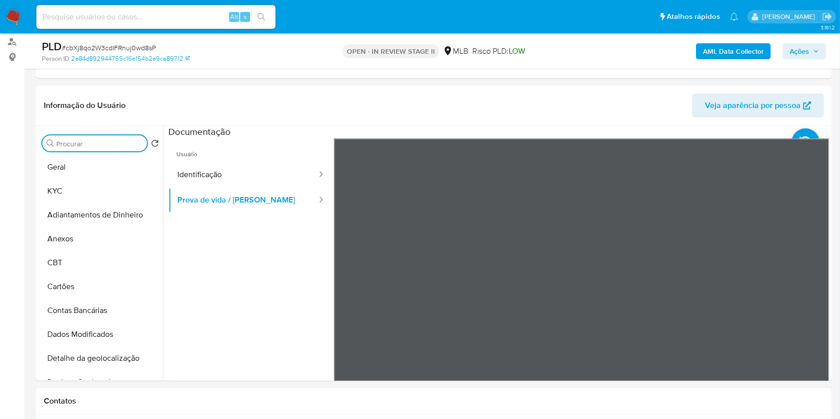
click at [718, 51] on b "AML Data Collector" at bounding box center [733, 51] width 61 height 16
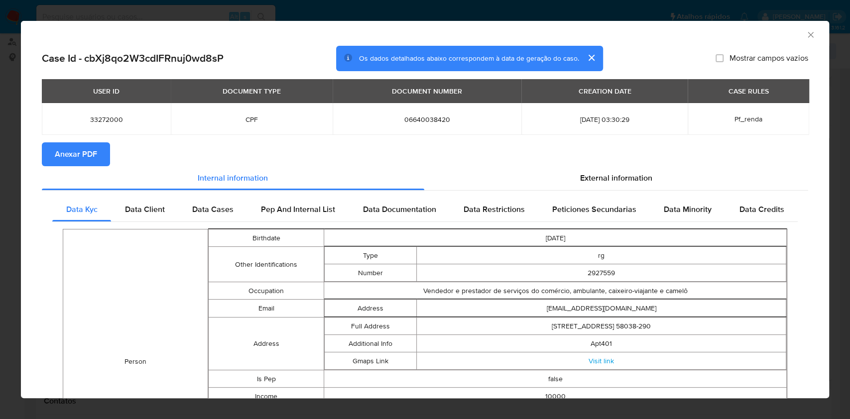
click at [76, 151] on span "Anexar PDF" at bounding box center [76, 154] width 42 height 22
click at [806, 33] on icon "Fechar a janela" at bounding box center [811, 35] width 10 height 10
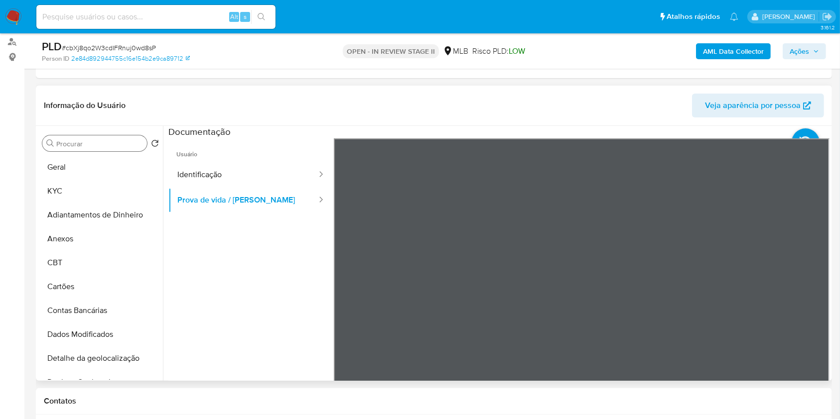
click at [115, 138] on div "Procurar" at bounding box center [94, 143] width 105 height 16
click at [120, 140] on input "Procurar" at bounding box center [99, 143] width 87 height 9
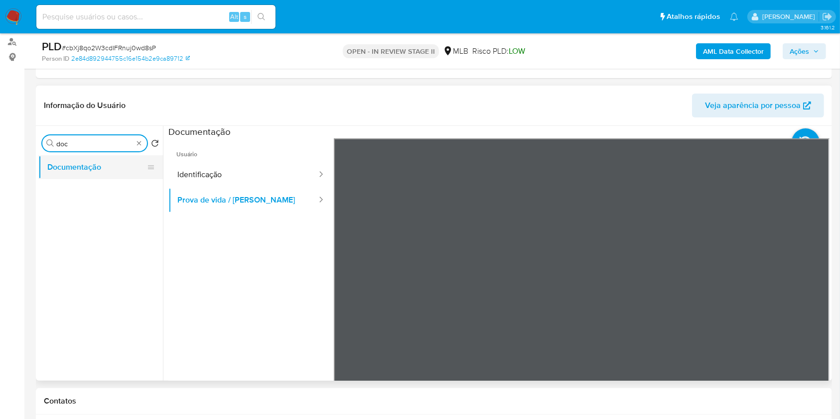
type input "doc"
click at [132, 160] on button "Documentação" at bounding box center [96, 167] width 117 height 24
click at [127, 160] on button "Documentação" at bounding box center [96, 167] width 117 height 24
click at [126, 161] on button "Documentação" at bounding box center [96, 167] width 117 height 24
click at [145, 144] on div "Procurar doc" at bounding box center [94, 143] width 105 height 16
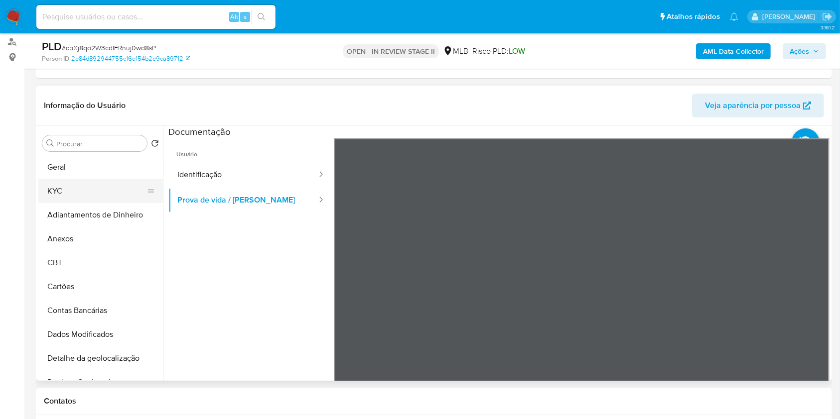
click at [91, 191] on button "KYC" at bounding box center [96, 191] width 117 height 24
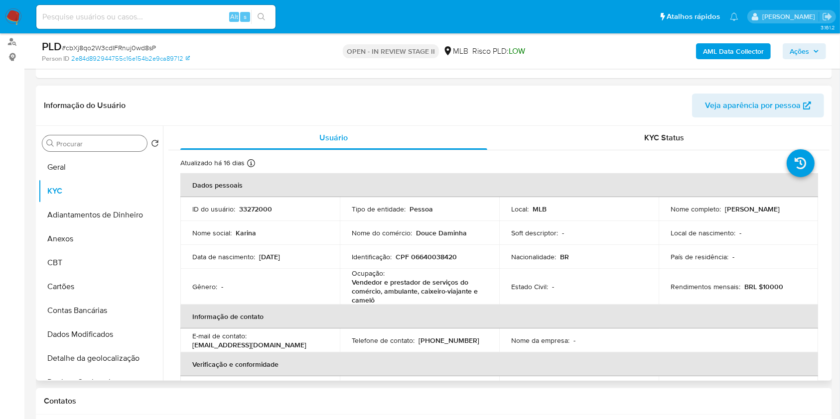
click at [82, 149] on div "Procurar" at bounding box center [94, 143] width 105 height 16
click at [79, 143] on input "Procurar" at bounding box center [99, 143] width 87 height 9
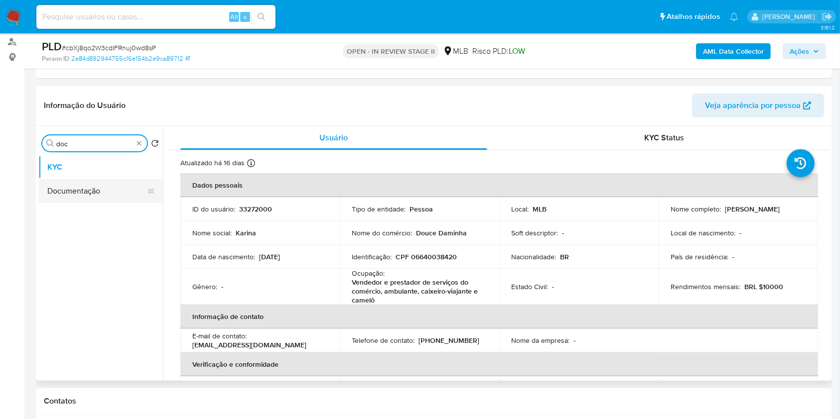
type input "doc"
click at [80, 189] on button "Documentação" at bounding box center [100, 191] width 124 height 24
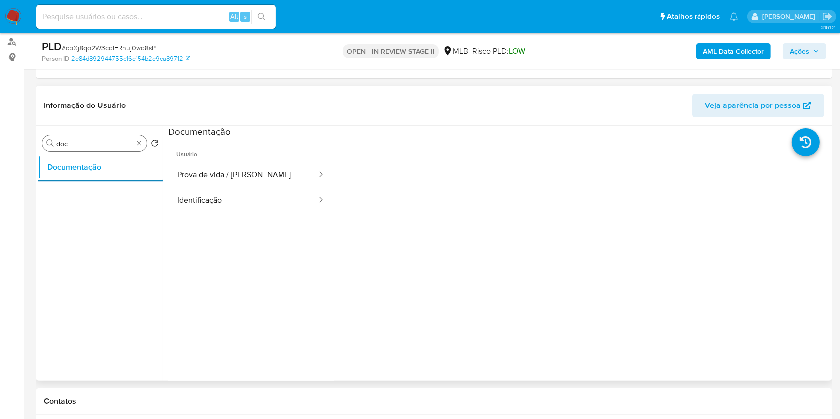
click at [140, 147] on div "Procurar doc" at bounding box center [94, 143] width 105 height 16
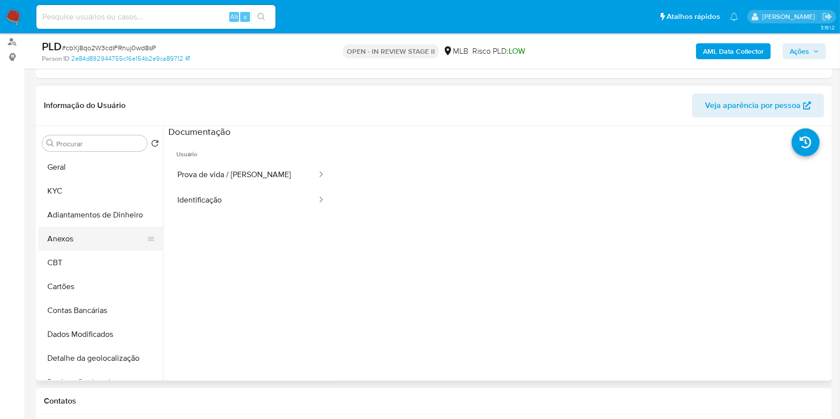
click at [91, 235] on button "Anexos" at bounding box center [96, 239] width 117 height 24
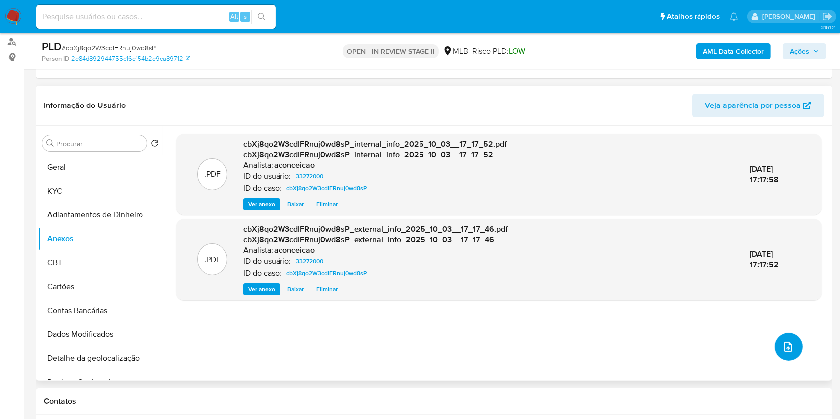
click at [786, 348] on icon "upload-file" at bounding box center [788, 347] width 12 height 12
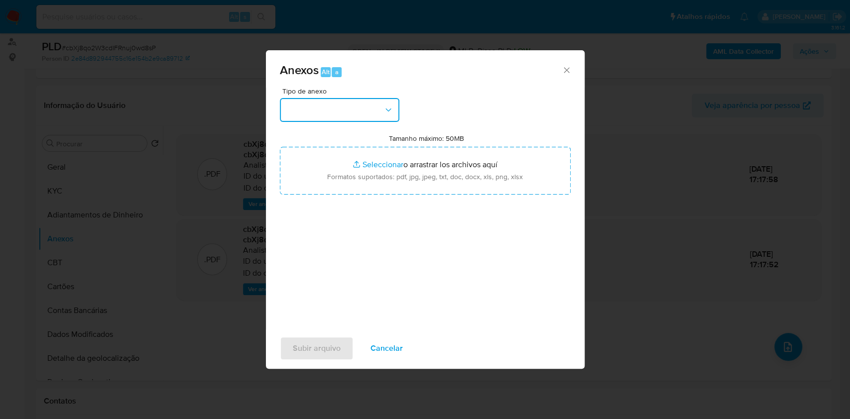
click at [343, 110] on button "button" at bounding box center [340, 110] width 120 height 24
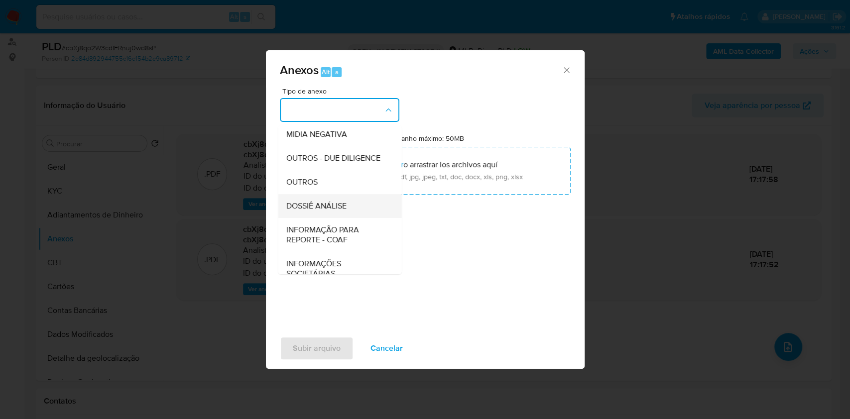
scroll to position [153, 0]
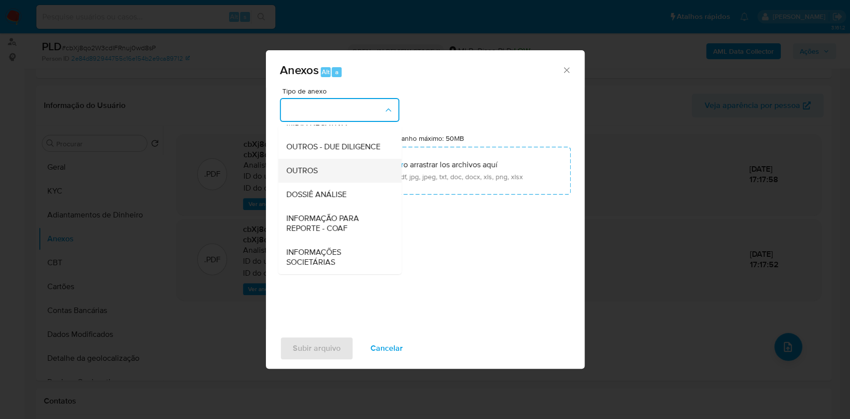
click at [338, 175] on div "OUTROS" at bounding box center [337, 171] width 102 height 24
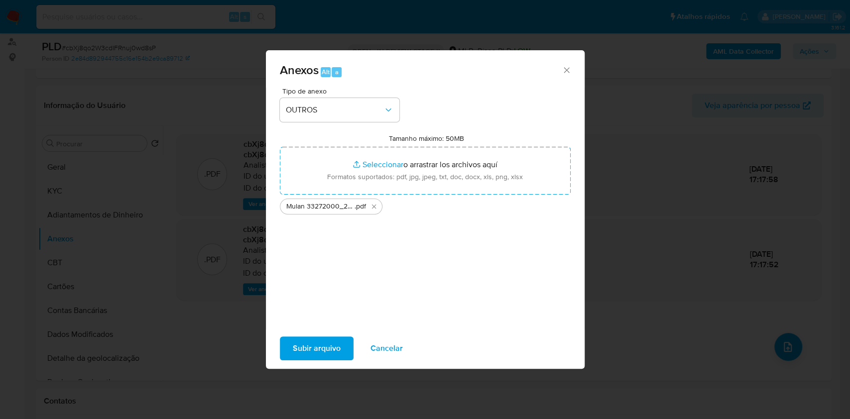
click at [315, 345] on span "Subir arquivo" at bounding box center [317, 349] width 48 height 22
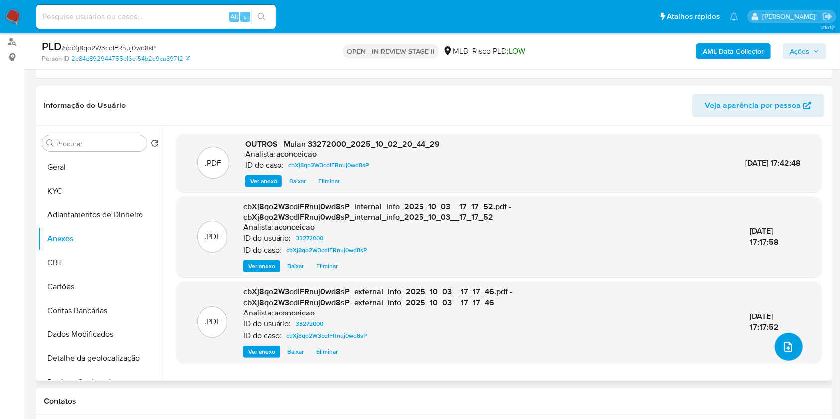
click at [794, 346] on button "upload-file" at bounding box center [788, 347] width 28 height 28
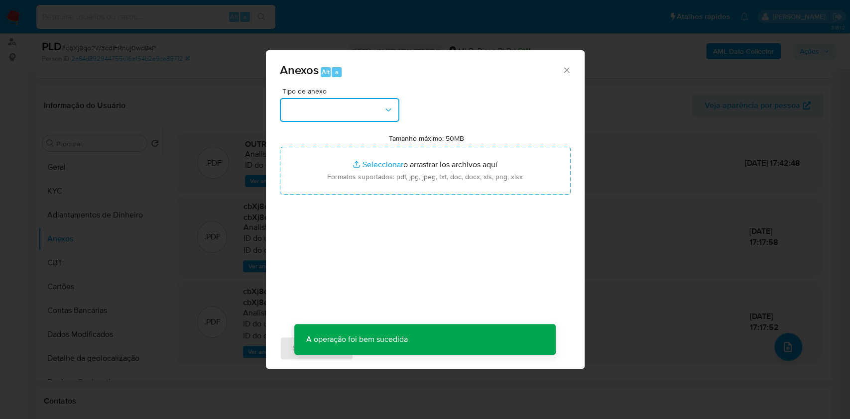
click at [362, 108] on button "button" at bounding box center [340, 110] width 120 height 24
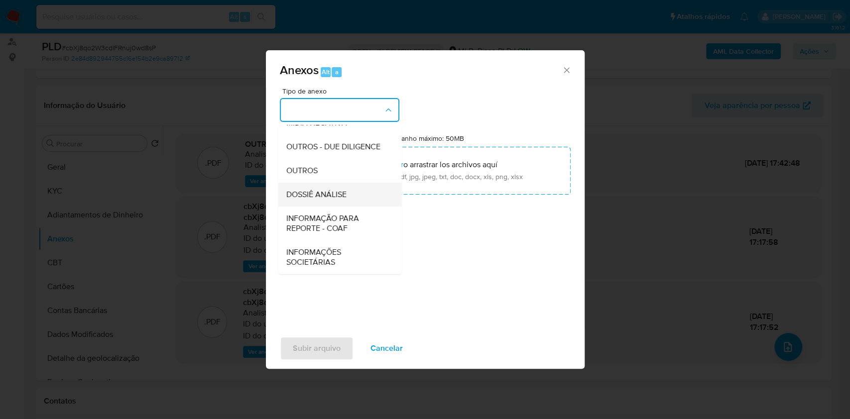
click at [355, 192] on div "DOSSIÊ ANÁLISE" at bounding box center [337, 195] width 102 height 24
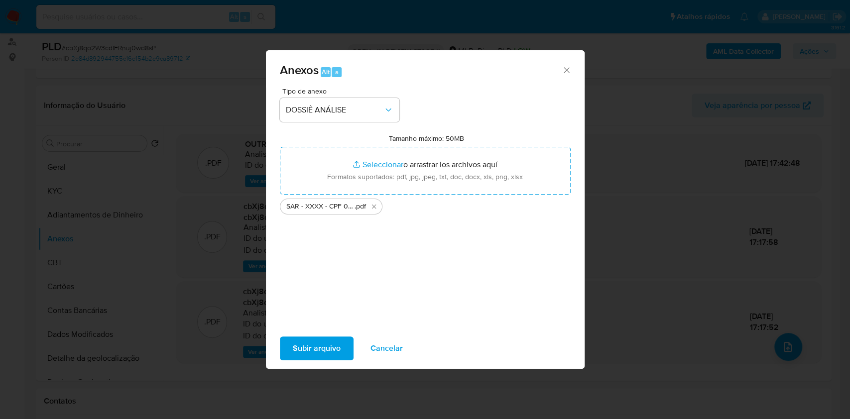
click at [324, 350] on span "Subir arquivo" at bounding box center [317, 349] width 48 height 22
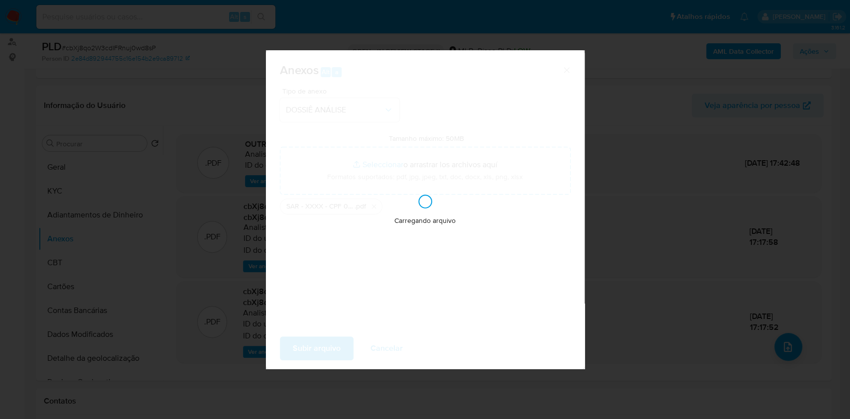
click at [723, 159] on div "Anexos Alt a Tipo de anexo DOSSIÊ ANÁLISE Tamanho máximo: 50MB Seleccionar arch…" at bounding box center [425, 209] width 850 height 419
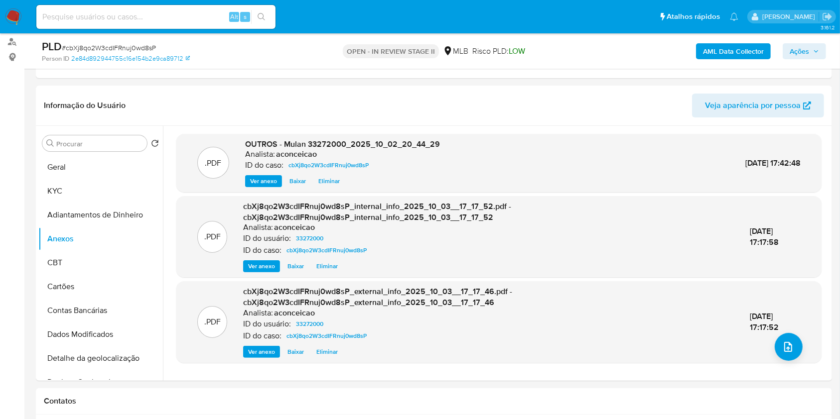
click at [789, 49] on button "Ações" at bounding box center [803, 51] width 43 height 16
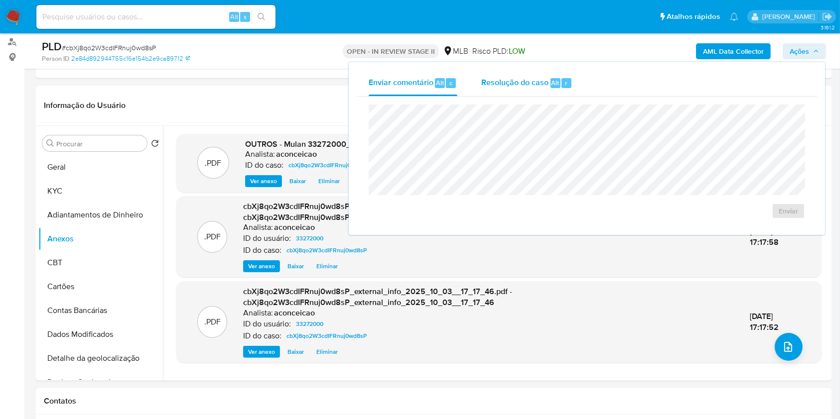
click at [518, 81] on span "Resolução do caso" at bounding box center [514, 82] width 67 height 11
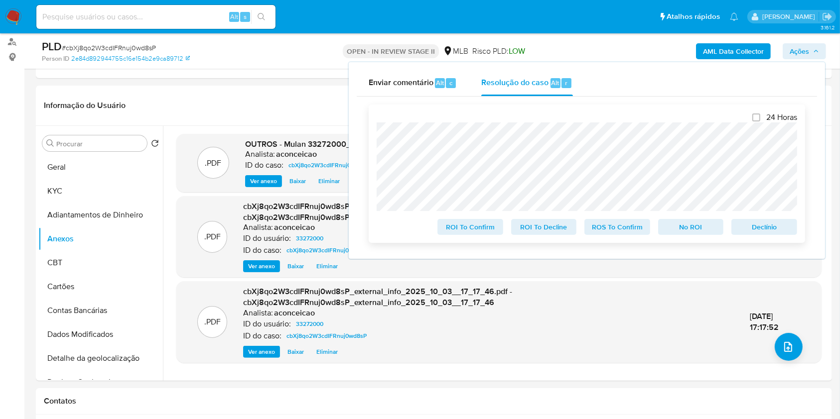
click at [610, 234] on span "ROS To Confirm" at bounding box center [617, 227] width 52 height 14
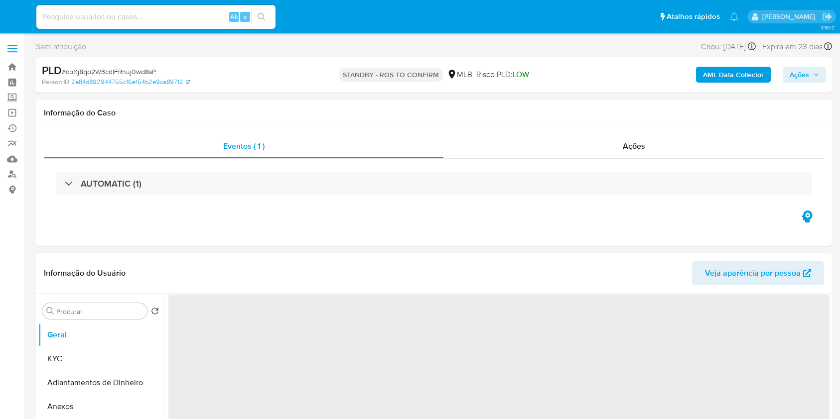
select select "10"
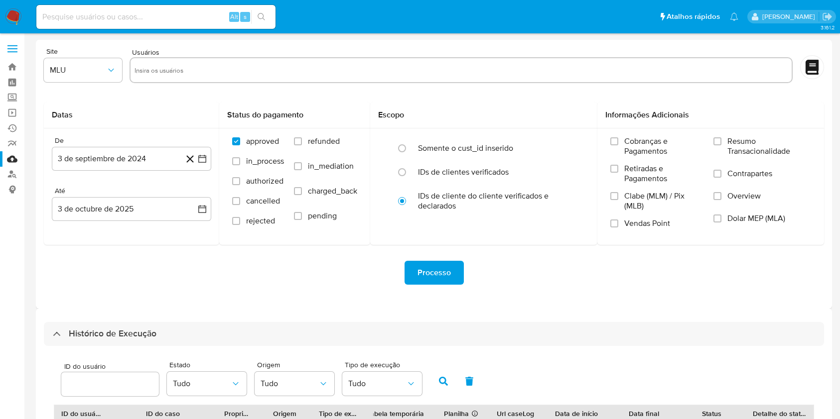
select select "20"
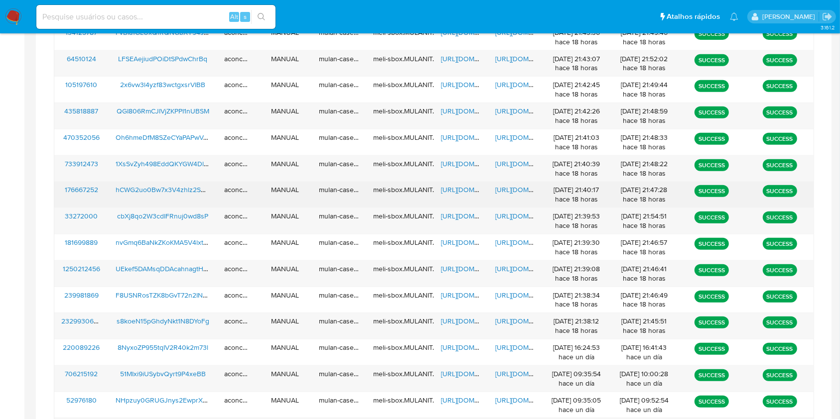
click at [456, 187] on span "[URL][DOMAIN_NAME]" at bounding box center [475, 190] width 69 height 10
click at [503, 190] on span "[URL][DOMAIN_NAME]" at bounding box center [529, 190] width 69 height 10
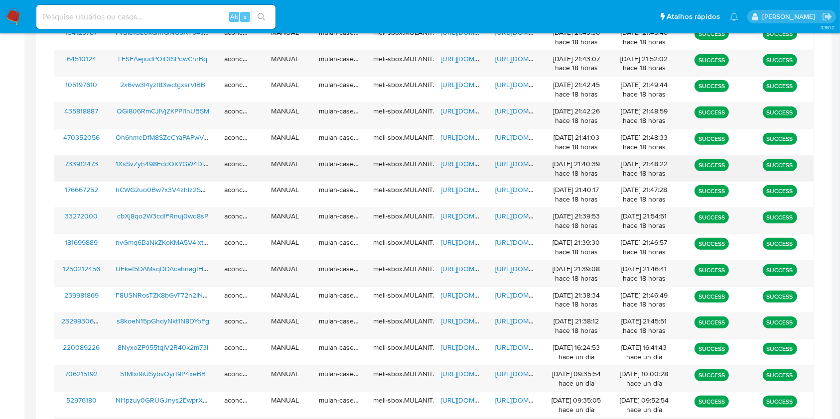
click at [460, 167] on span "[URL][DOMAIN_NAME]" at bounding box center [475, 164] width 69 height 10
click at [513, 159] on span "[URL][DOMAIN_NAME]" at bounding box center [529, 164] width 69 height 10
